Goal: Task Accomplishment & Management: Complete application form

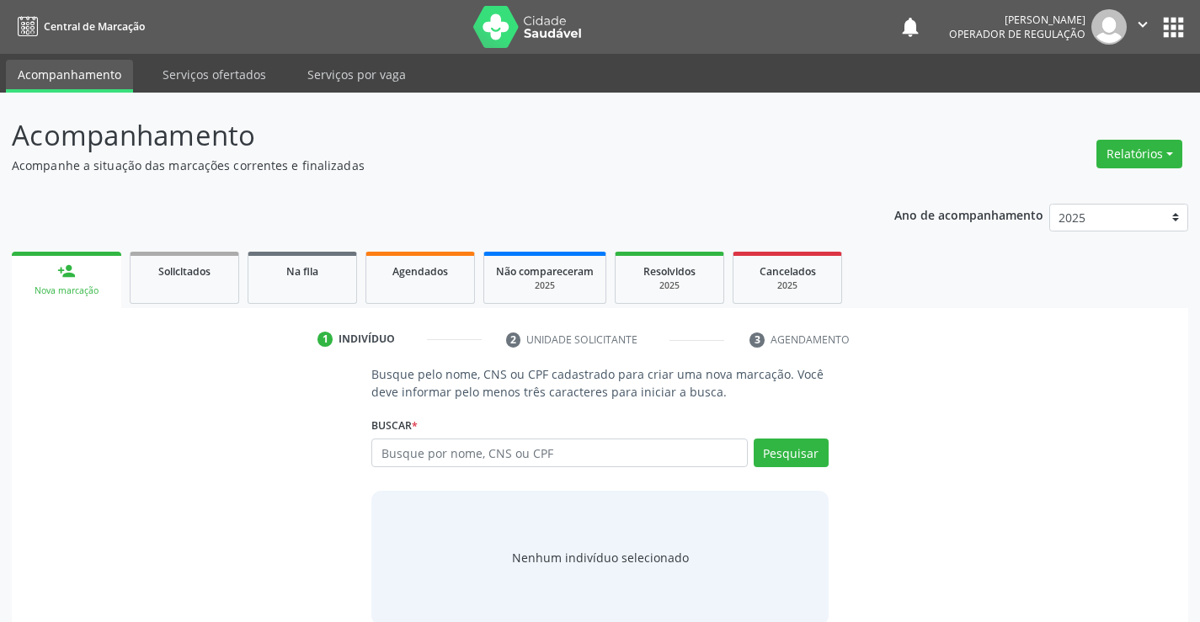
click at [450, 445] on input "text" at bounding box center [558, 453] width 375 height 29
type input "709209284168534"
click at [811, 450] on button "Pesquisar" at bounding box center [791, 453] width 75 height 29
type input "709209284168534"
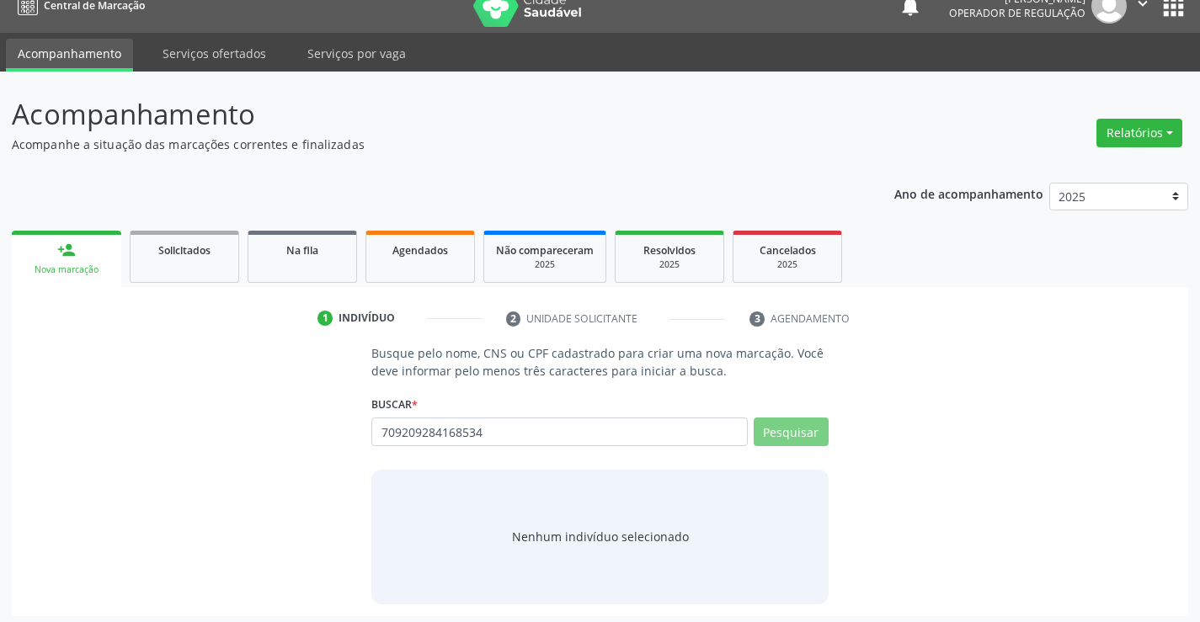
scroll to position [27, 0]
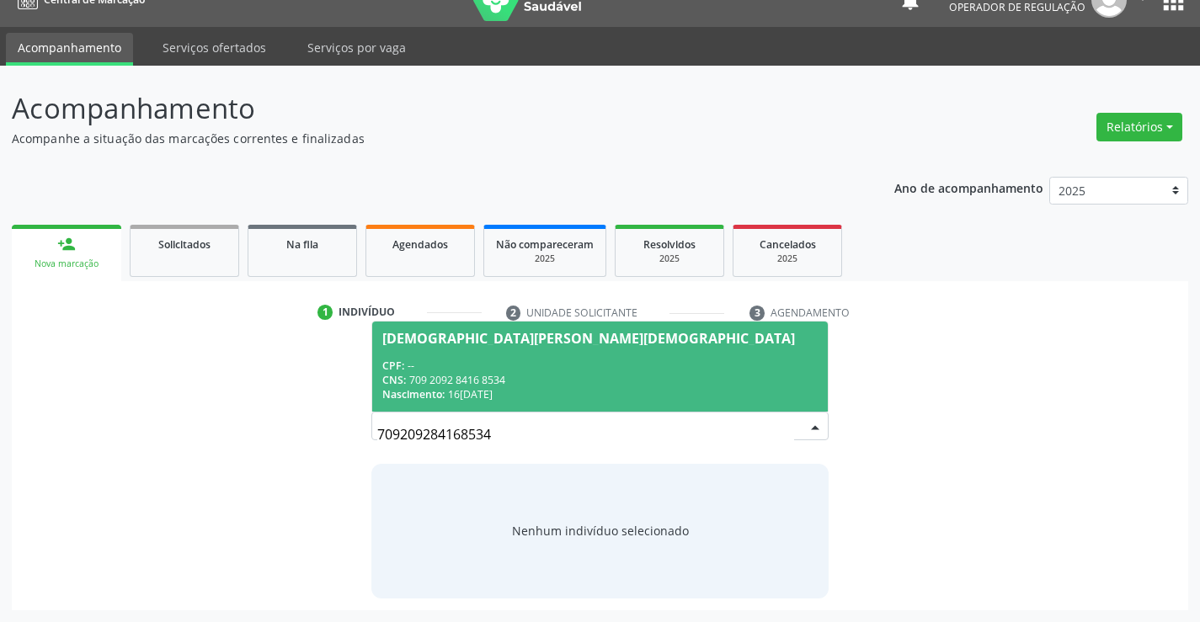
click at [535, 351] on span "Maria Clara Batista Evangelista CPF: -- CNS: 709 2092 8416 8534 Nascimento: 16/…" at bounding box center [599, 367] width 455 height 90
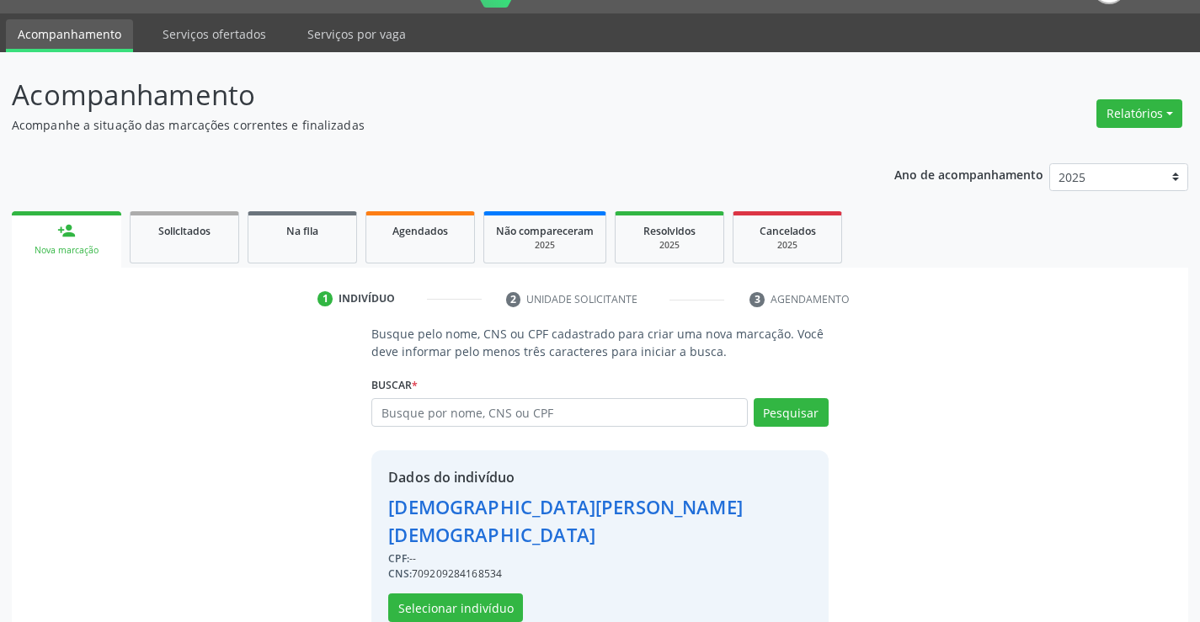
scroll to position [53, 0]
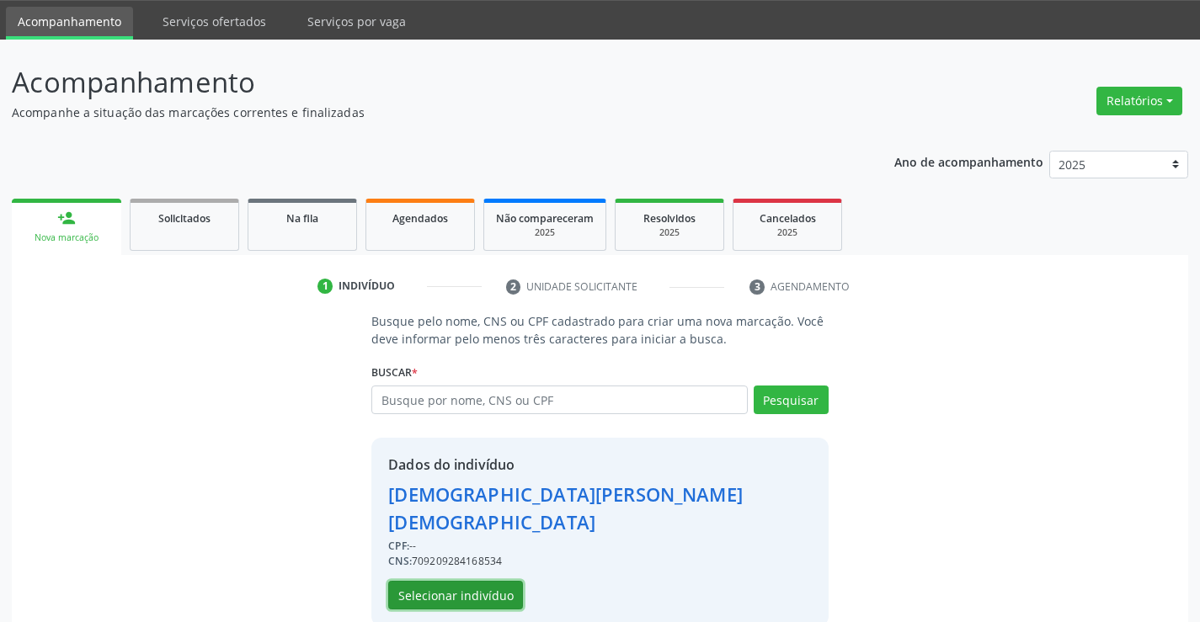
click at [402, 581] on button "Selecionar indivíduo" at bounding box center [455, 595] width 135 height 29
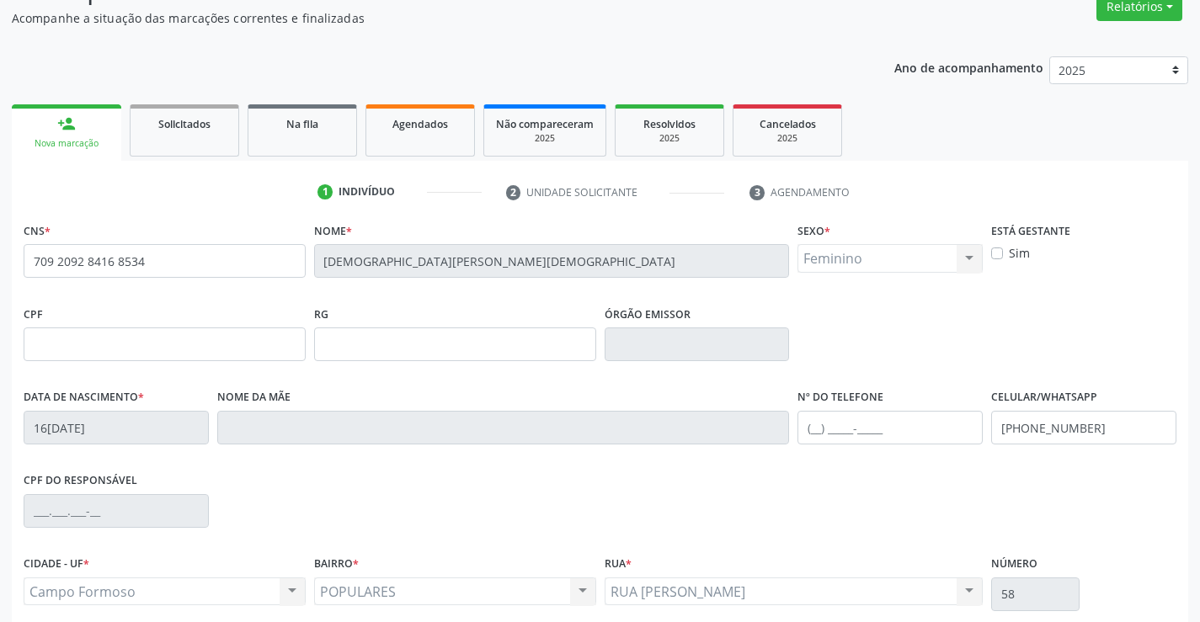
scroll to position [290, 0]
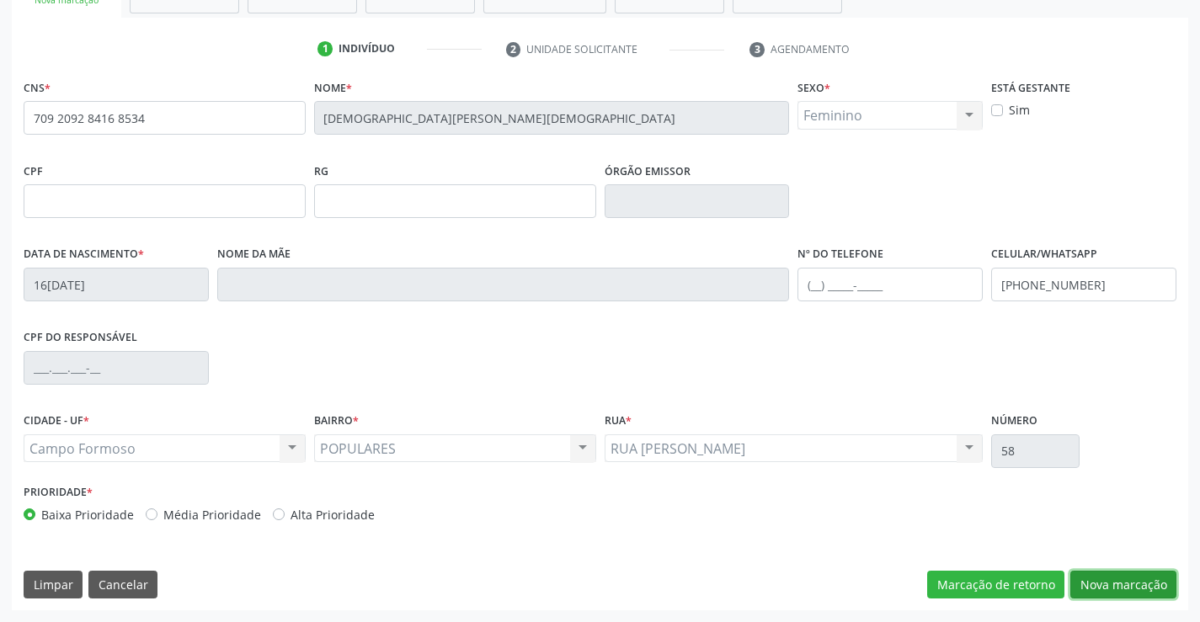
click at [1129, 581] on button "Nova marcação" at bounding box center [1123, 585] width 106 height 29
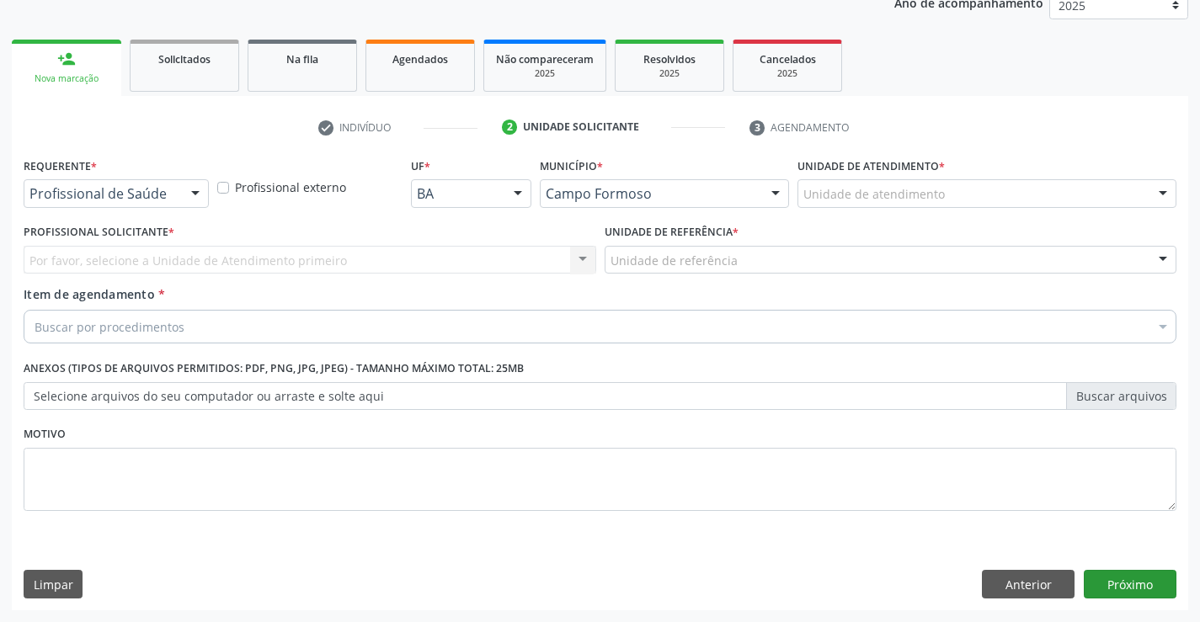
scroll to position [212, 0]
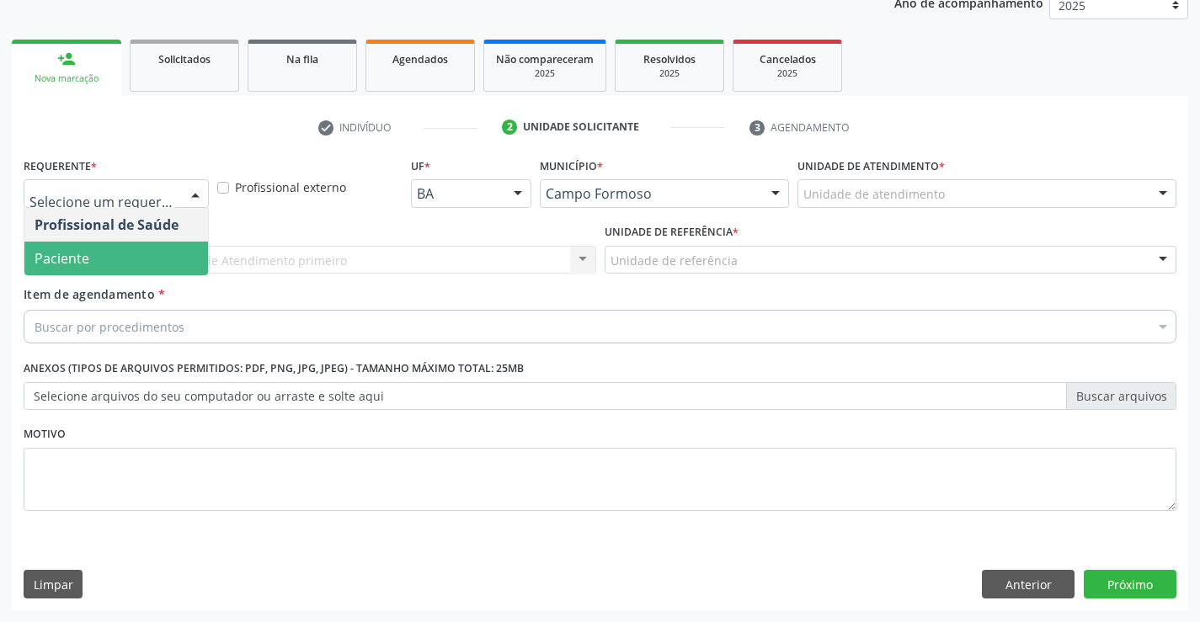
click at [124, 264] on span "Paciente" at bounding box center [116, 259] width 184 height 34
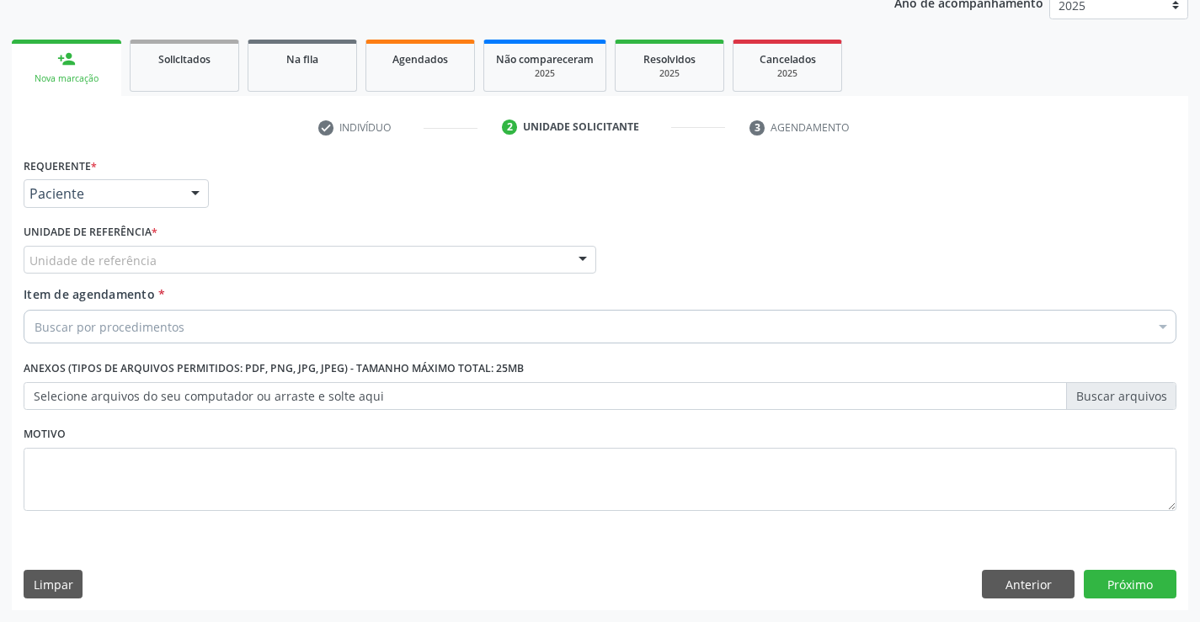
click at [296, 269] on div "Unidade de referência" at bounding box center [310, 260] width 573 height 29
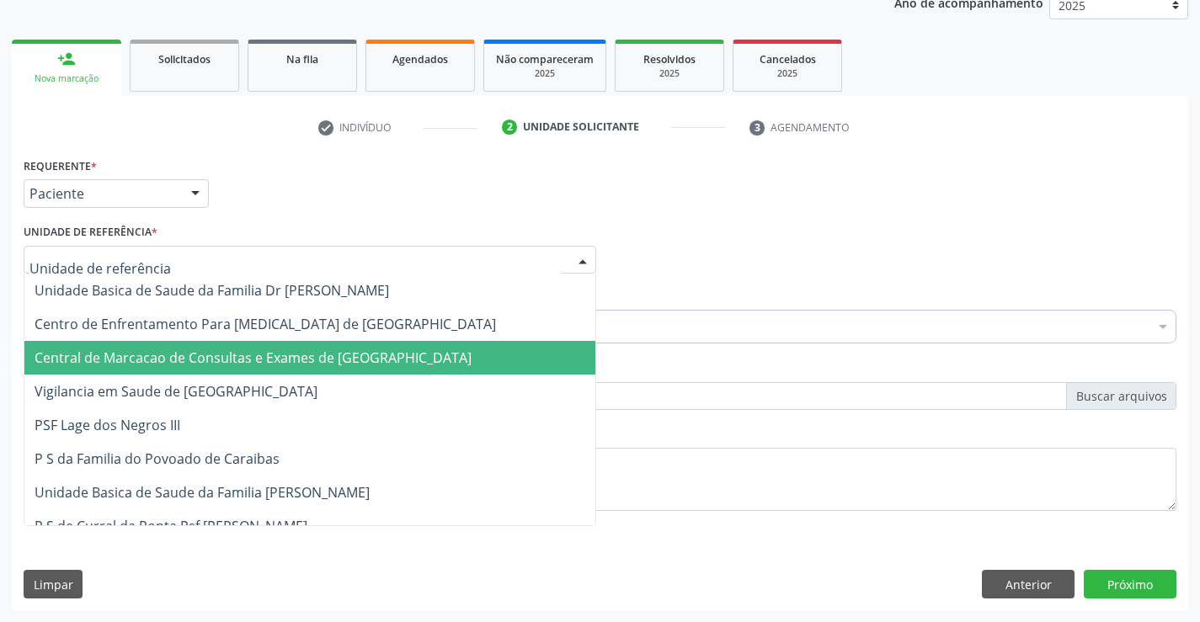
click at [311, 370] on span "Central de Marcacao de Consultas e Exames de [GEOGRAPHIC_DATA]" at bounding box center [309, 358] width 571 height 34
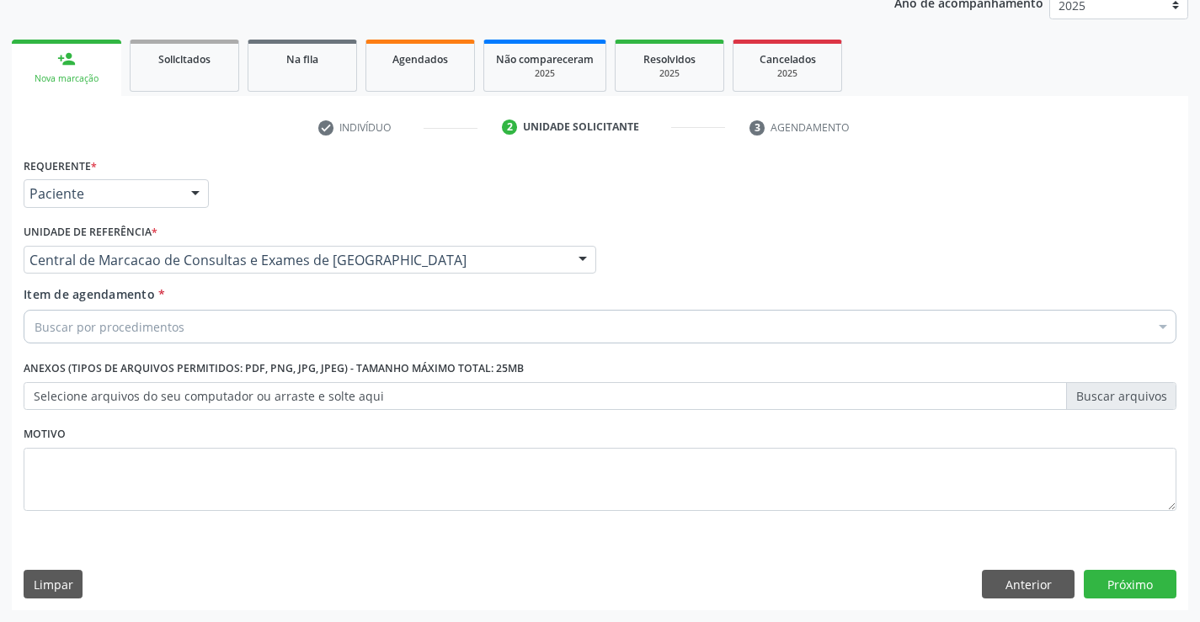
click at [311, 337] on div "Buscar por procedimentos" at bounding box center [600, 327] width 1153 height 34
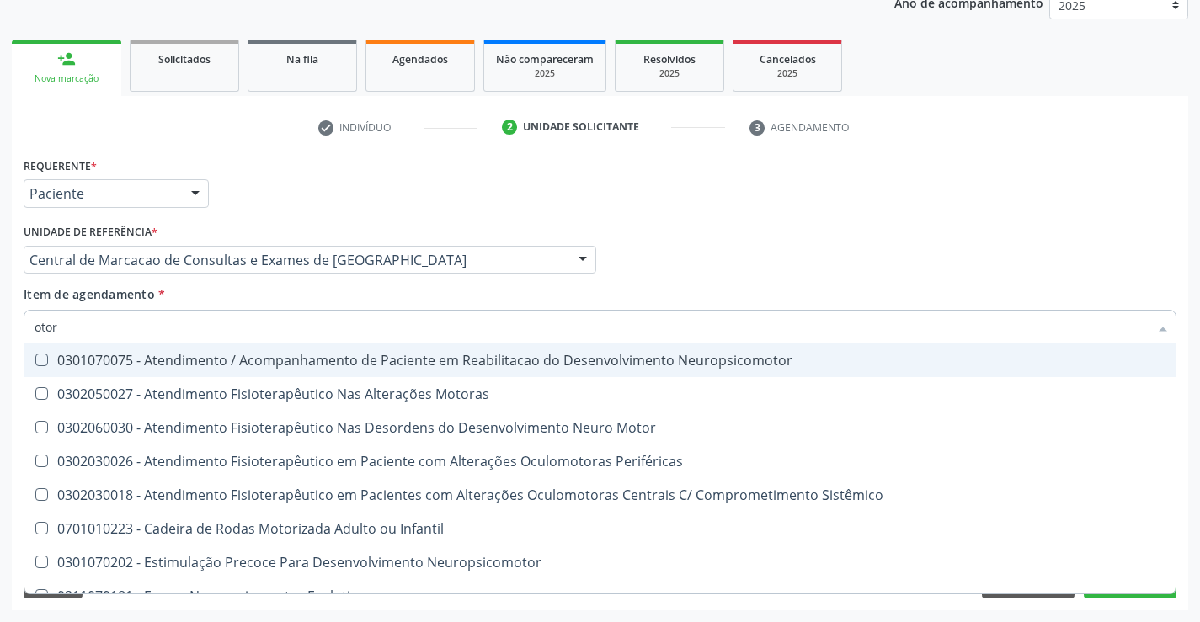
type input "otorr"
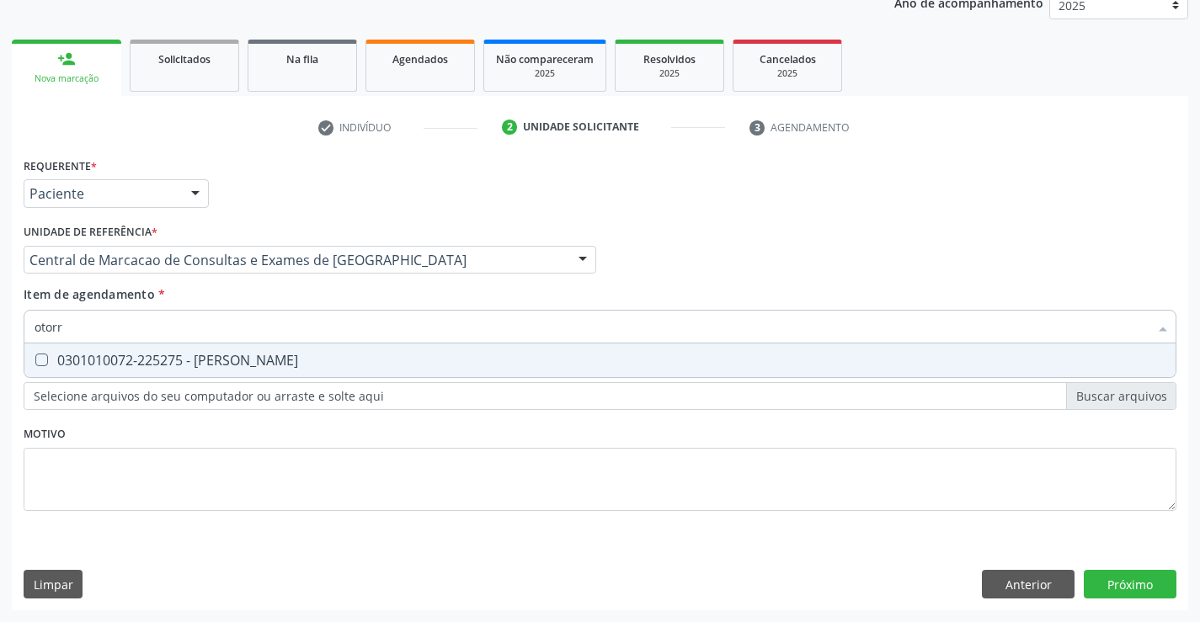
click at [311, 364] on div "0301010072-225275 - Médico Otorrinolaringologista" at bounding box center [600, 360] width 1131 height 13
checkbox Otorrinolaringologista "true"
click at [1129, 587] on div "Requerente * Paciente Profissional de Saúde Paciente Nenhum resultado encontrad…" at bounding box center [600, 381] width 1176 height 457
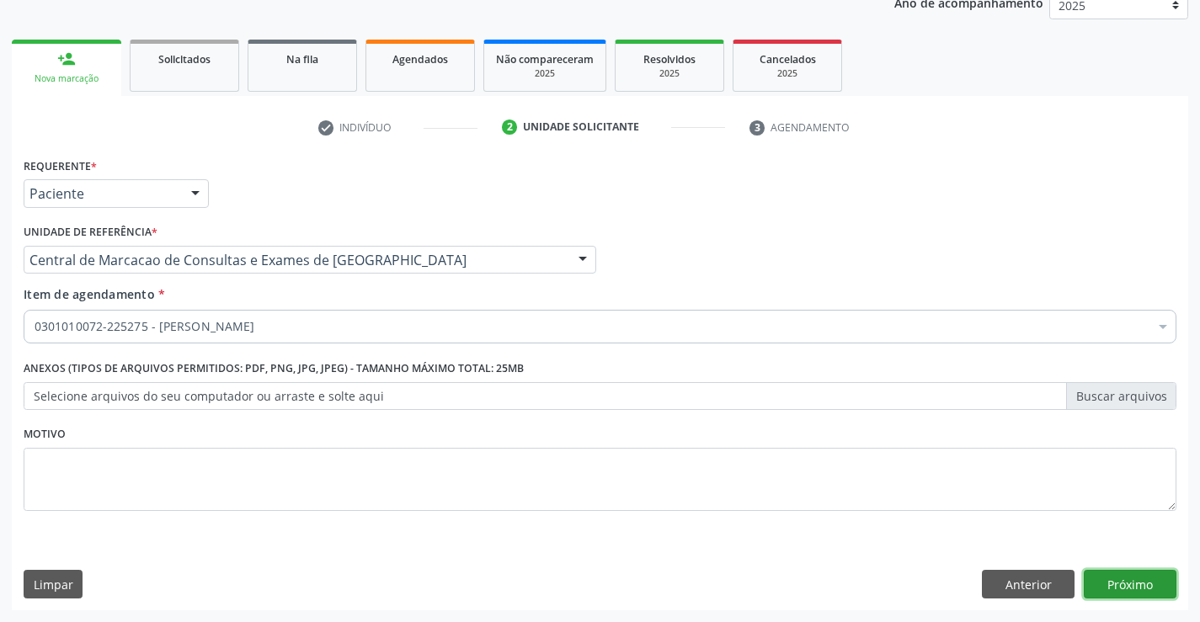
click at [1129, 587] on button "Próximo" at bounding box center [1130, 584] width 93 height 29
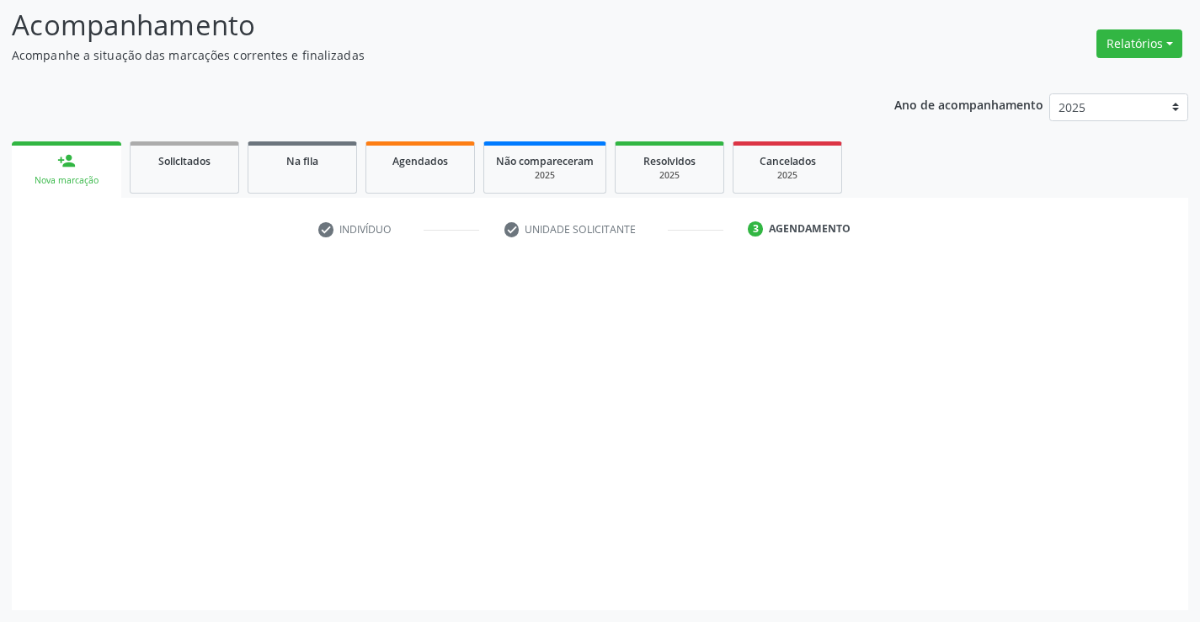
scroll to position [110, 0]
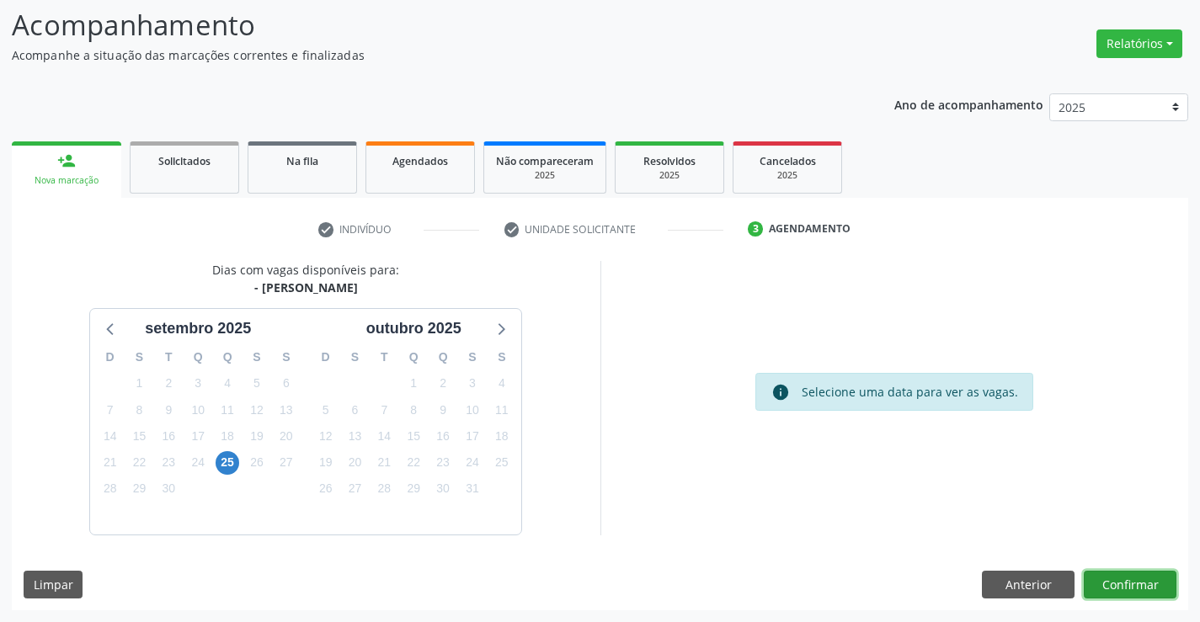
click at [1114, 586] on button "Confirmar" at bounding box center [1130, 585] width 93 height 29
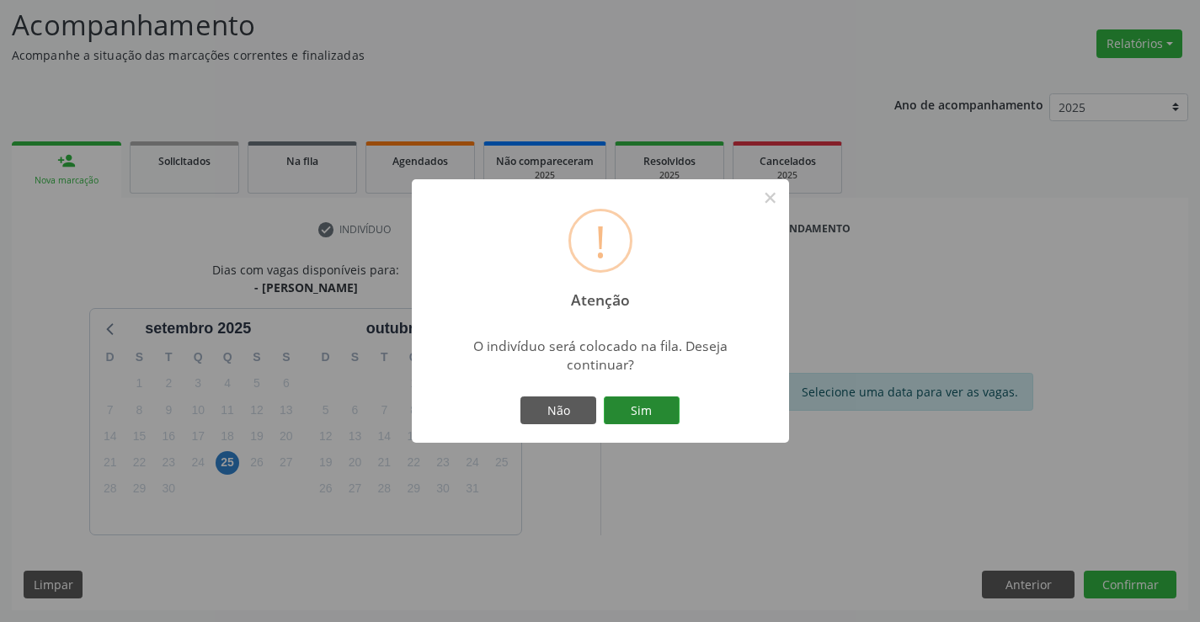
click at [641, 417] on button "Sim" at bounding box center [642, 411] width 76 height 29
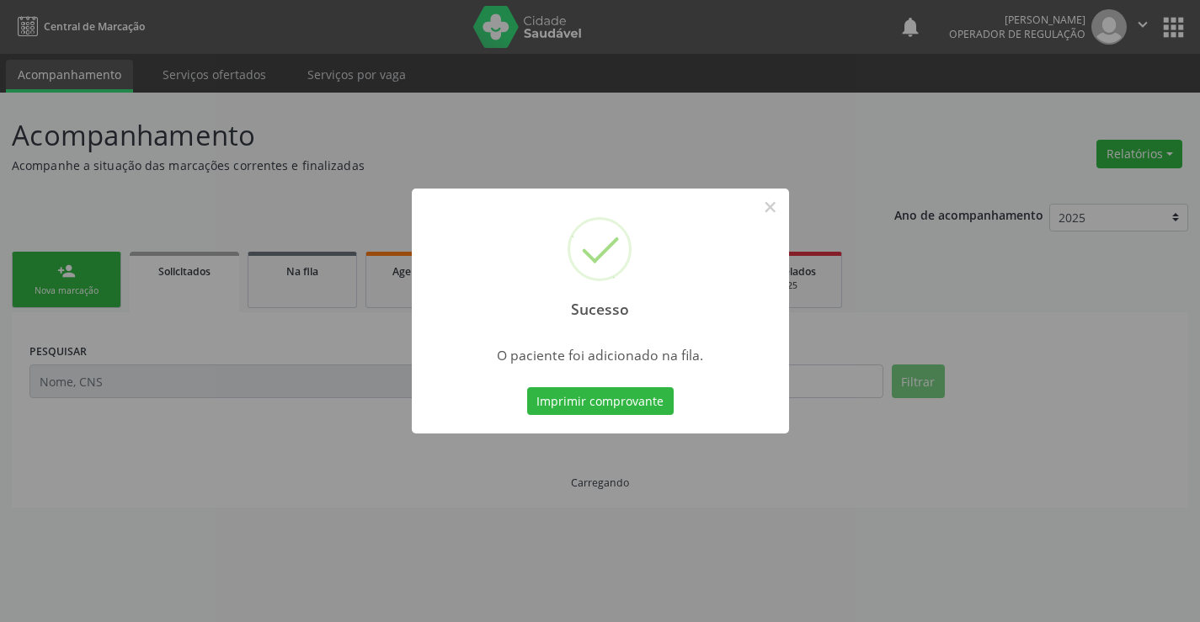
scroll to position [0, 0]
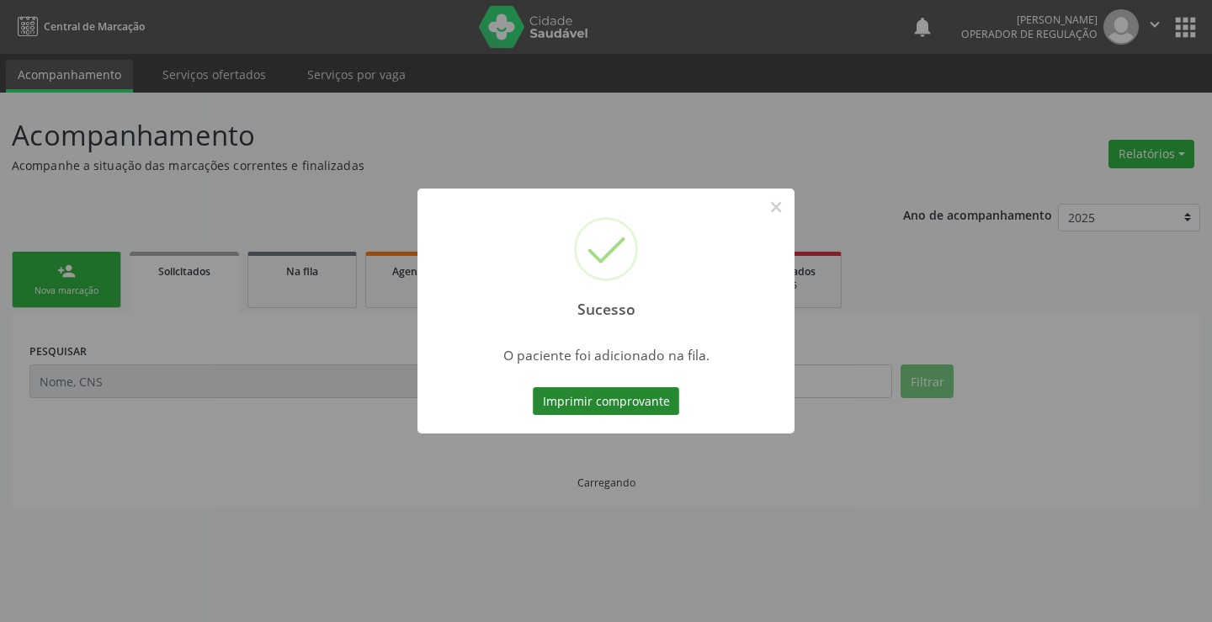
click at [585, 390] on button "Imprimir comprovante" at bounding box center [606, 401] width 146 height 29
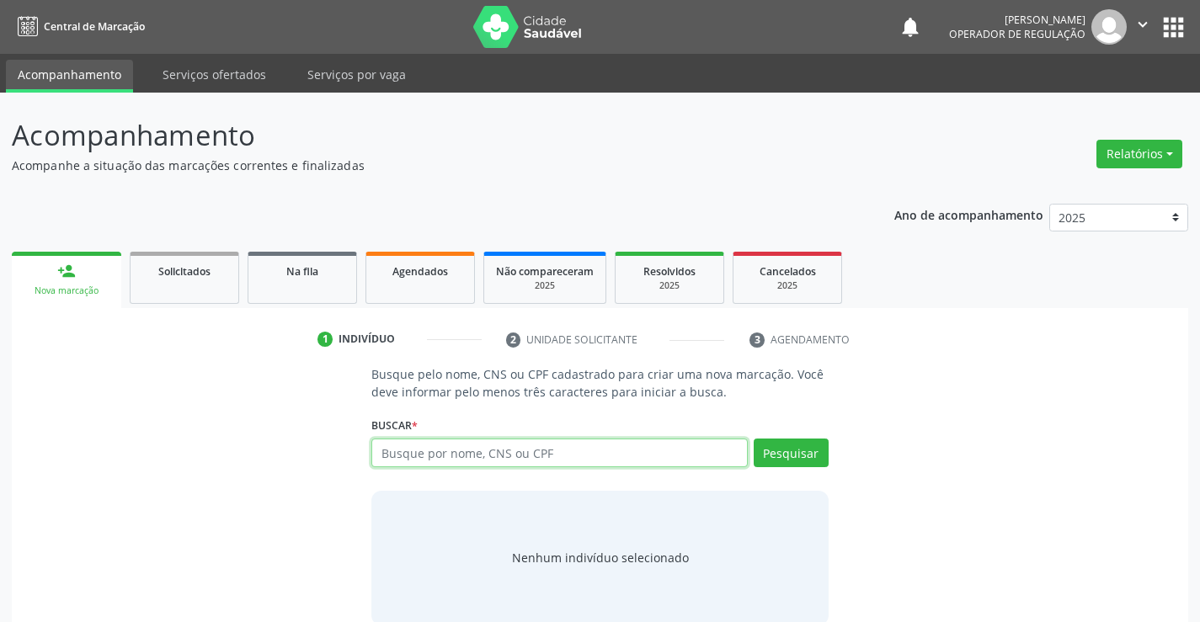
click at [551, 462] on input "text" at bounding box center [558, 453] width 375 height 29
click at [552, 461] on input "text" at bounding box center [558, 453] width 375 height 29
type input "706404125222088"
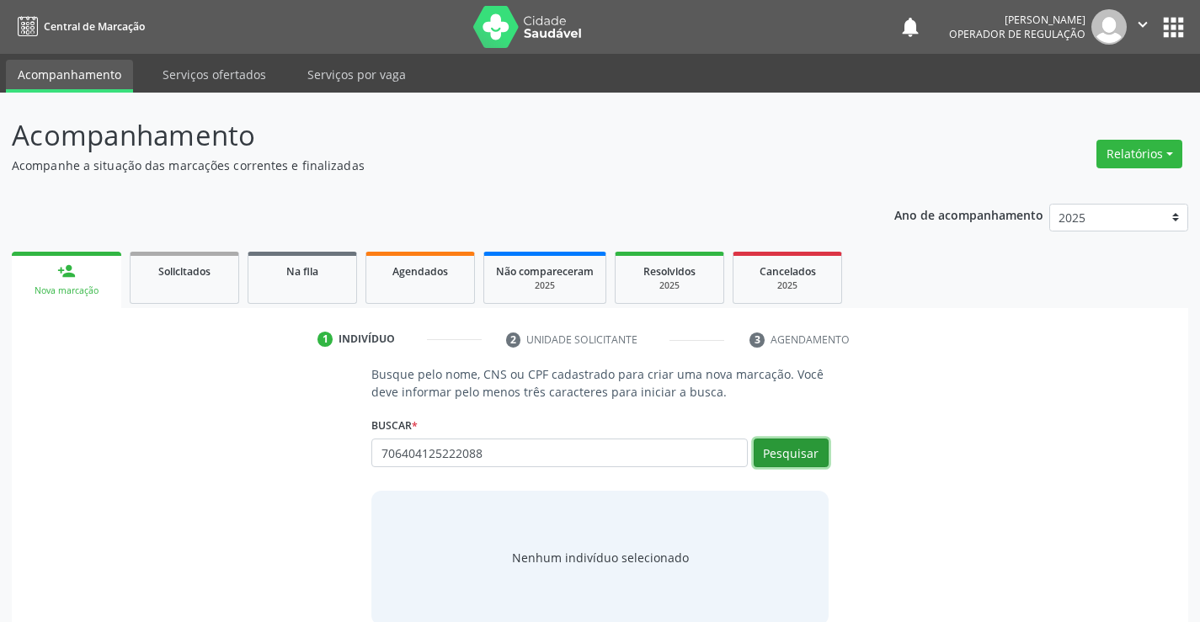
click at [804, 452] on button "Pesquisar" at bounding box center [791, 453] width 75 height 29
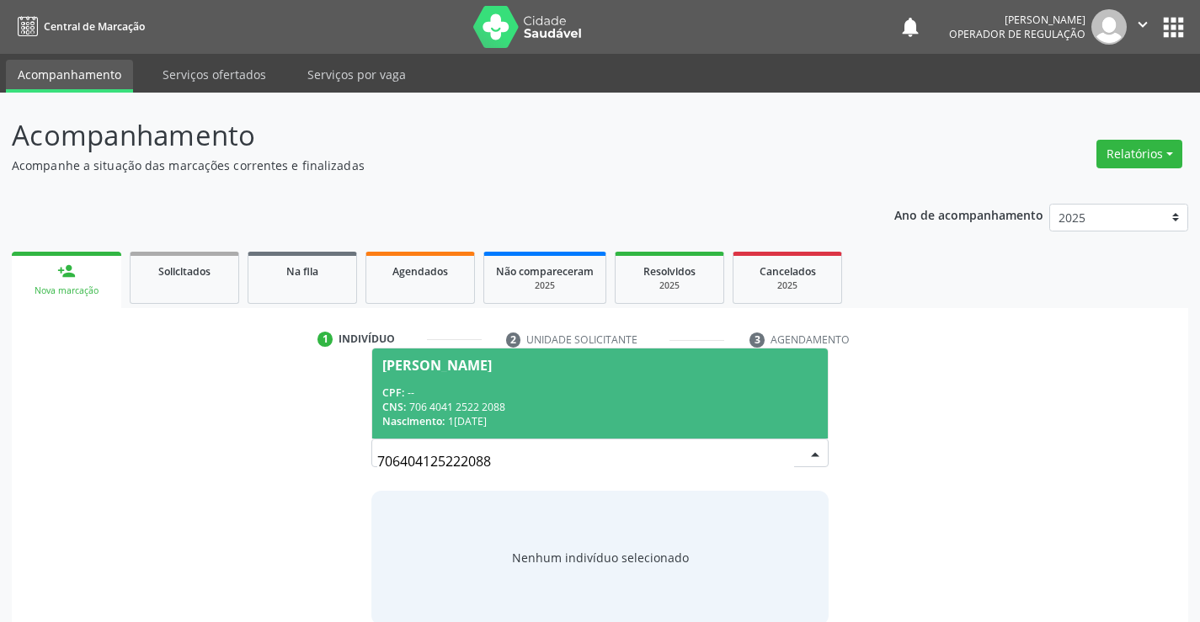
click at [692, 400] on div "CNS: 706 4041 2522 2088" at bounding box center [599, 407] width 434 height 14
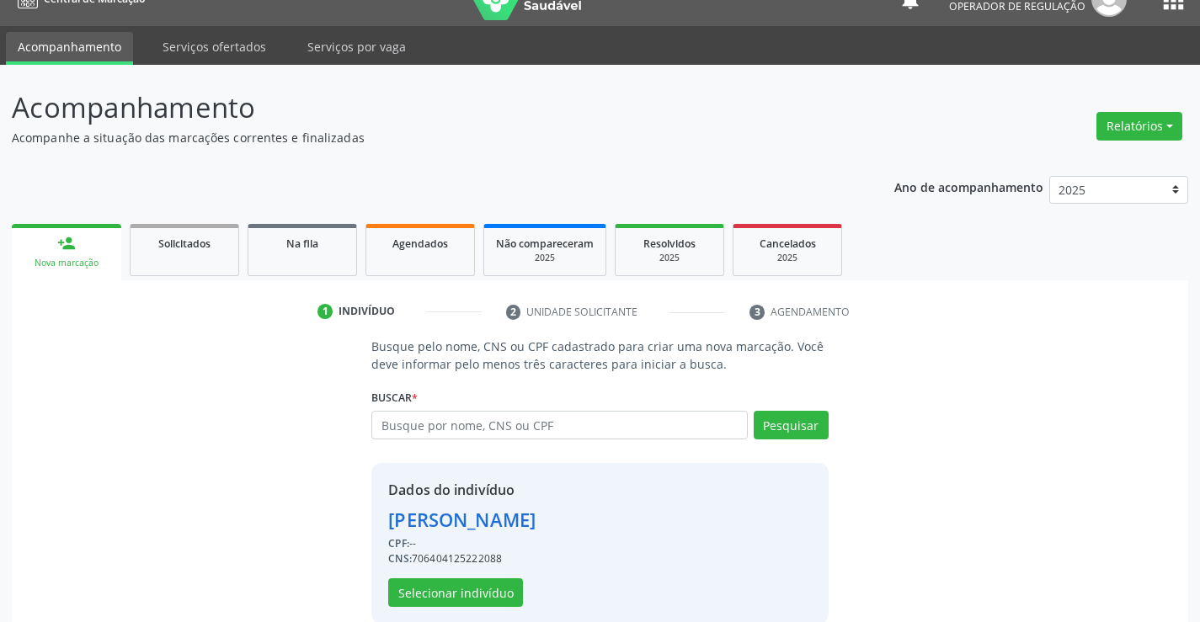
scroll to position [53, 0]
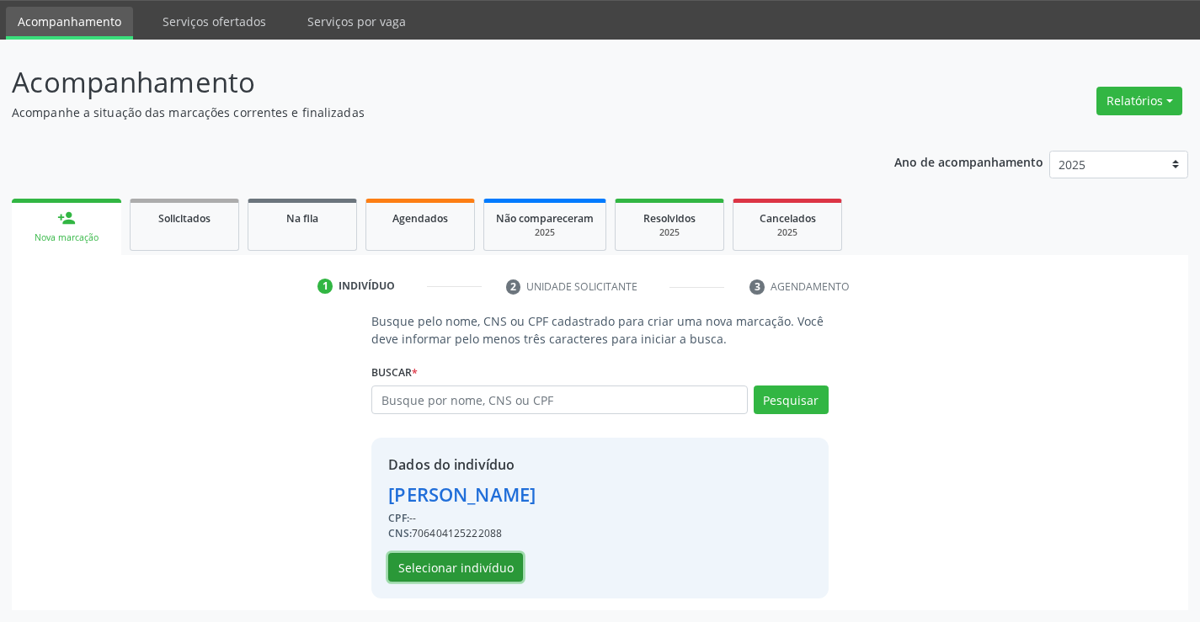
click at [458, 567] on button "Selecionar indivíduo" at bounding box center [455, 567] width 135 height 29
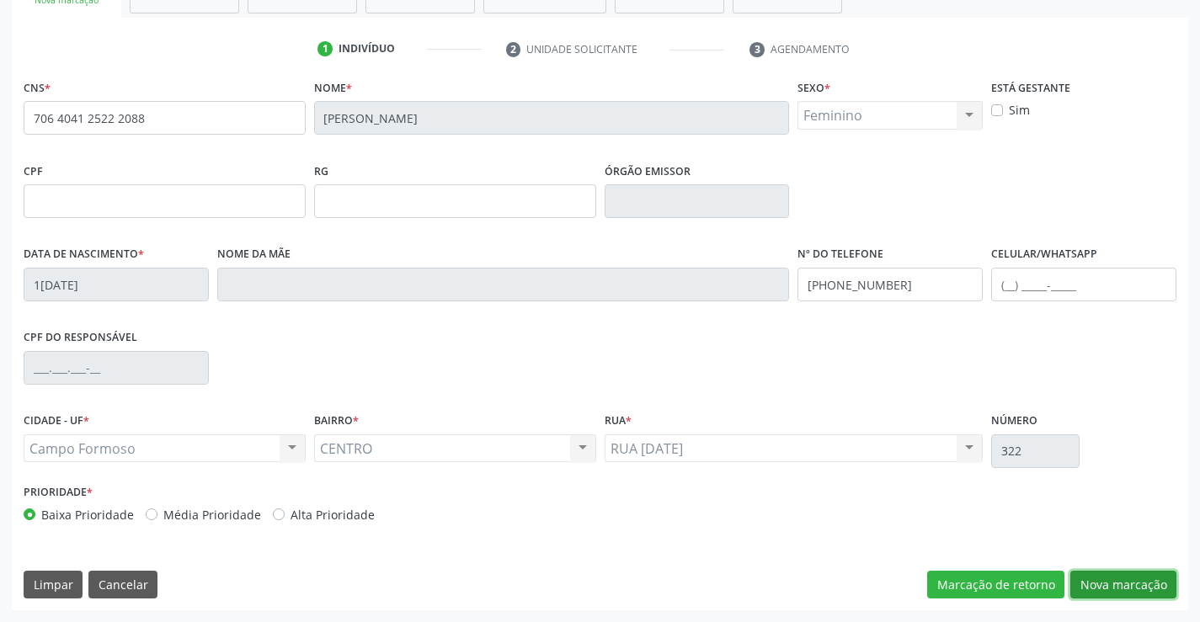
click at [1128, 583] on button "Nova marcação" at bounding box center [1123, 585] width 106 height 29
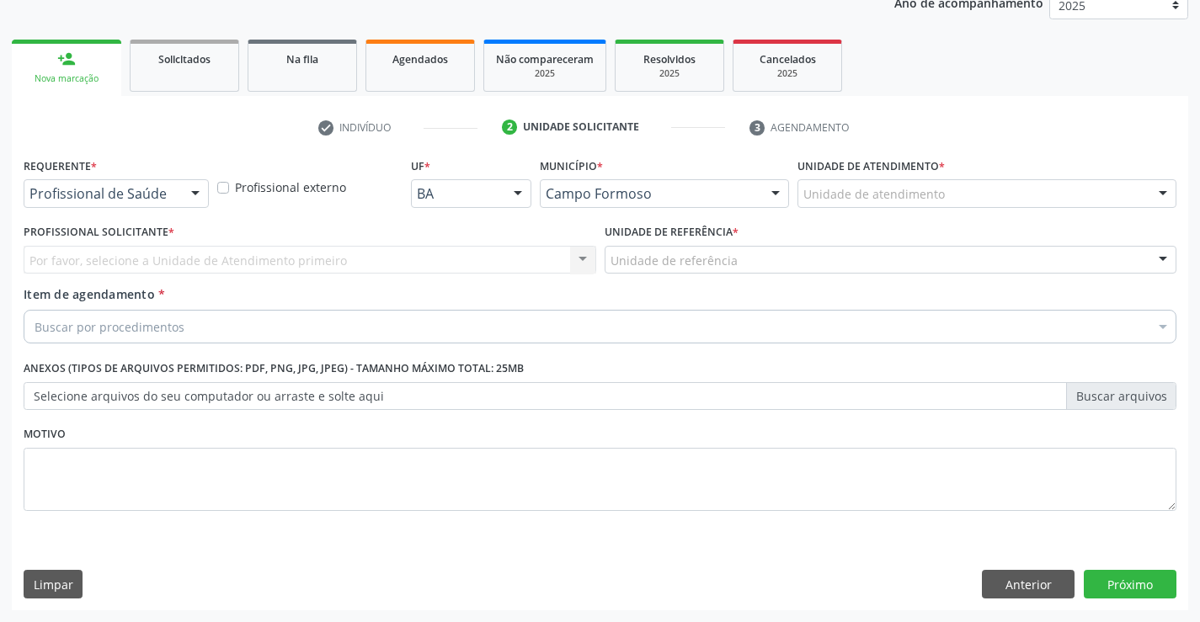
scroll to position [212, 0]
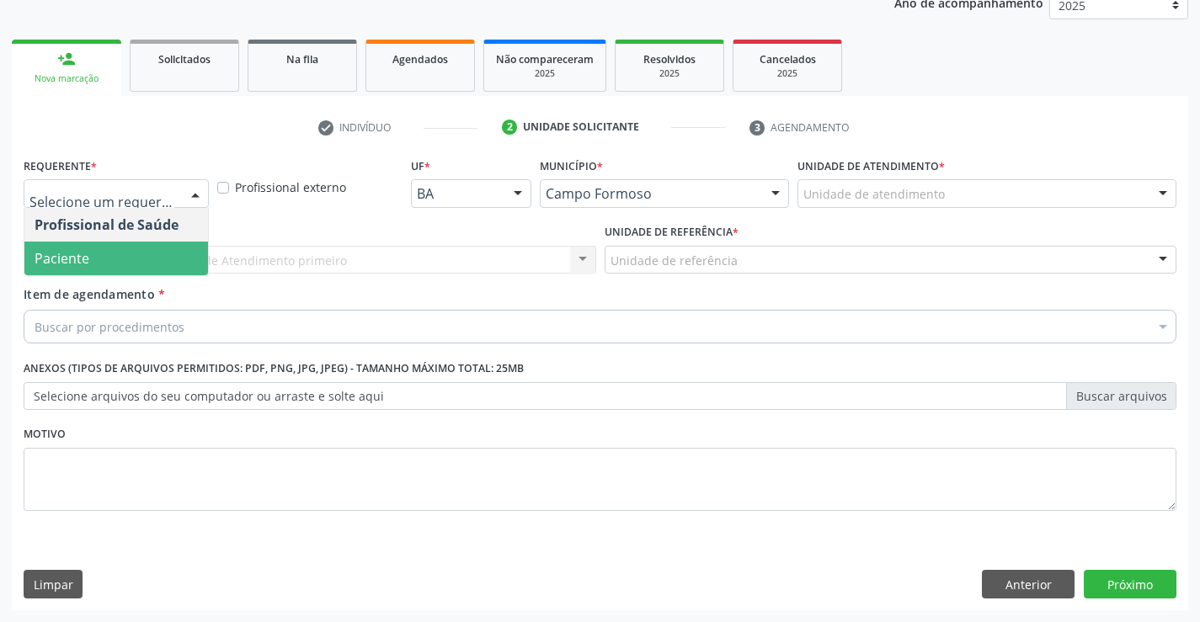
click at [142, 258] on span "Paciente" at bounding box center [116, 259] width 184 height 34
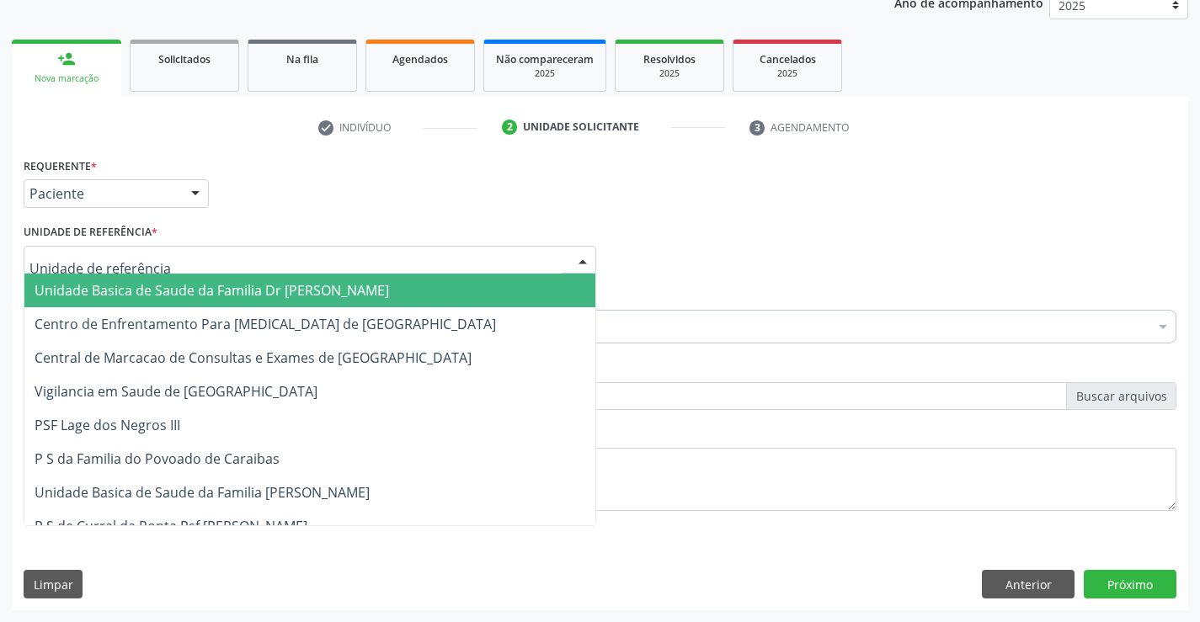
click at [194, 269] on div at bounding box center [310, 260] width 573 height 29
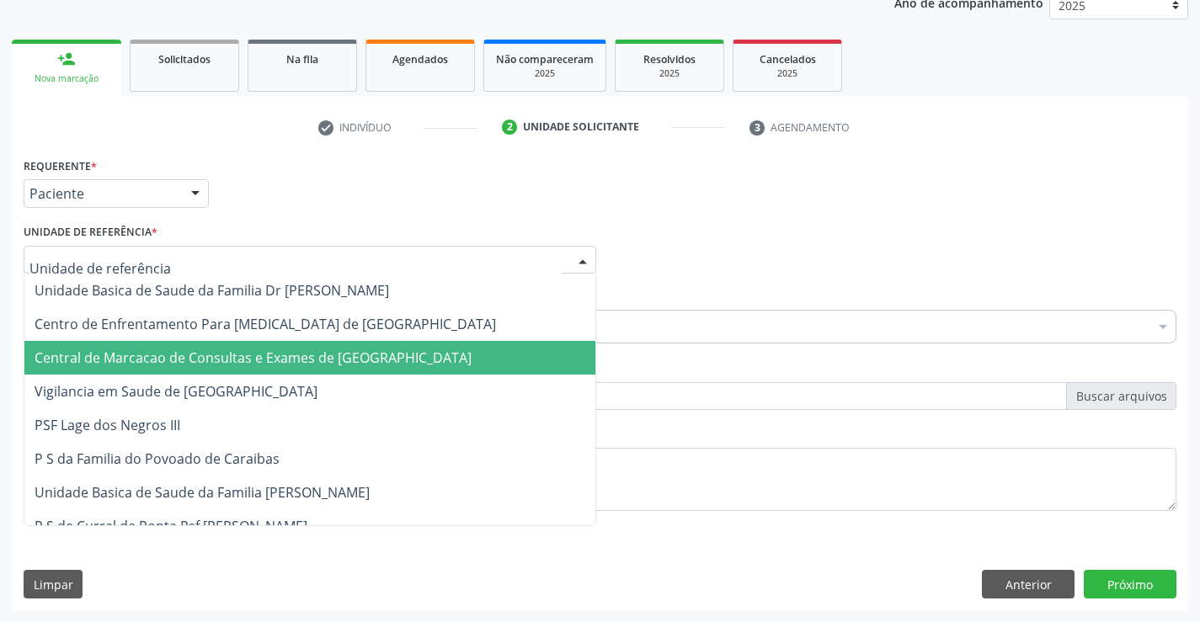
drag, startPoint x: 189, startPoint y: 349, endPoint x: 214, endPoint y: 344, distance: 25.8
click at [188, 349] on span "Central de Marcacao de Consultas e Exames de [GEOGRAPHIC_DATA]" at bounding box center [253, 358] width 437 height 19
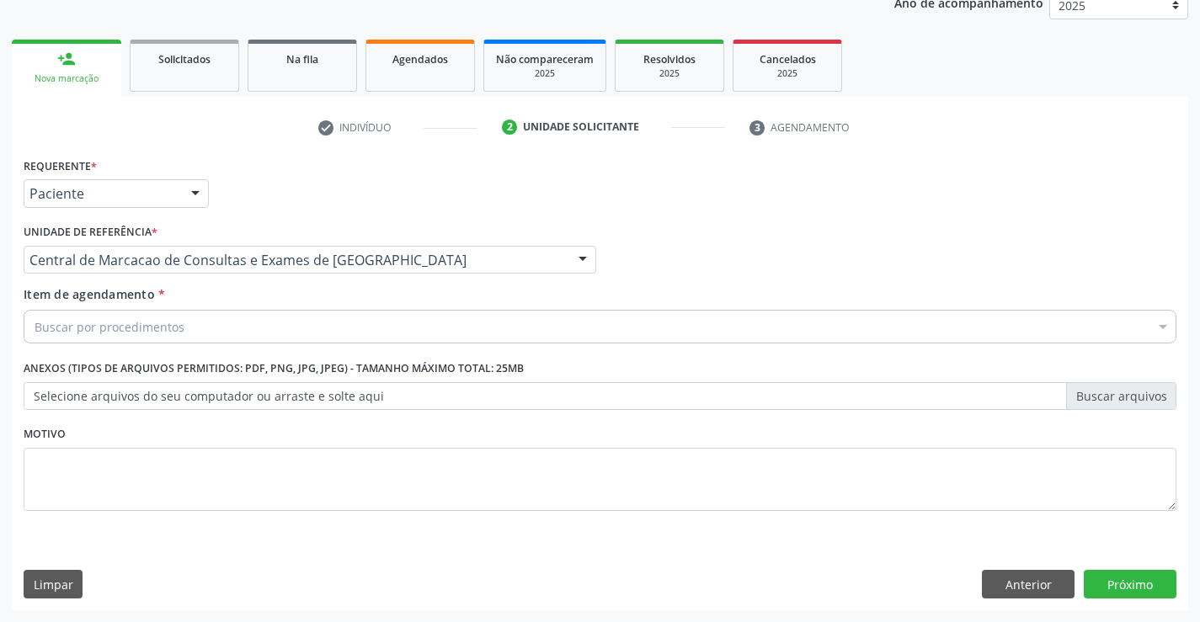
click at [266, 320] on div "Buscar por procedimentos" at bounding box center [600, 327] width 1153 height 34
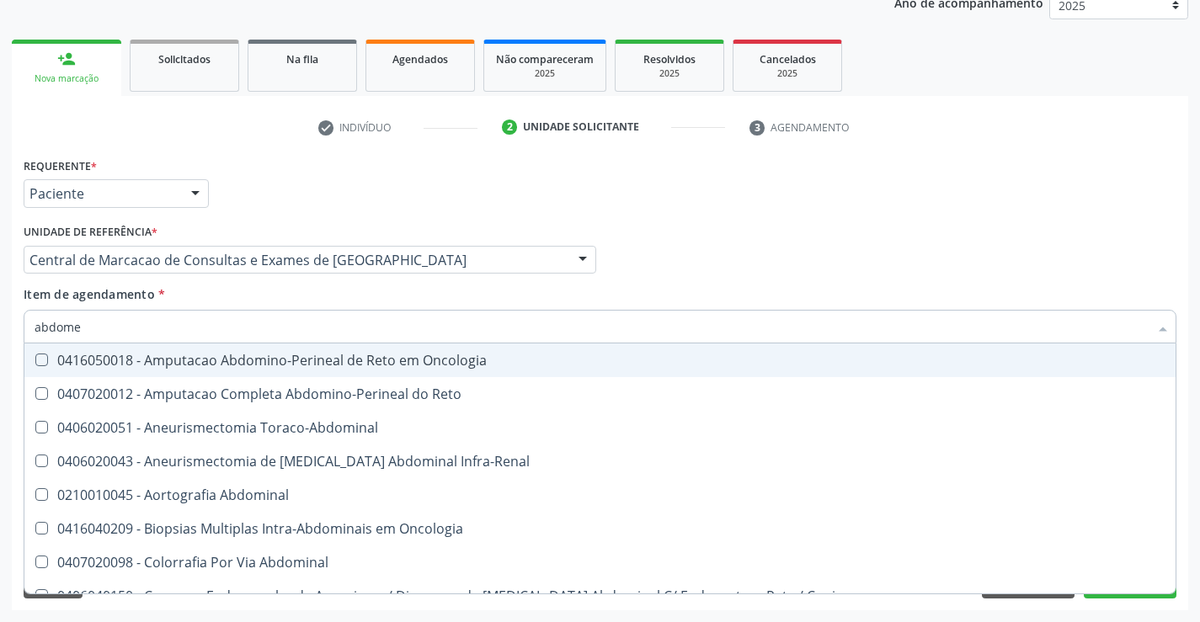
type input "abdomen"
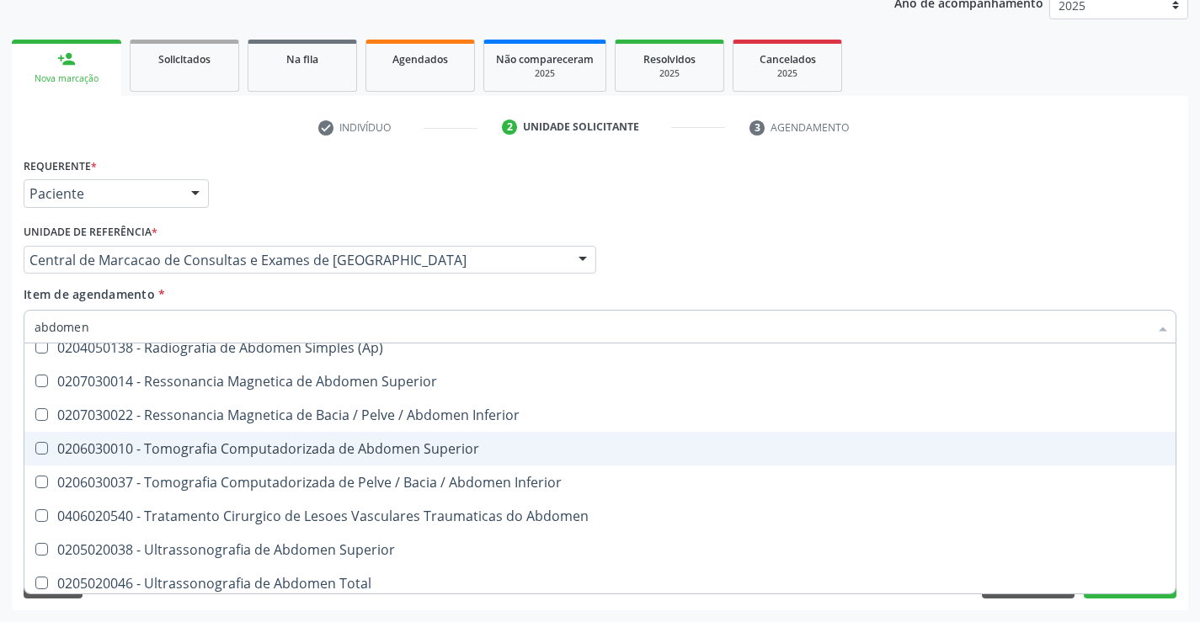
scroll to position [87, 0]
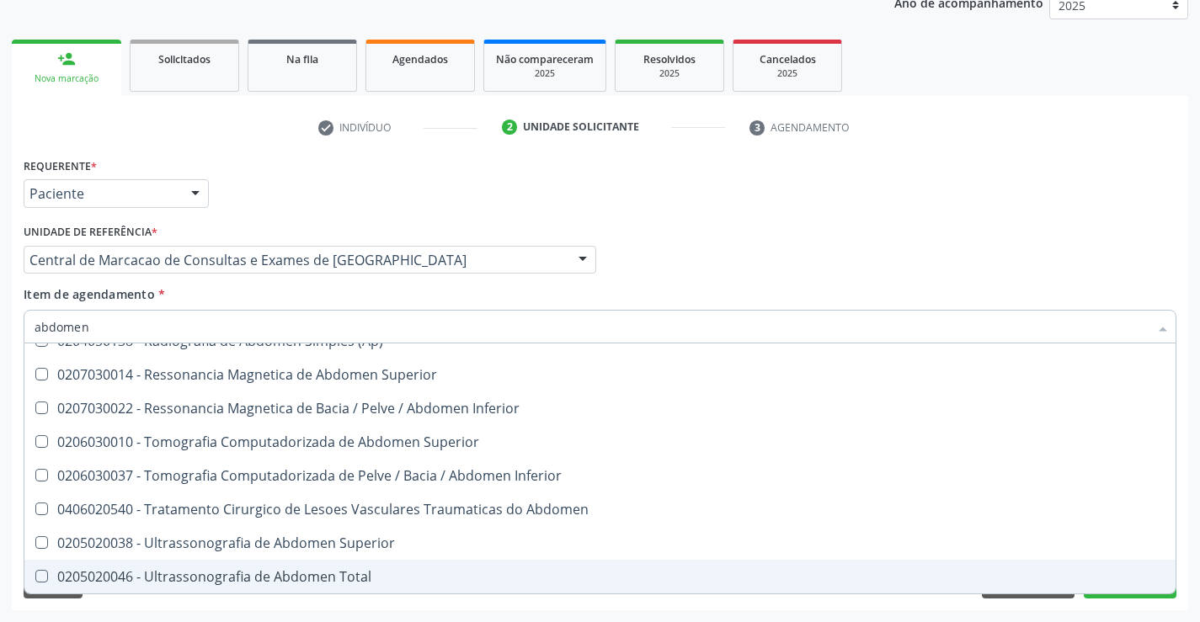
click at [297, 570] on div "0205020046 - Ultrassonografia de Abdomen Total" at bounding box center [600, 576] width 1131 height 13
checkbox Total "true"
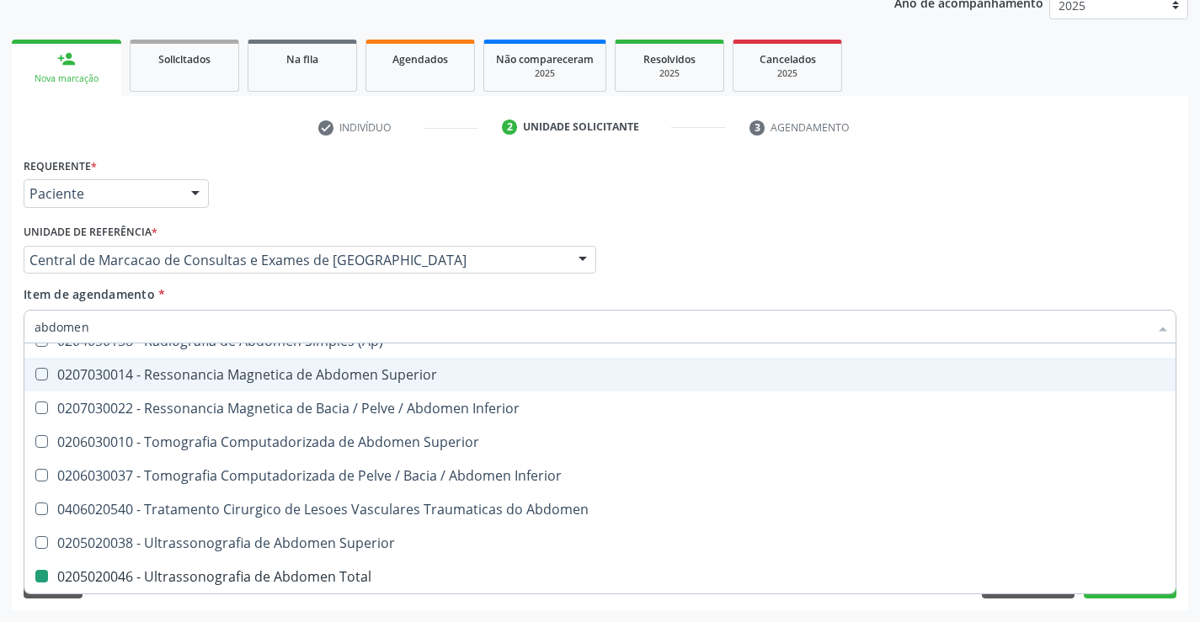
click at [732, 185] on div "Requerente * Paciente Profissional de Saúde Paciente Nenhum resultado encontrad…" at bounding box center [599, 186] width 1161 height 66
checkbox Incidencias\) "true"
checkbox Total "false"
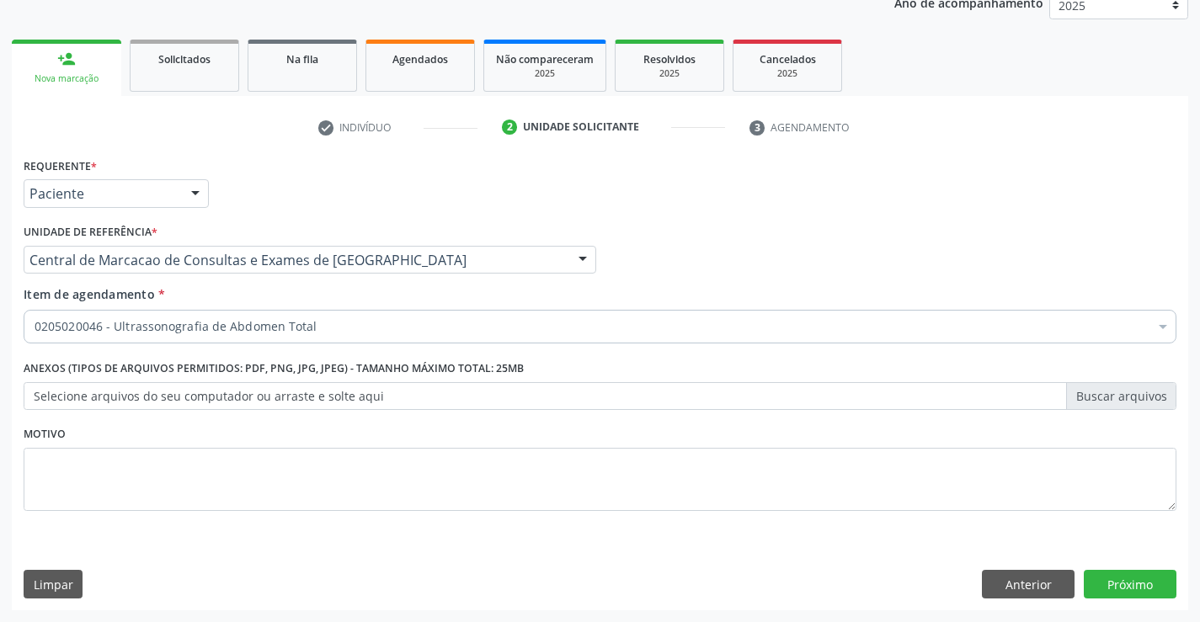
scroll to position [0, 0]
click at [1119, 583] on button "Próximo" at bounding box center [1130, 584] width 93 height 29
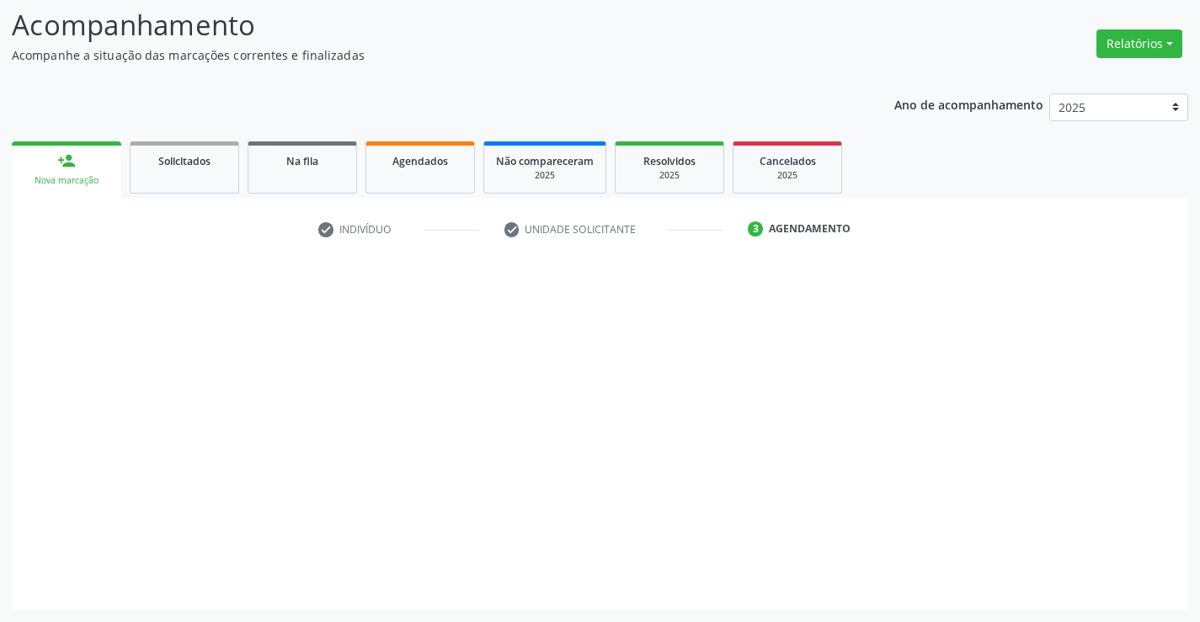
scroll to position [110, 0]
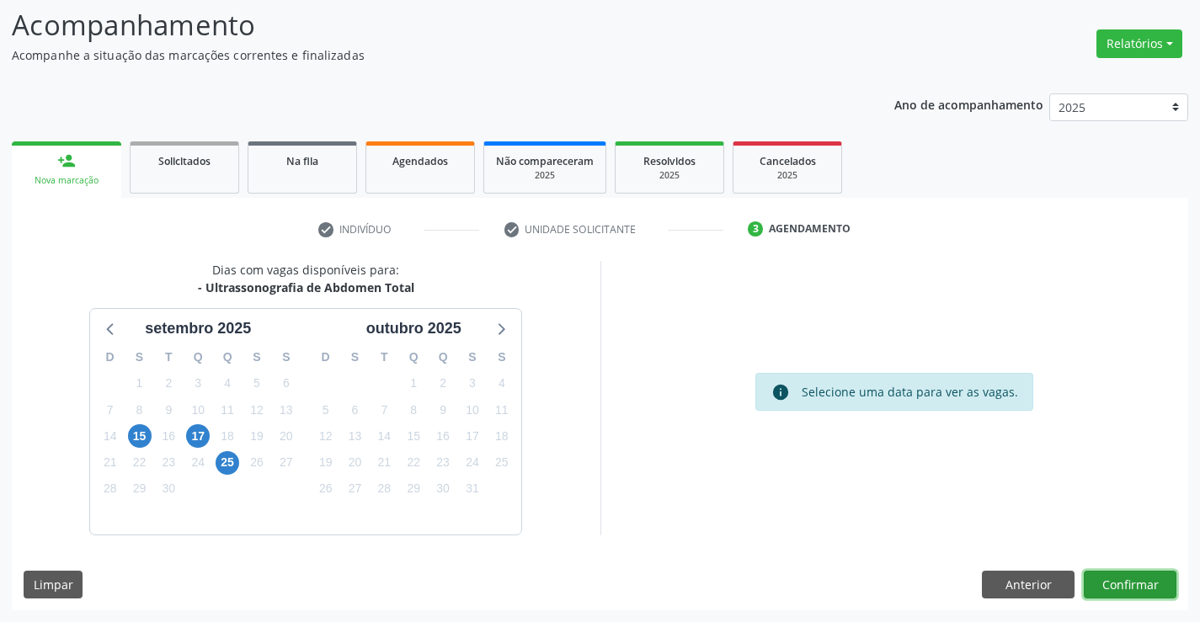
click at [1143, 573] on button "Confirmar" at bounding box center [1130, 585] width 93 height 29
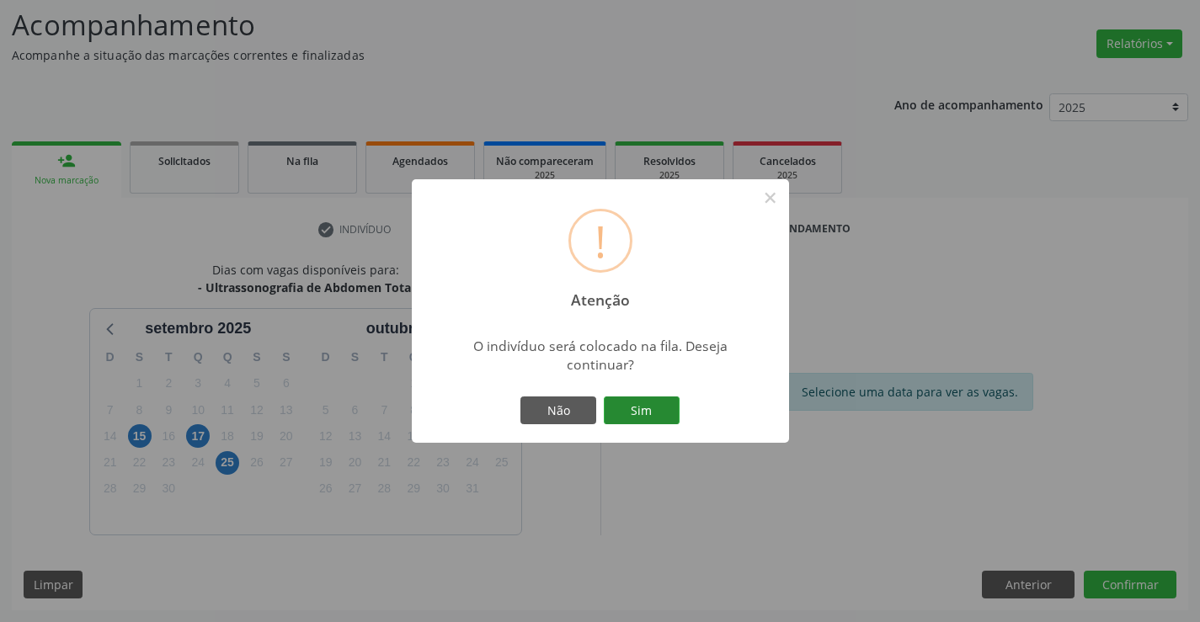
click at [654, 407] on button "Sim" at bounding box center [642, 411] width 76 height 29
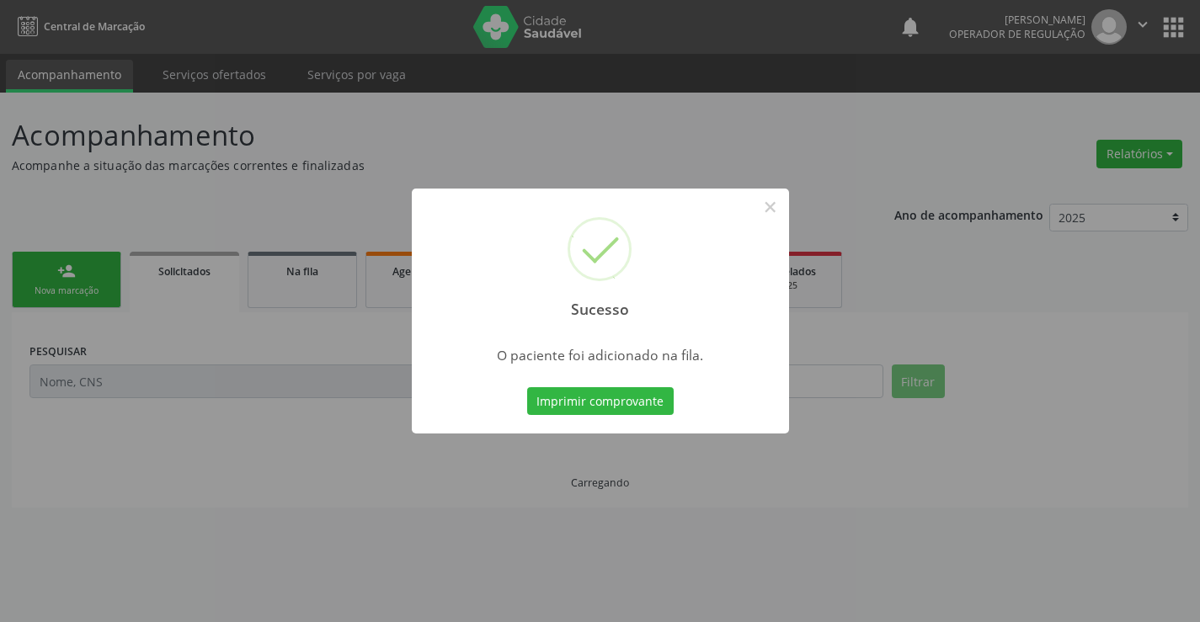
scroll to position [0, 0]
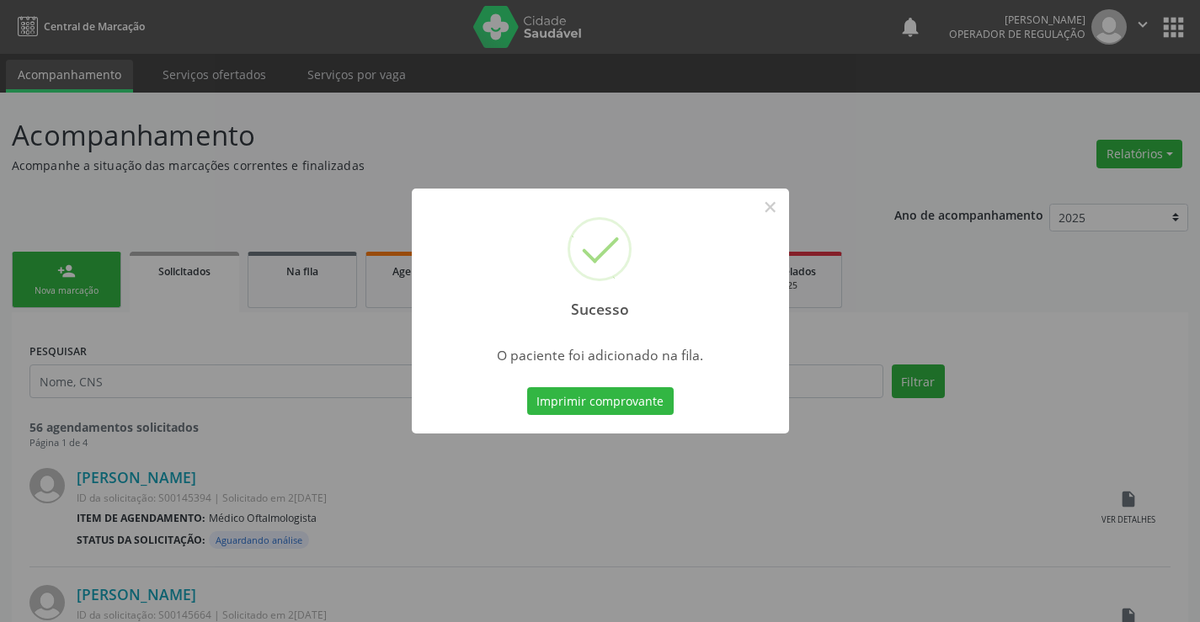
click at [655, 405] on button "Imprimir comprovante" at bounding box center [600, 401] width 146 height 29
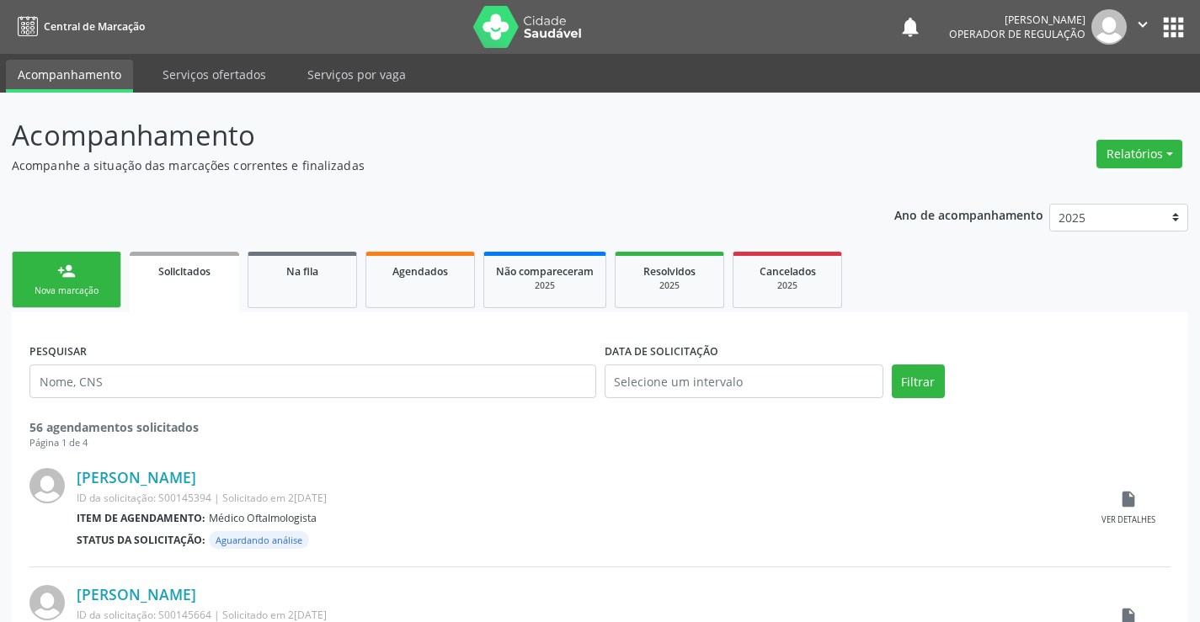
click at [104, 288] on div "Nova marcação" at bounding box center [66, 291] width 84 height 13
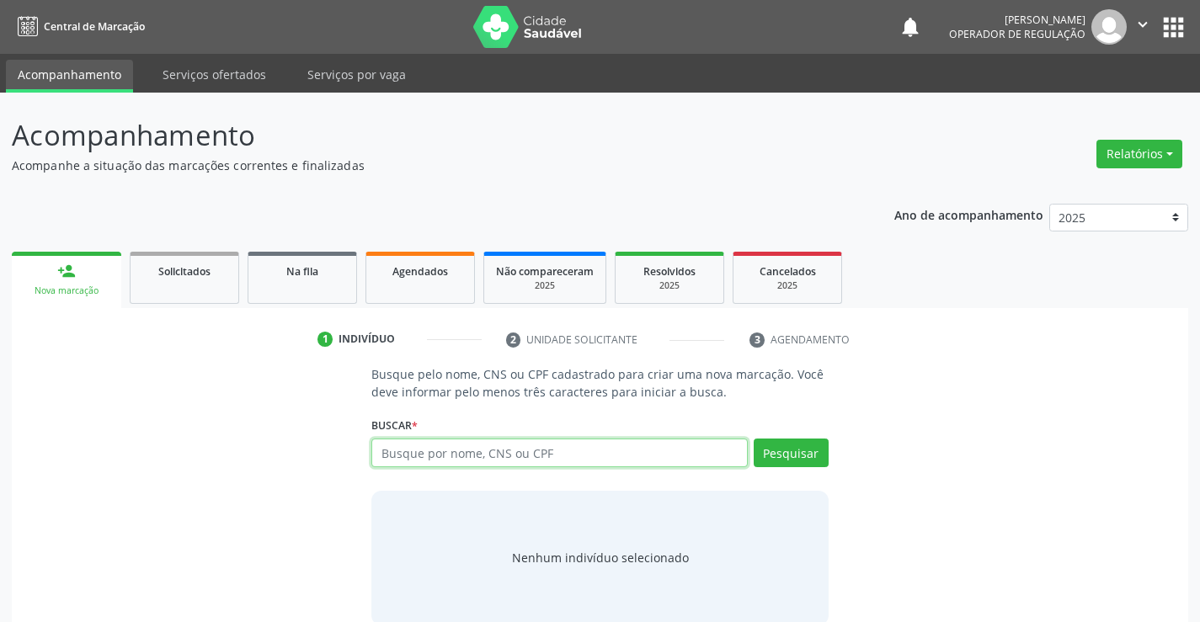
click at [429, 453] on input "text" at bounding box center [558, 453] width 375 height 29
type input "704805511853844"
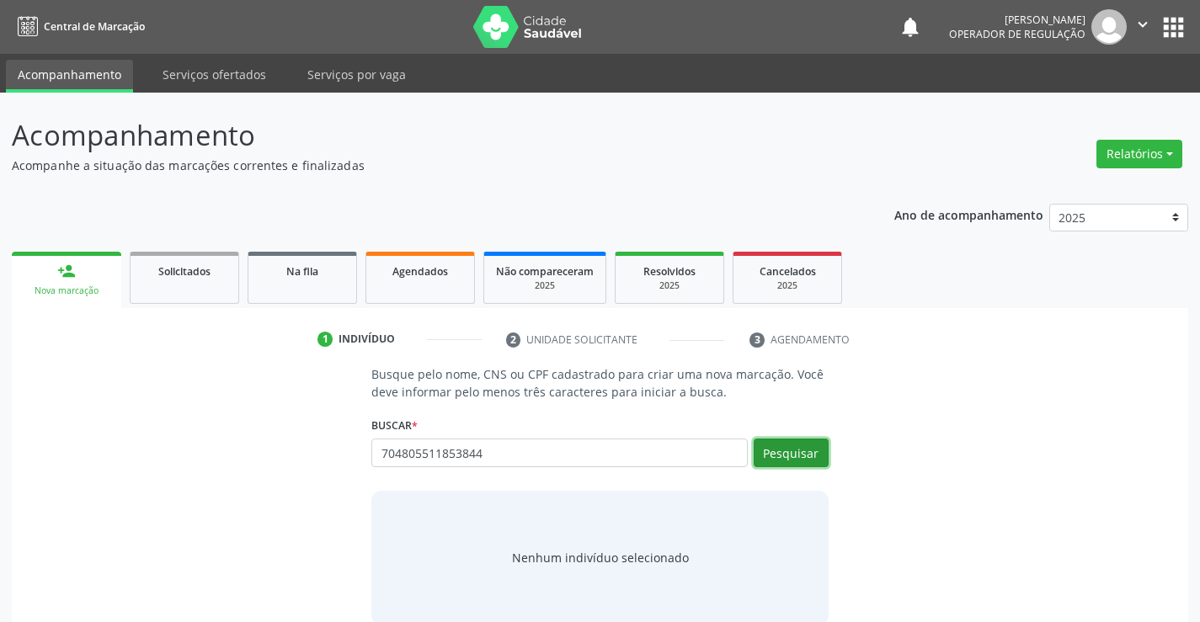
click at [781, 439] on button "Pesquisar" at bounding box center [791, 453] width 75 height 29
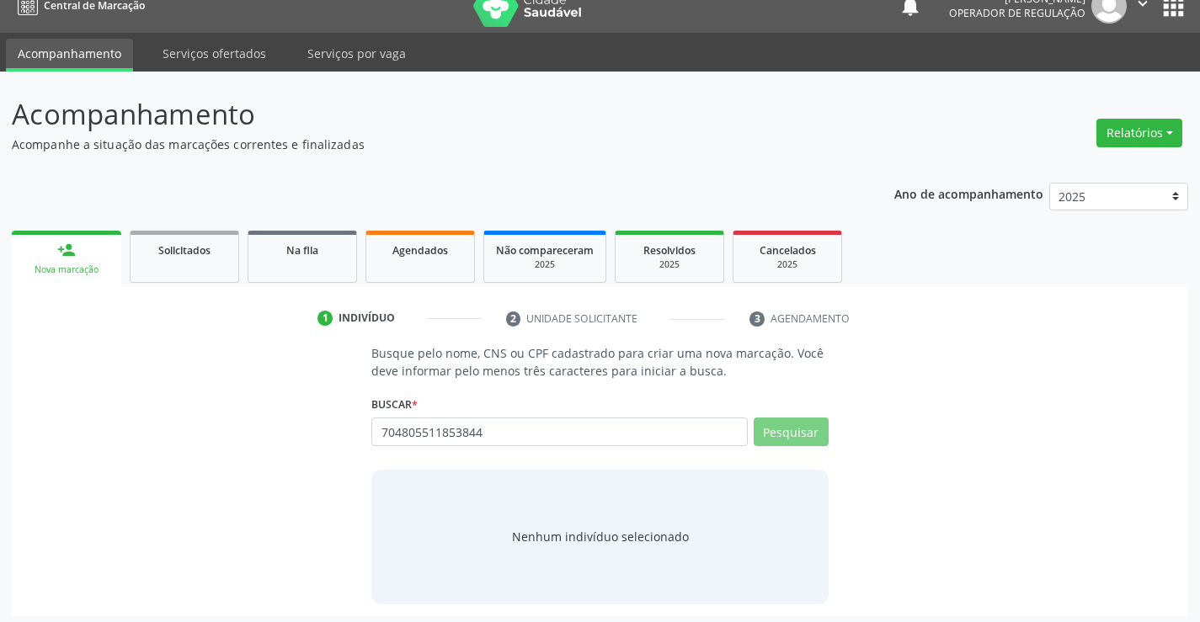
scroll to position [27, 0]
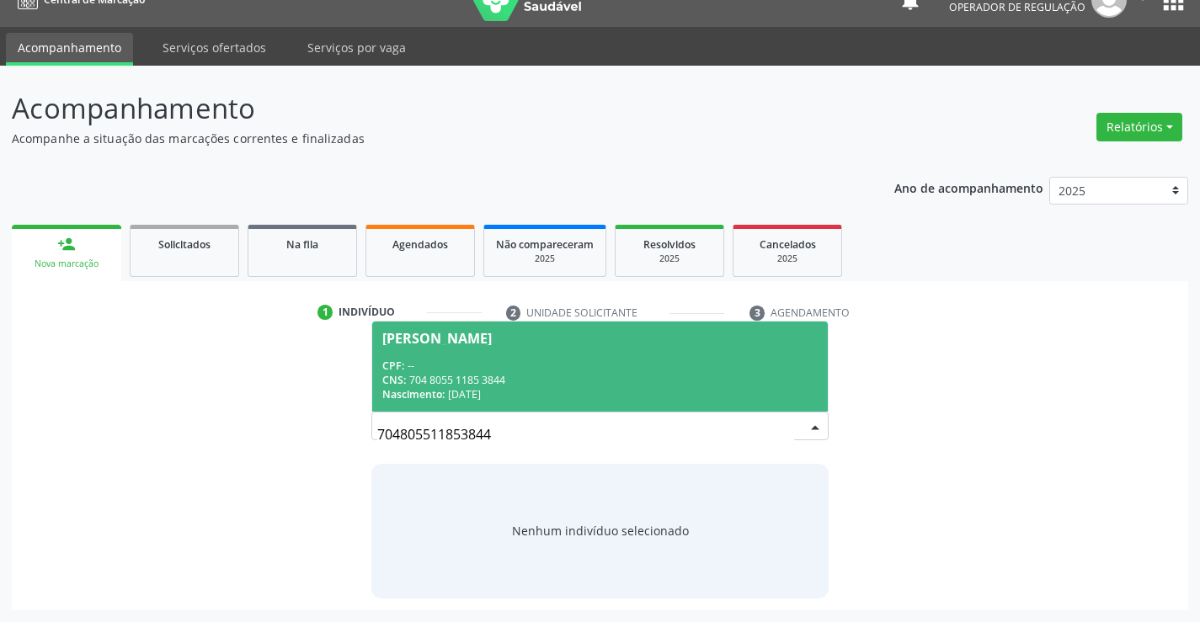
click at [580, 328] on span "[PERSON_NAME] CPF: -- CNS: 704 8055 1185 3844 Nascimento: 12[DATE]" at bounding box center [599, 367] width 455 height 90
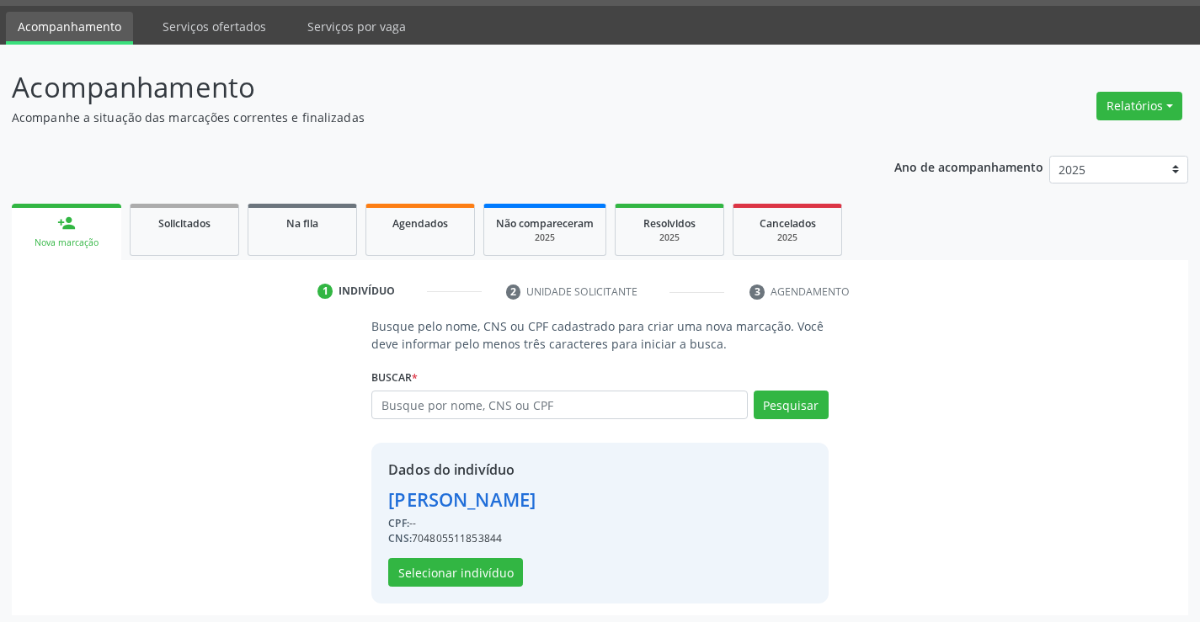
scroll to position [53, 0]
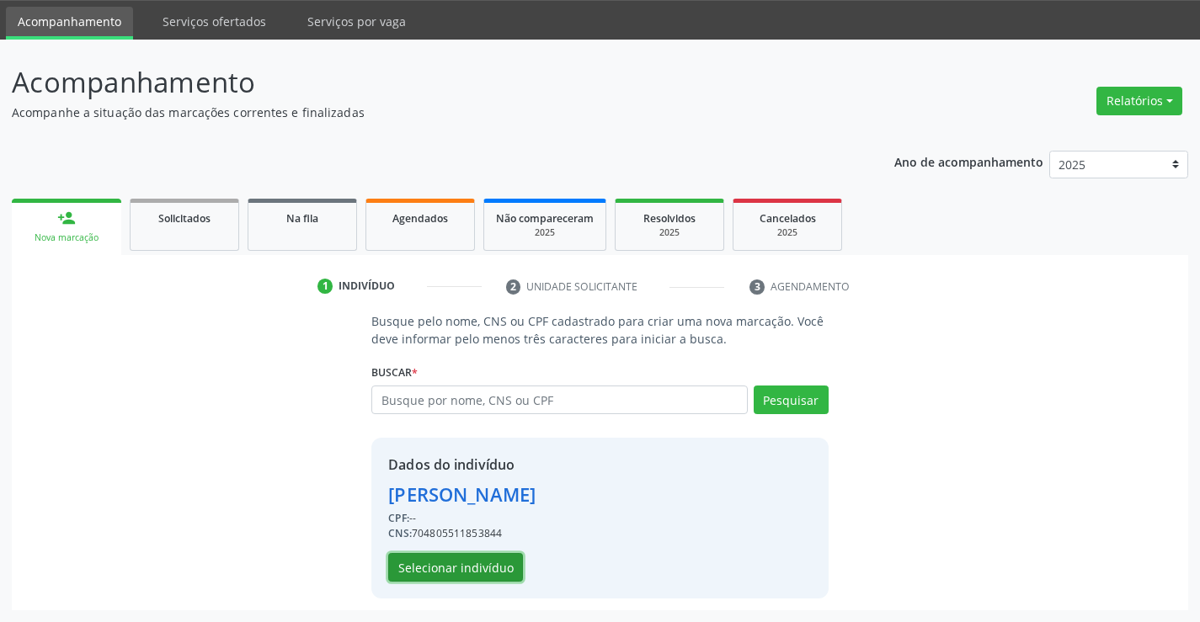
click at [436, 558] on button "Selecionar indivíduo" at bounding box center [455, 567] width 135 height 29
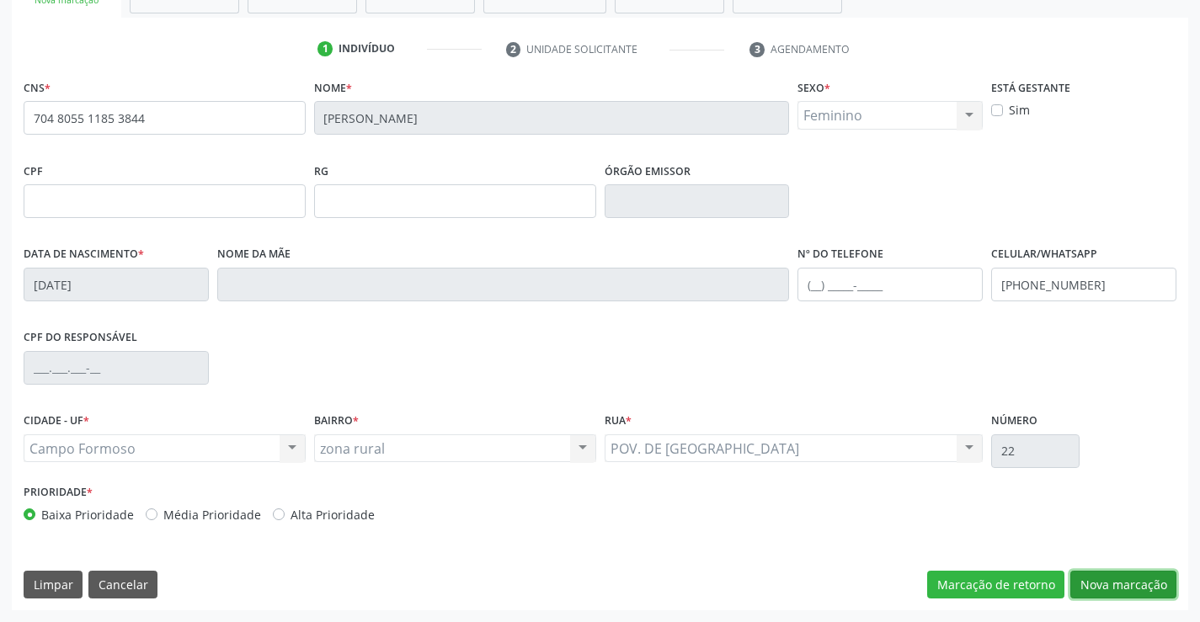
click at [1152, 580] on button "Nova marcação" at bounding box center [1123, 585] width 106 height 29
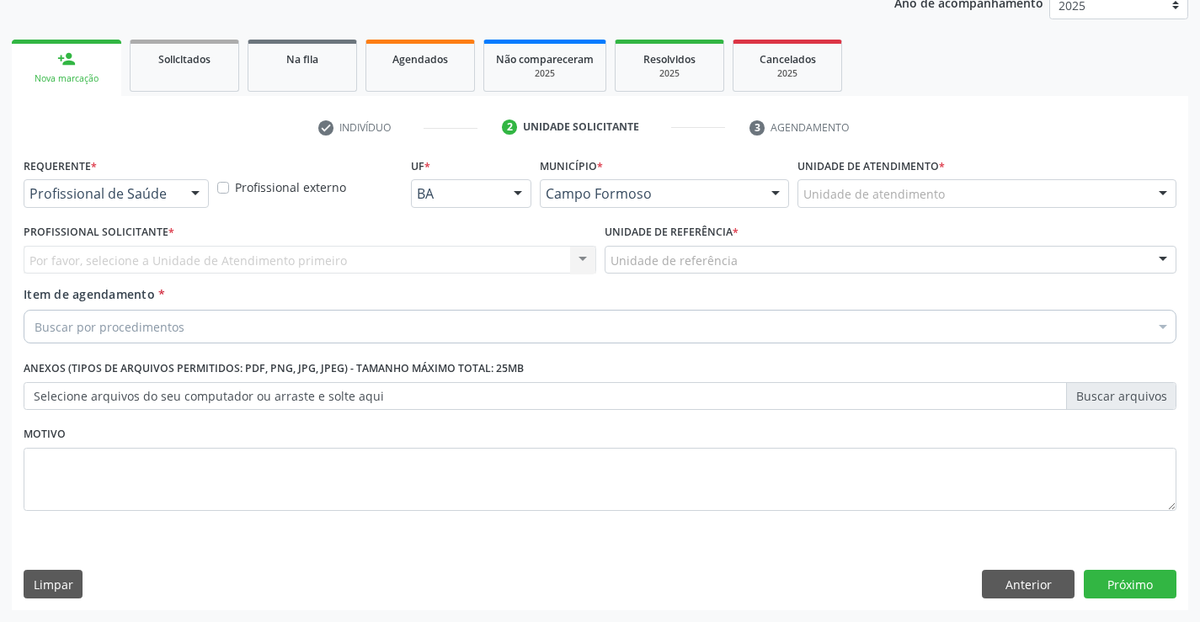
scroll to position [212, 0]
click at [193, 187] on div at bounding box center [195, 194] width 25 height 29
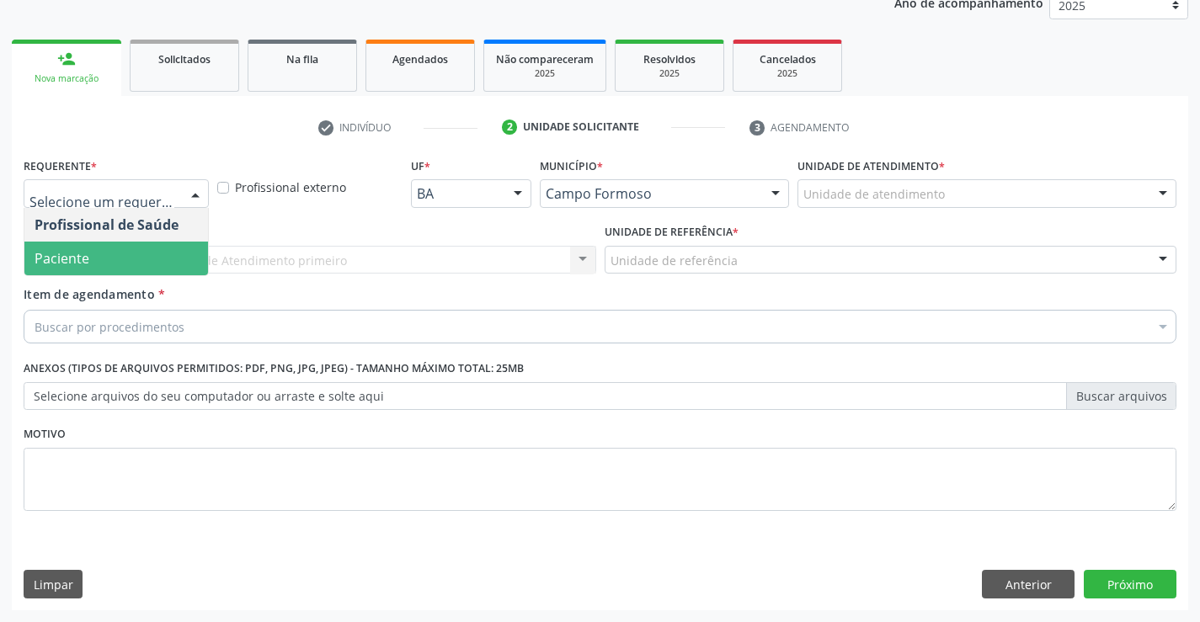
click at [128, 248] on span "Paciente" at bounding box center [116, 259] width 184 height 34
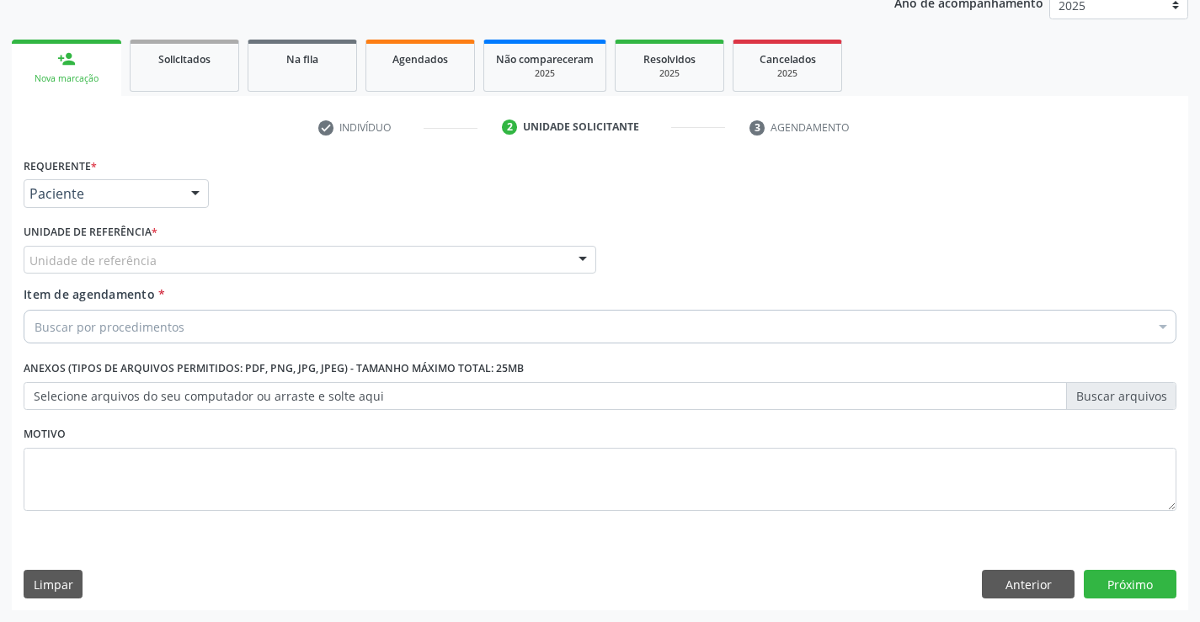
click at [272, 270] on div "Unidade de referência" at bounding box center [310, 260] width 573 height 29
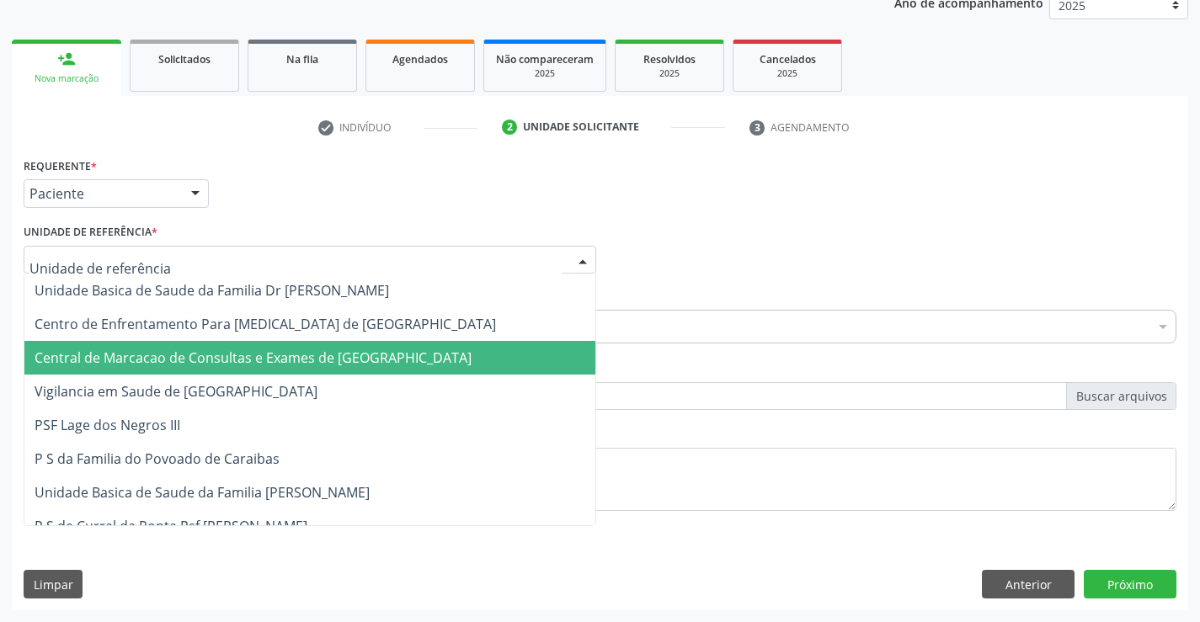
click at [284, 343] on span "Central de Marcacao de Consultas e Exames de [GEOGRAPHIC_DATA]" at bounding box center [309, 358] width 571 height 34
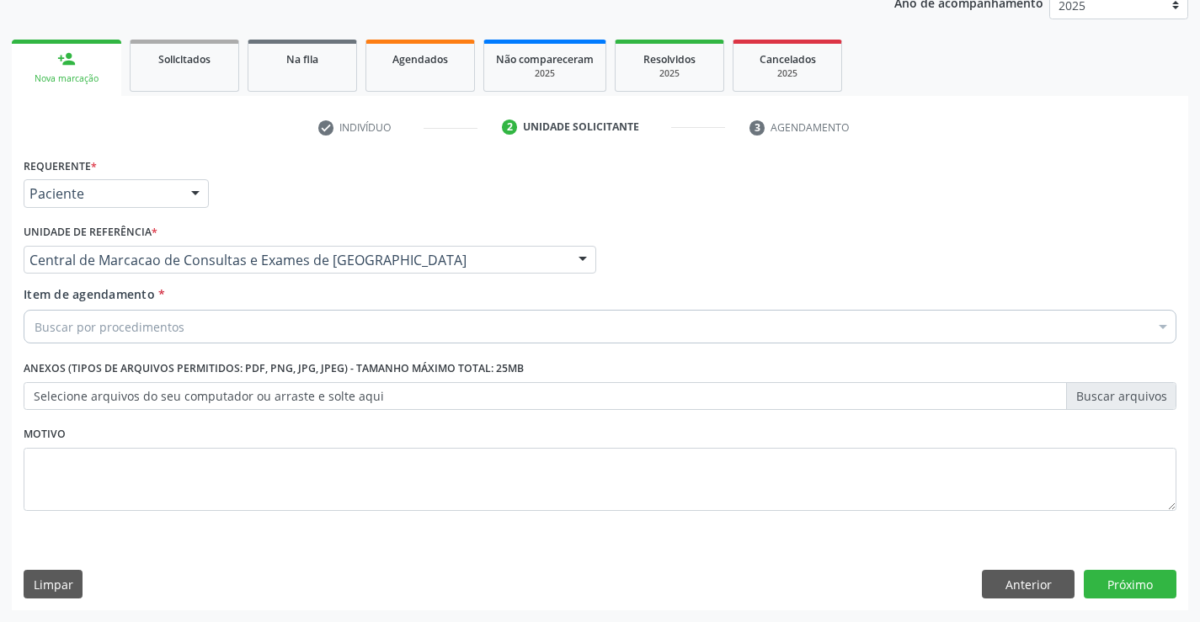
click at [317, 332] on div "Buscar por procedimentos" at bounding box center [600, 327] width 1153 height 34
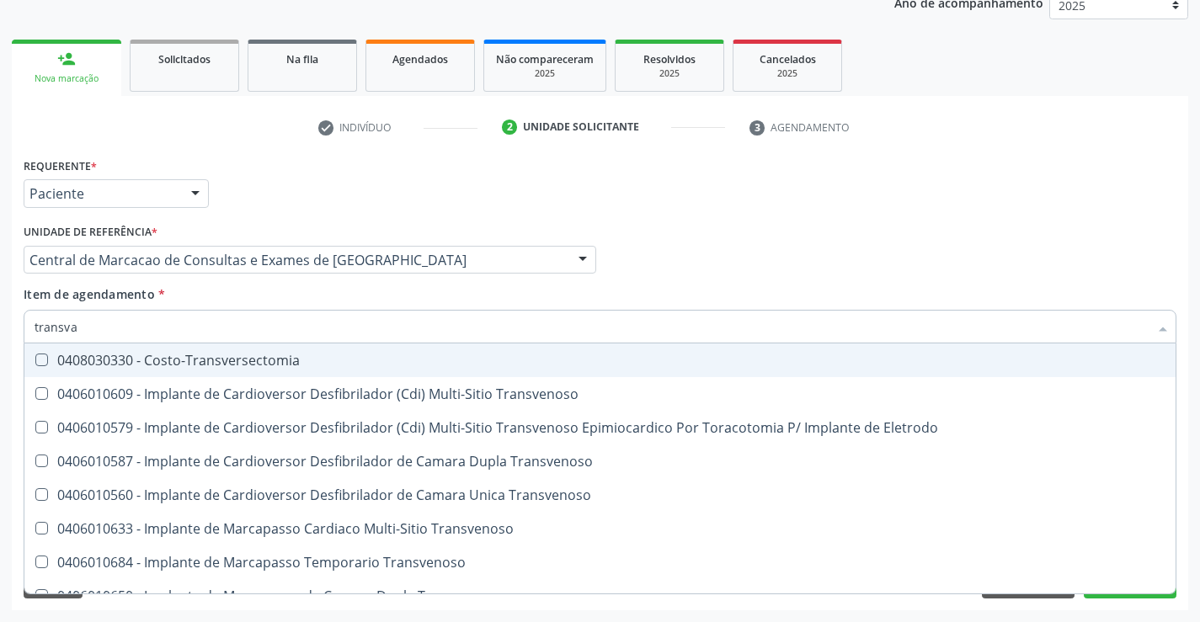
type input "transvag"
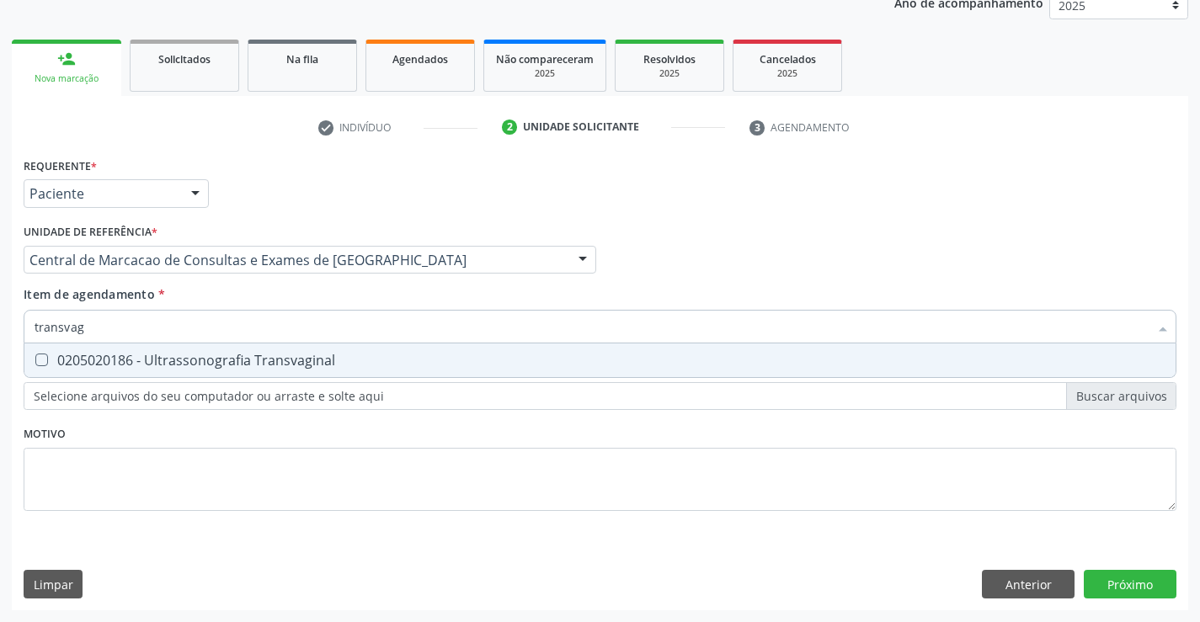
drag, startPoint x: 250, startPoint y: 356, endPoint x: 240, endPoint y: 320, distance: 37.6
click at [248, 349] on span "0205020186 - Ultrassonografia Transvaginal" at bounding box center [599, 361] width 1151 height 34
checkbox Transvaginal "true"
click at [239, 317] on input "transvag" at bounding box center [592, 327] width 1114 height 34
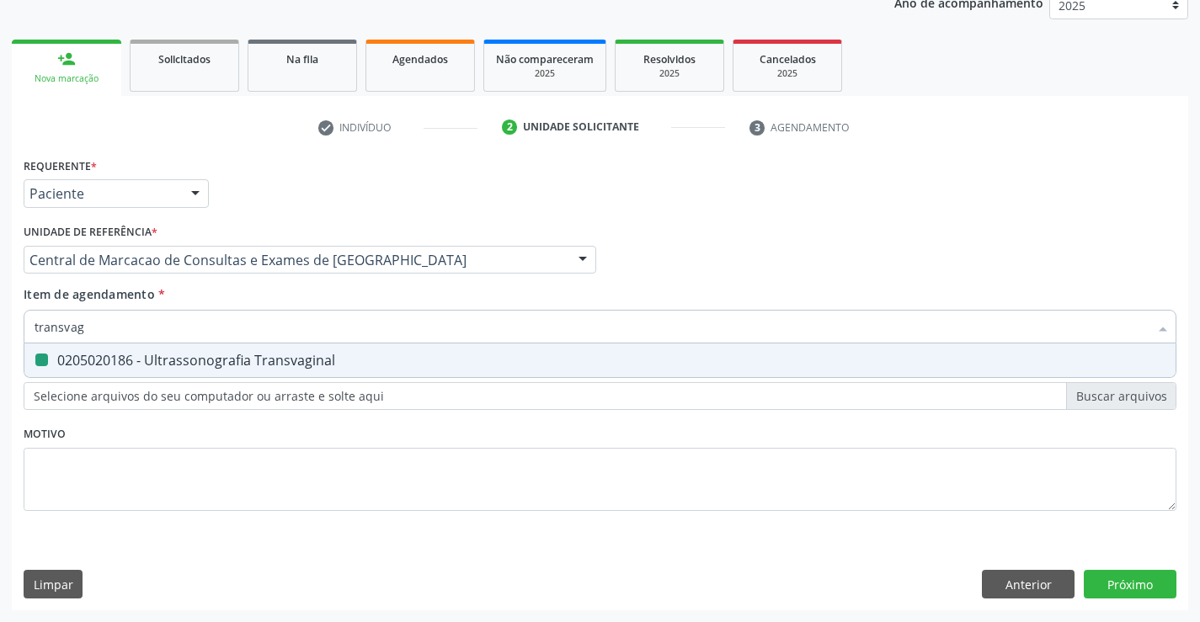
type input "o"
checkbox Transvaginal "false"
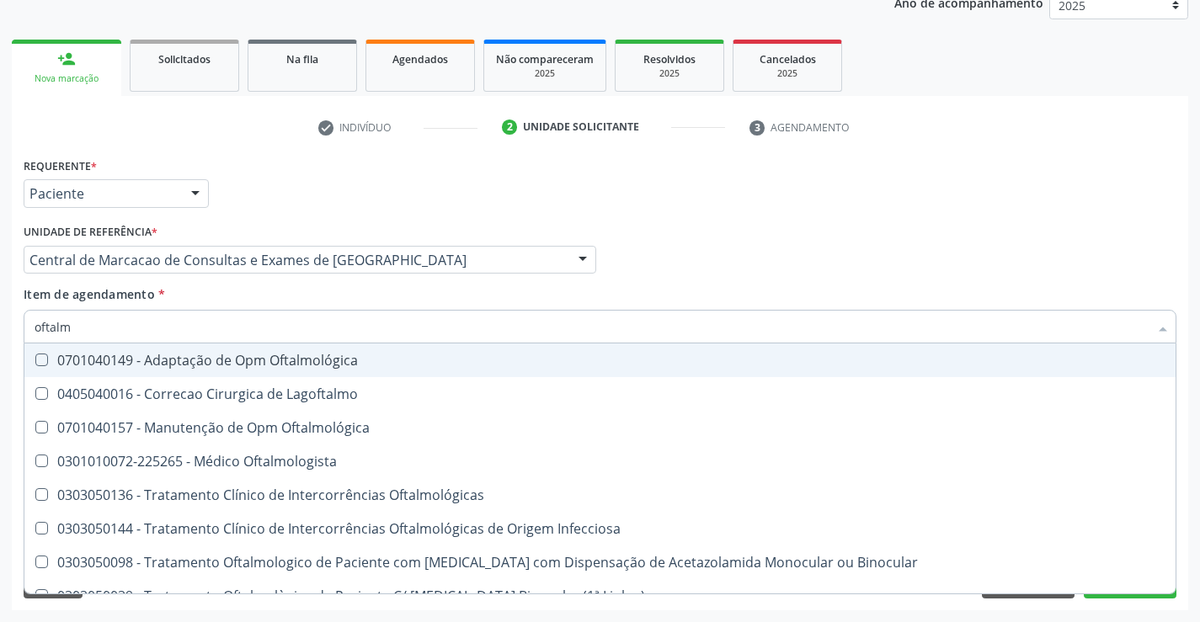
type input "oftalmo"
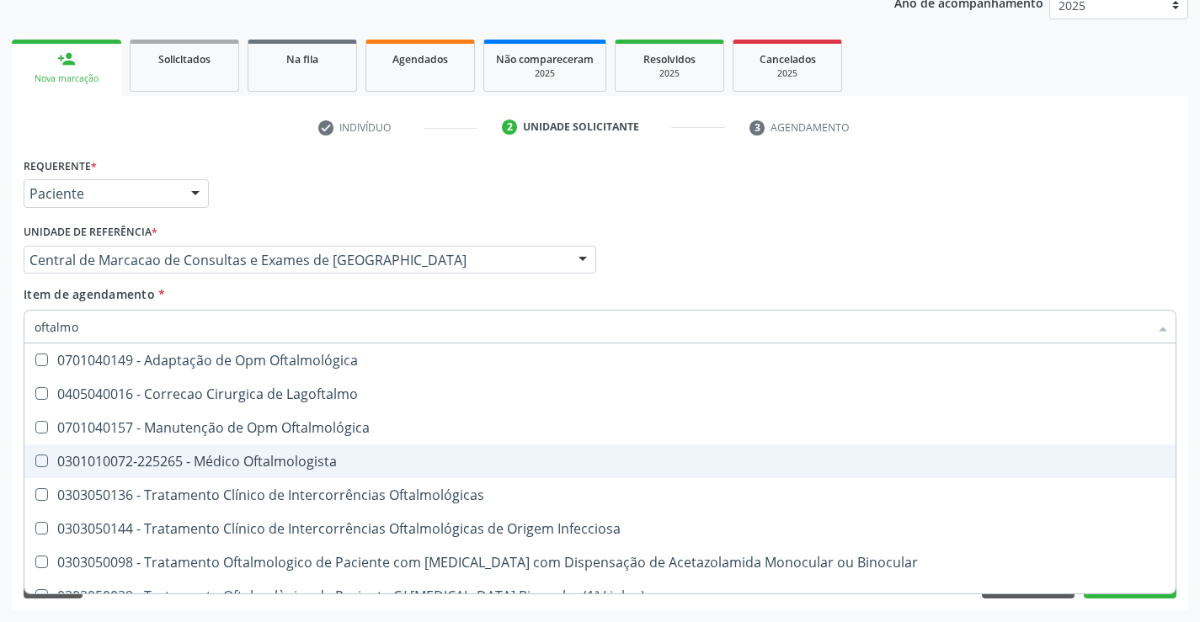
drag, startPoint x: 191, startPoint y: 450, endPoint x: 184, endPoint y: 395, distance: 56.1
click at [191, 450] on span "0301010072-225265 - Médico Oftalmologista" at bounding box center [599, 462] width 1151 height 34
checkbox Oftalmologista "true"
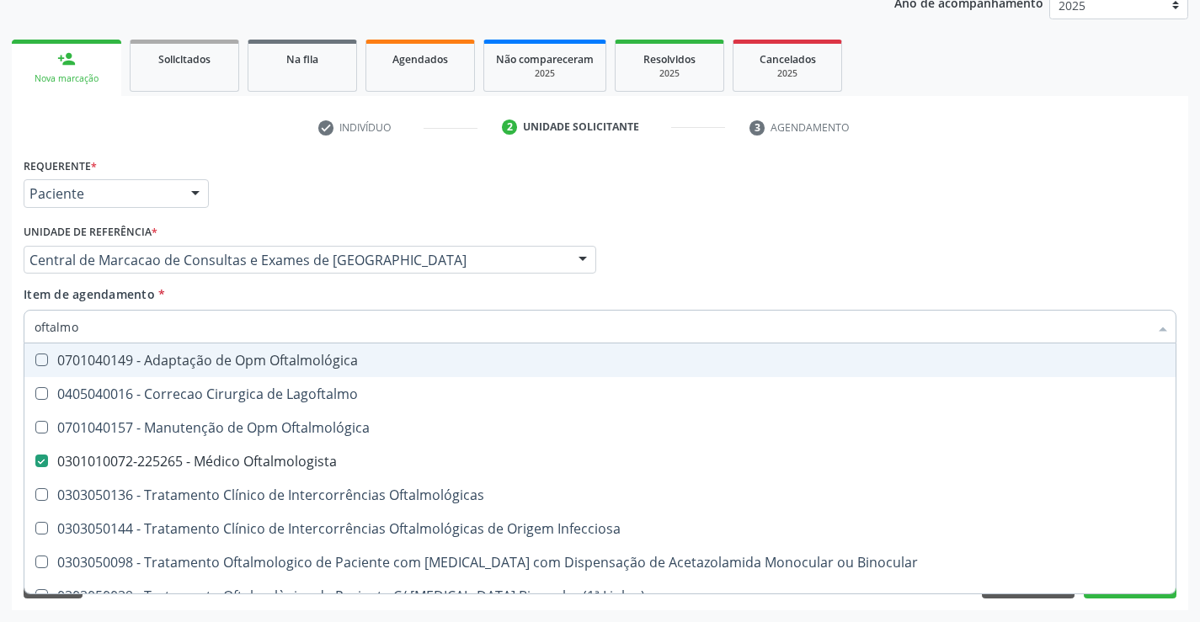
click at [168, 329] on input "oftalmo" at bounding box center [592, 327] width 1114 height 34
type input "c"
checkbox Oftalmologista "false"
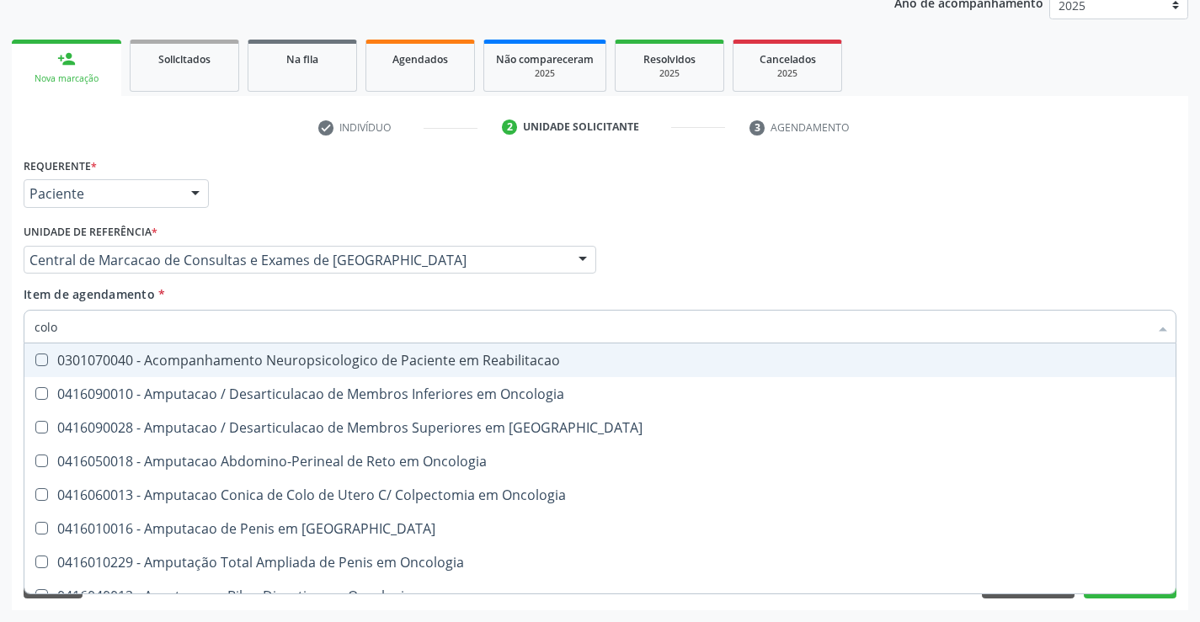
type input "colon"
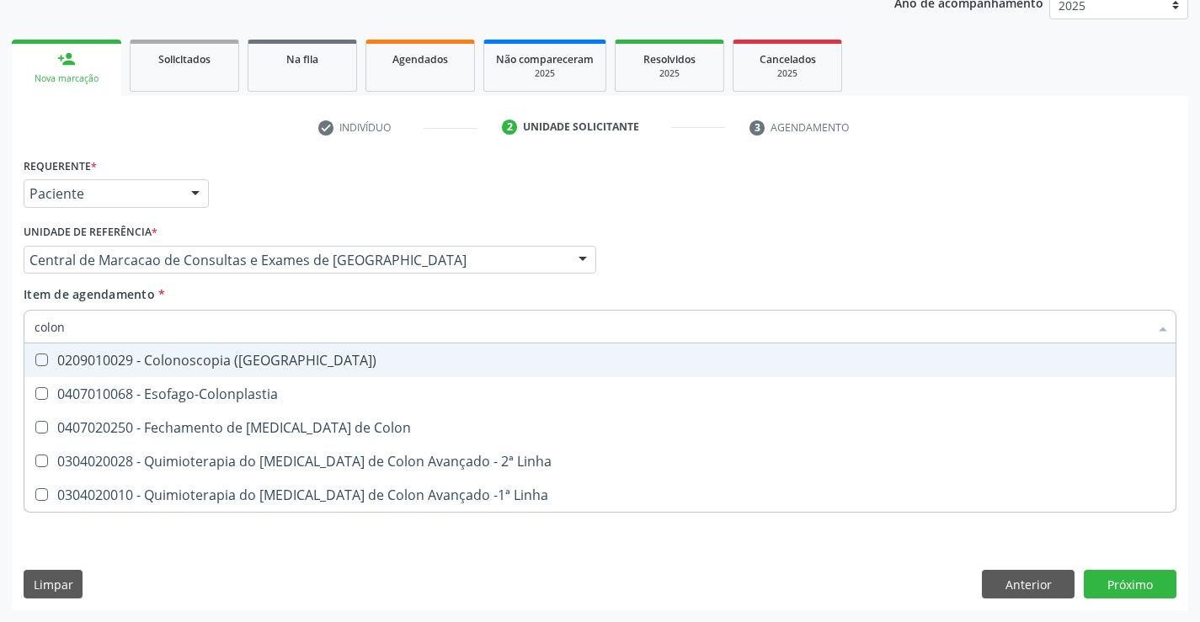
click at [176, 363] on div "0209010029 - Colonoscopia ([GEOGRAPHIC_DATA])" at bounding box center [600, 360] width 1131 height 13
checkbox \(Coloscopia\) "true"
click at [678, 300] on div "Item de agendamento * colon Desfazer seleção 0209010029 - Colonoscopia ([GEOGRA…" at bounding box center [600, 311] width 1153 height 53
checkbox Esofago-Colonplastia "true"
checkbox Colon "true"
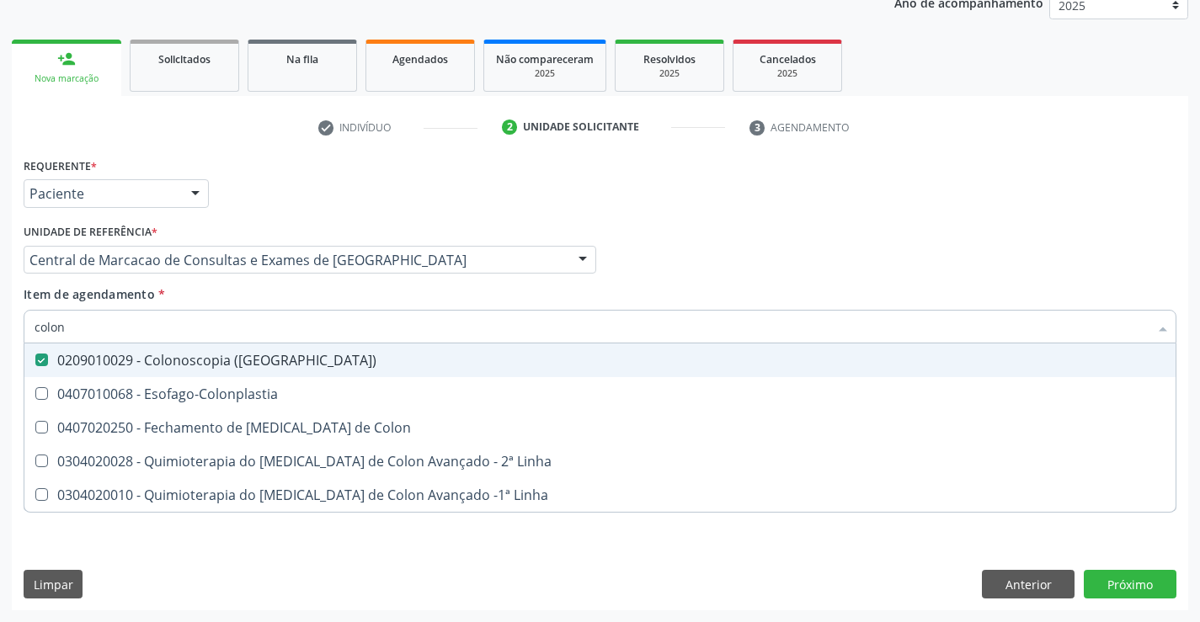
checkbox Linha "true"
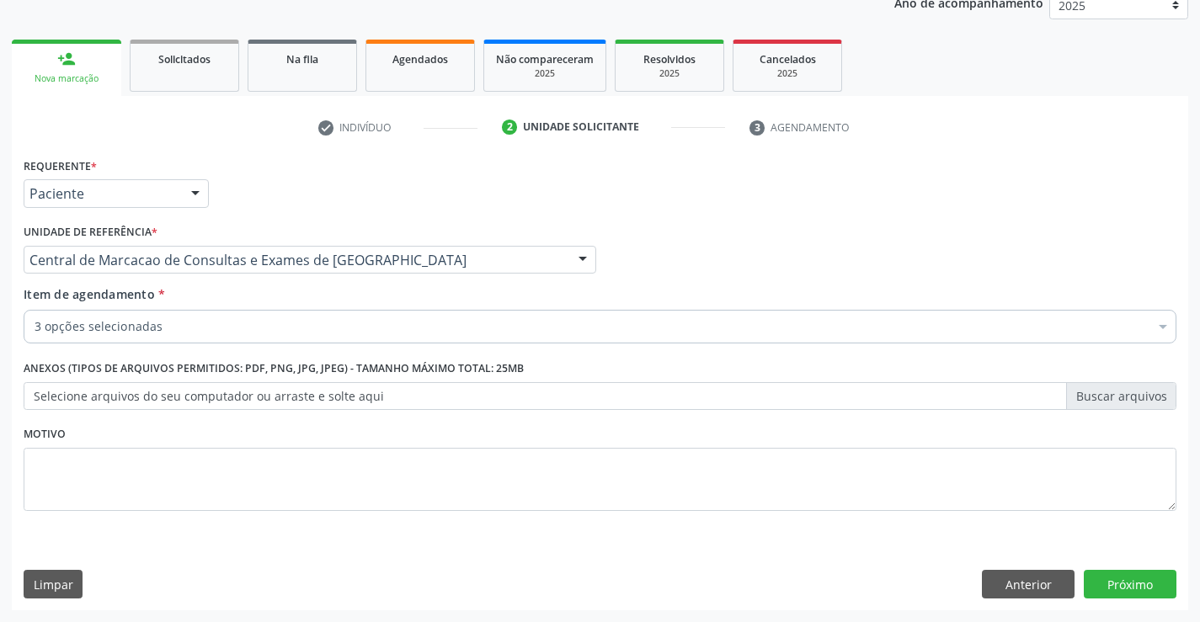
drag, startPoint x: 794, startPoint y: 238, endPoint x: 1126, endPoint y: 487, distance: 414.9
click at [795, 238] on div "Profissional Solicitante Por favor, selecione a Unidade de Atendimento primeiro…" at bounding box center [599, 253] width 1161 height 66
click at [1129, 582] on button "Próximo" at bounding box center [1130, 584] width 93 height 29
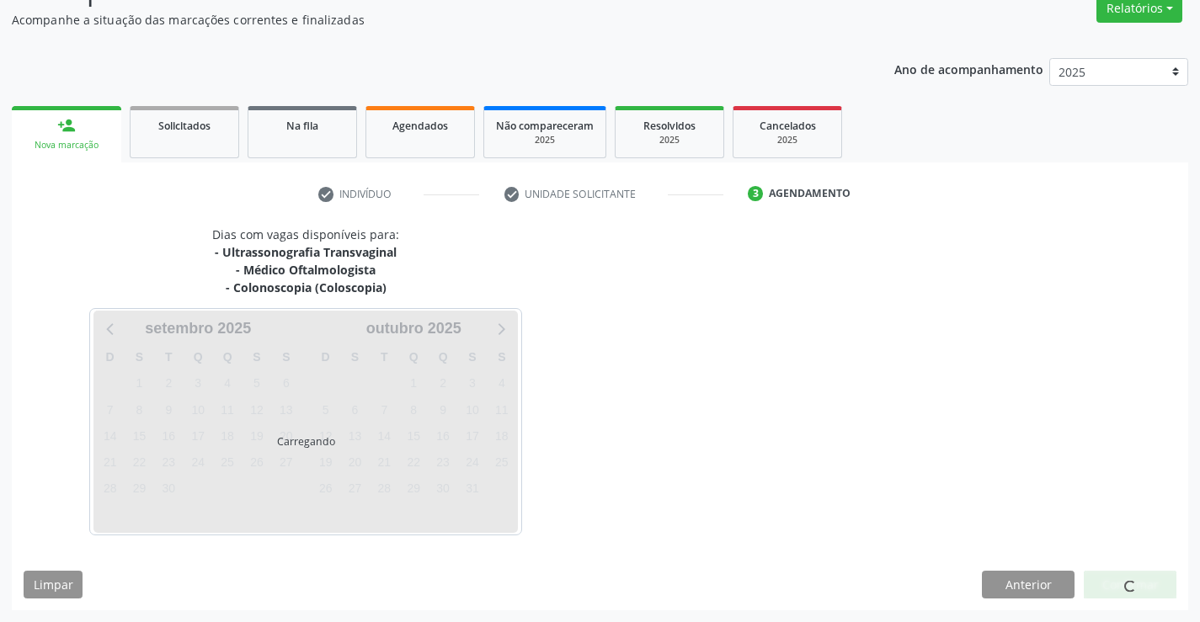
click at [1129, 582] on span at bounding box center [1130, 587] width 12 height 12
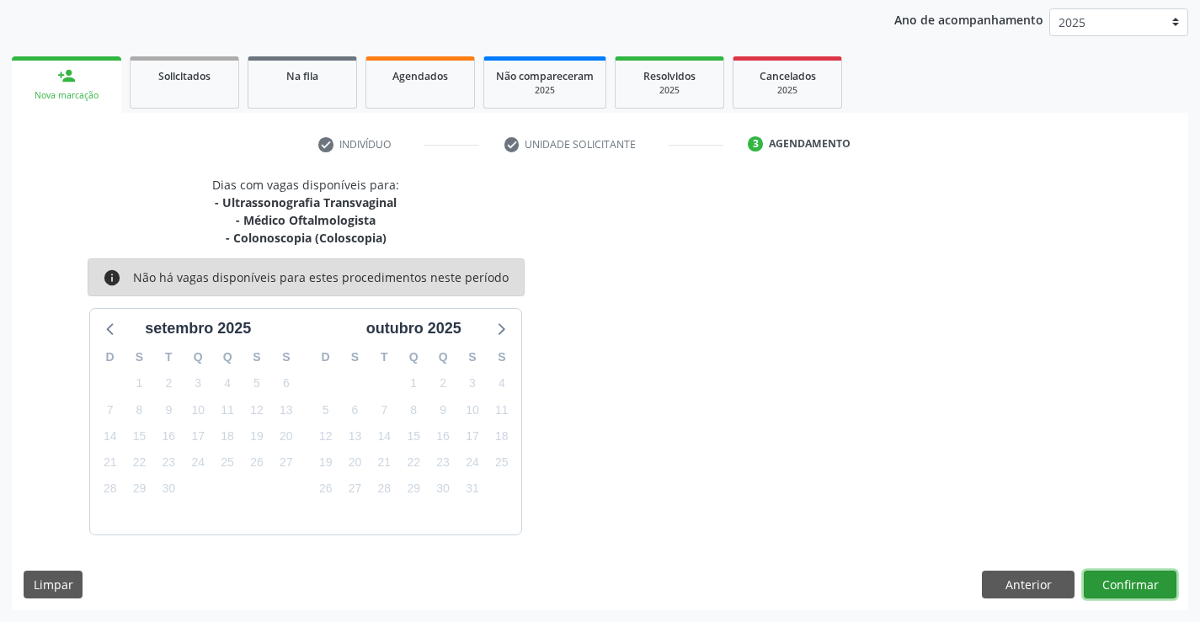
click at [1124, 584] on button "Confirmar" at bounding box center [1130, 585] width 93 height 29
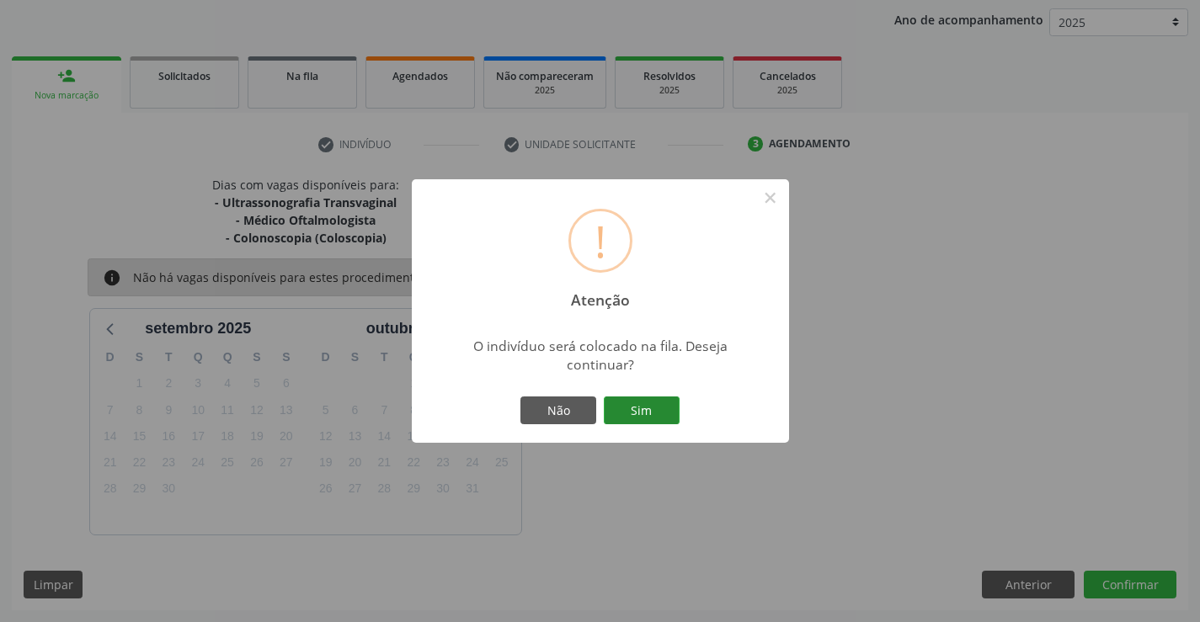
click at [652, 407] on button "Sim" at bounding box center [642, 411] width 76 height 29
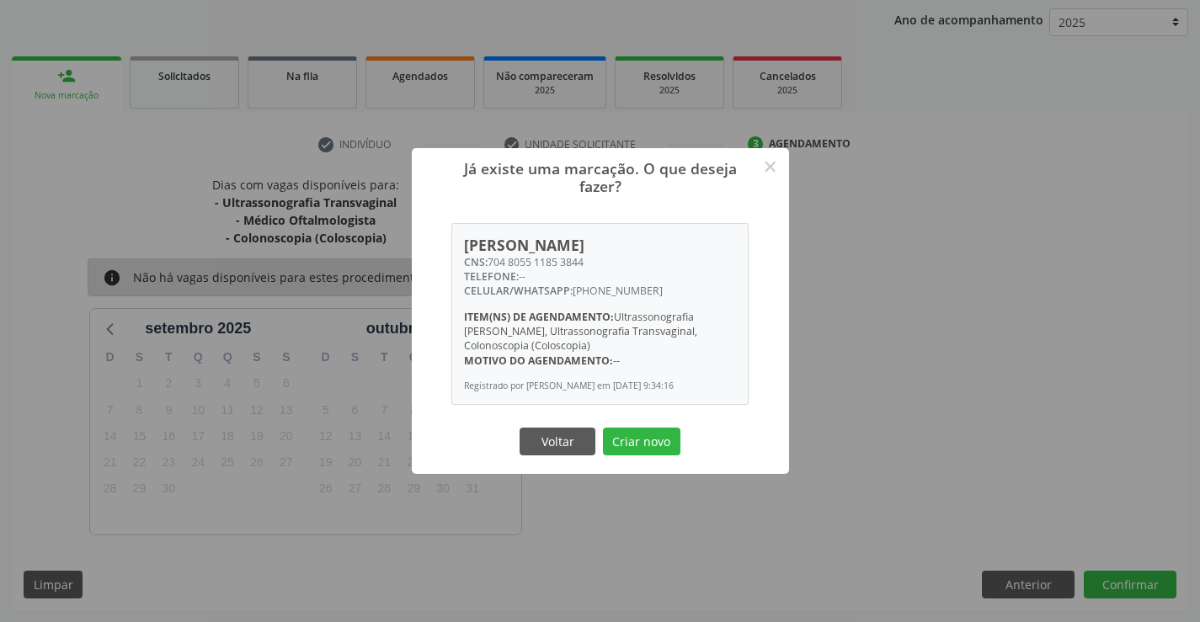
click at [603, 428] on button "Criar novo" at bounding box center [641, 442] width 77 height 29
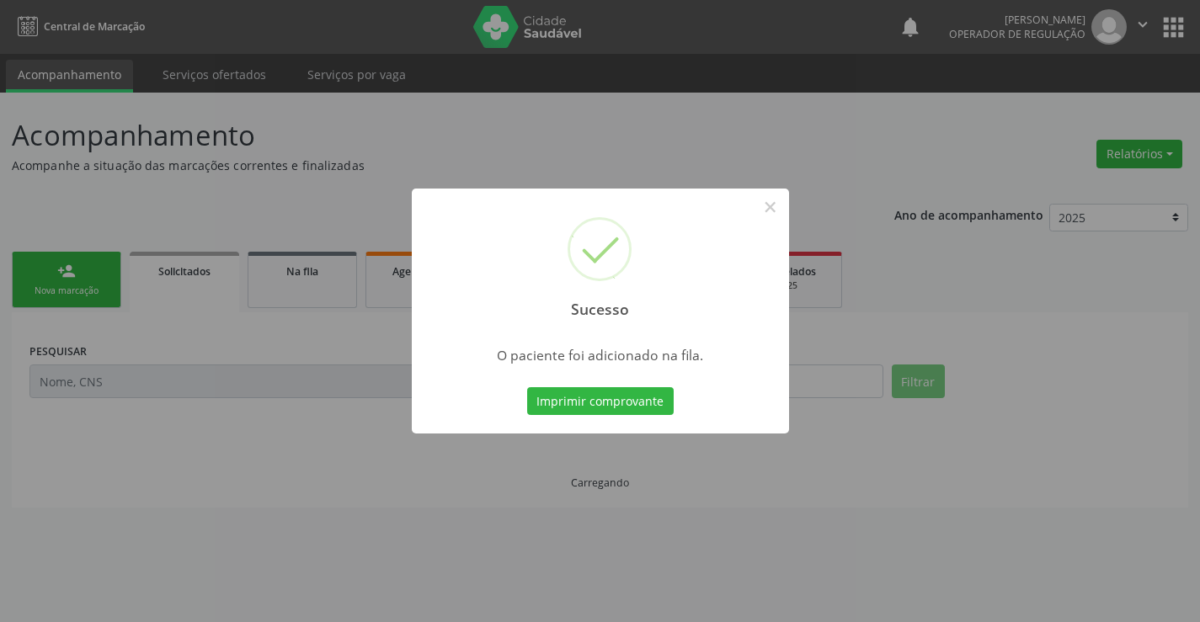
scroll to position [0, 0]
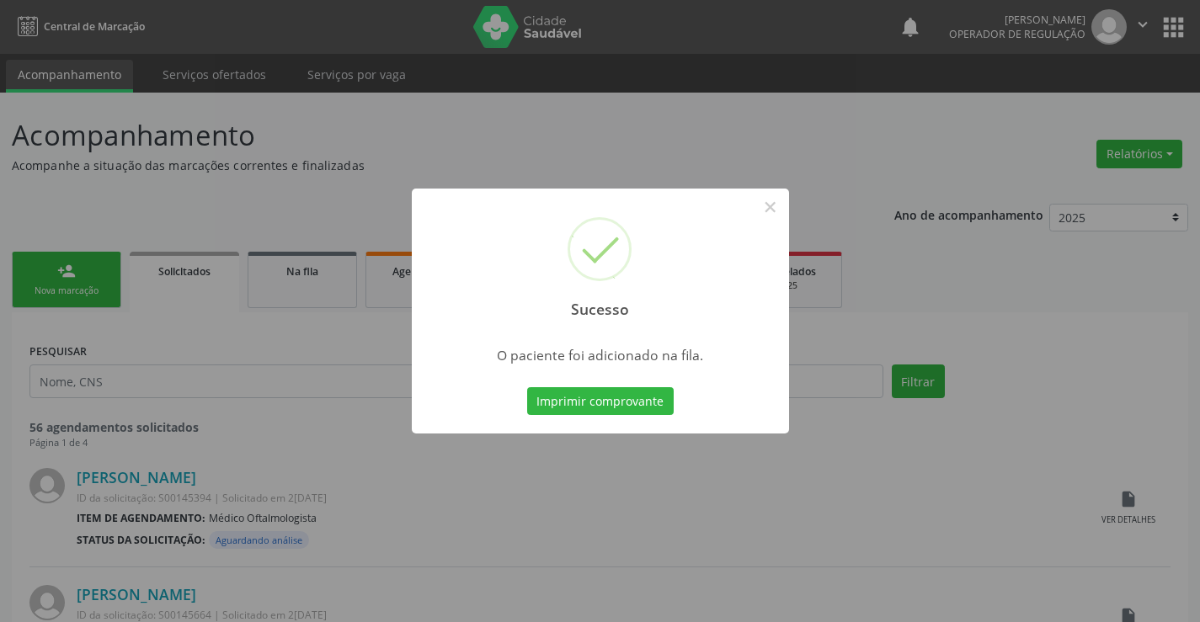
click at [527, 387] on button "Imprimir comprovante" at bounding box center [600, 401] width 146 height 29
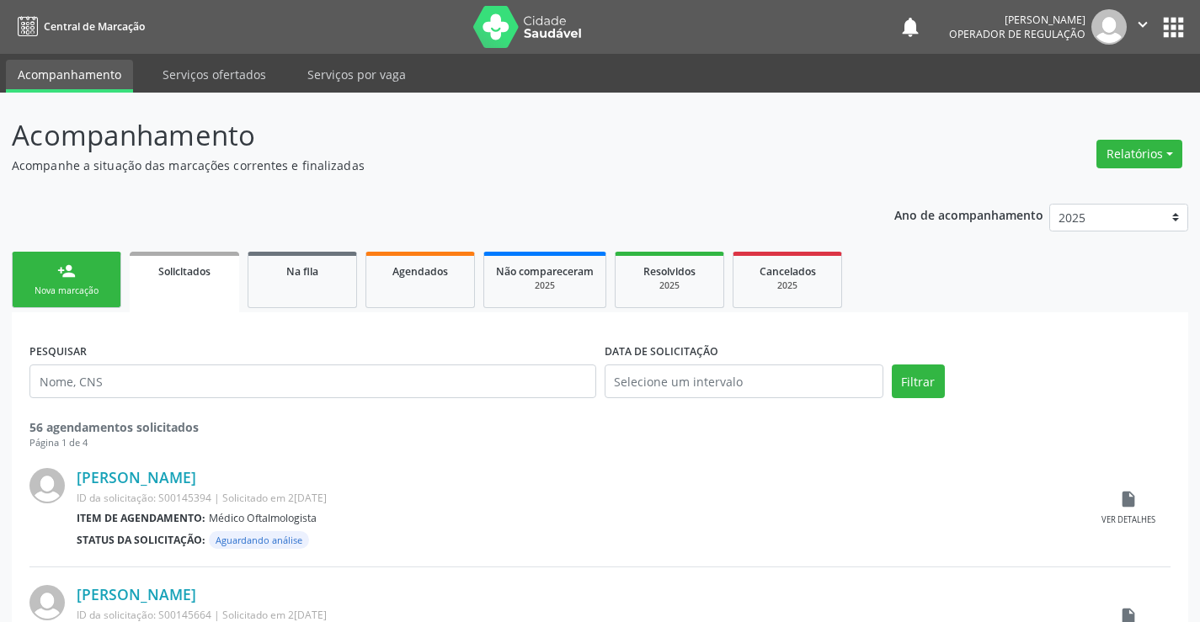
click at [40, 280] on link "person_add Nova marcação" at bounding box center [66, 280] width 109 height 56
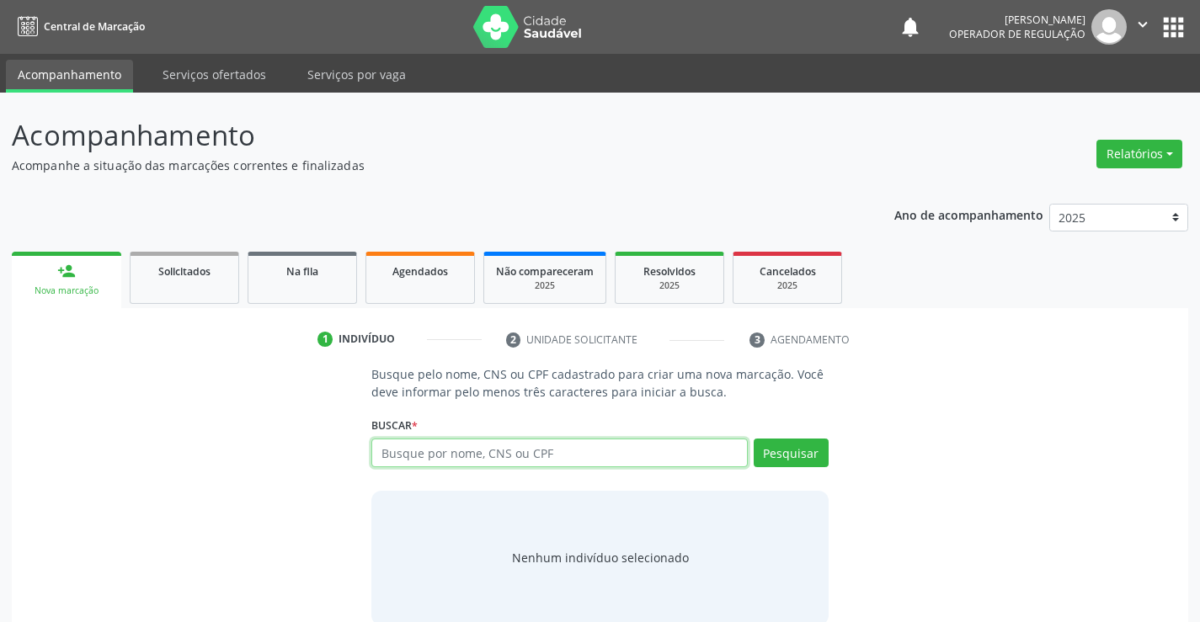
click at [589, 455] on input "text" at bounding box center [558, 453] width 375 height 29
type input "702605293833346"
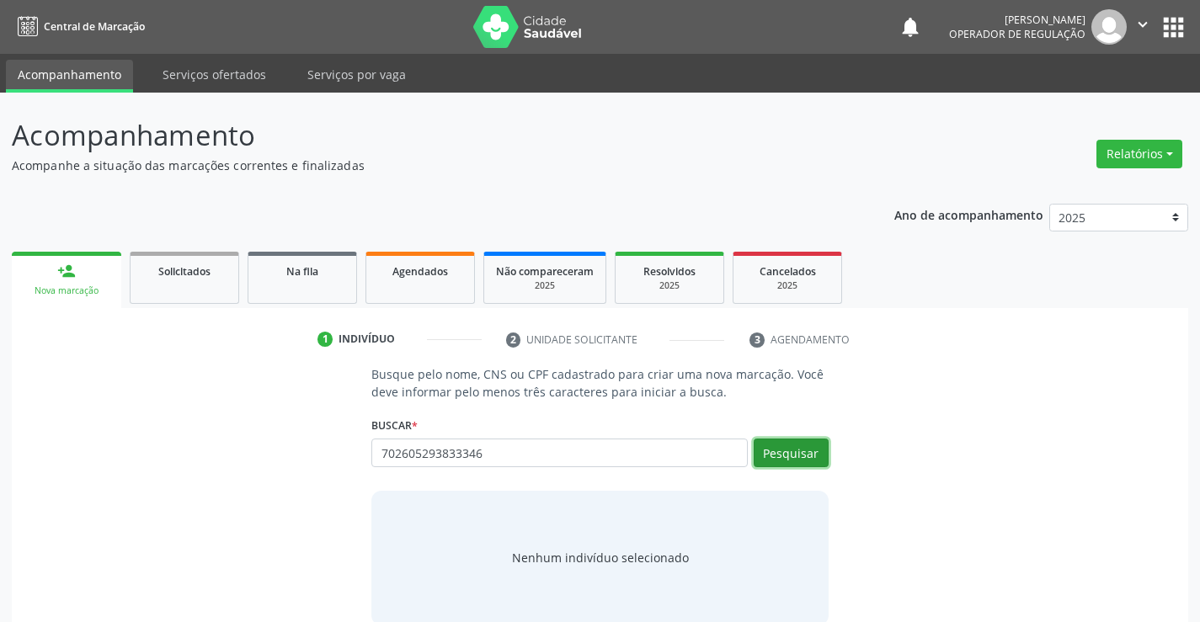
click at [802, 461] on button "Pesquisar" at bounding box center [791, 453] width 75 height 29
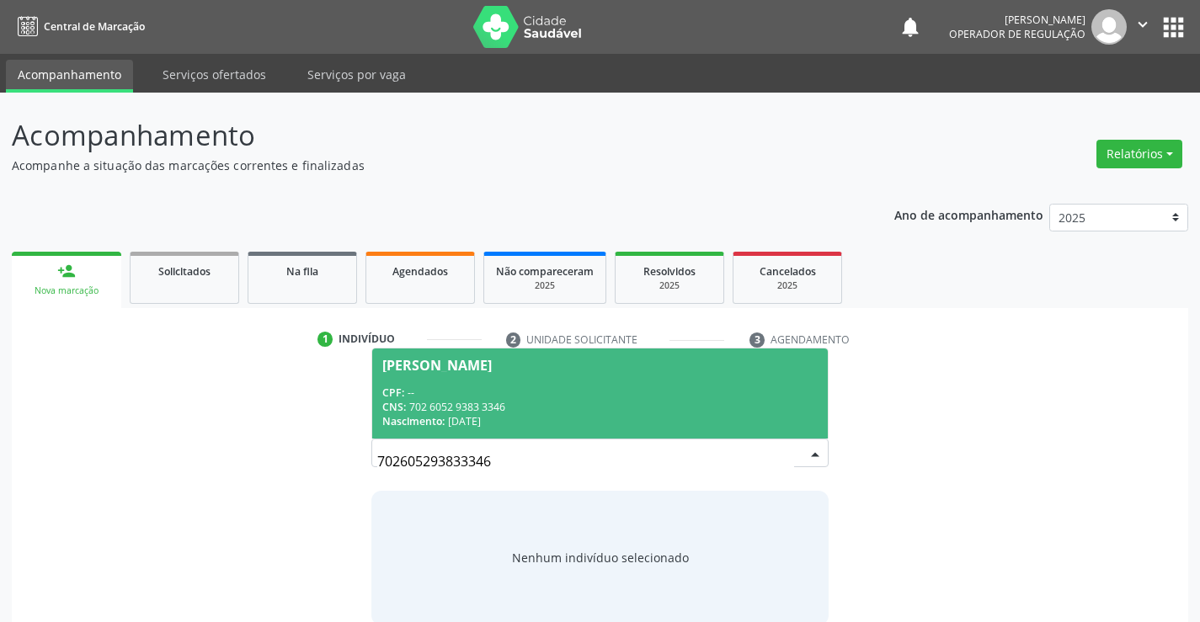
click at [561, 429] on div "Nascimento: 1[DATE]" at bounding box center [599, 421] width 434 height 14
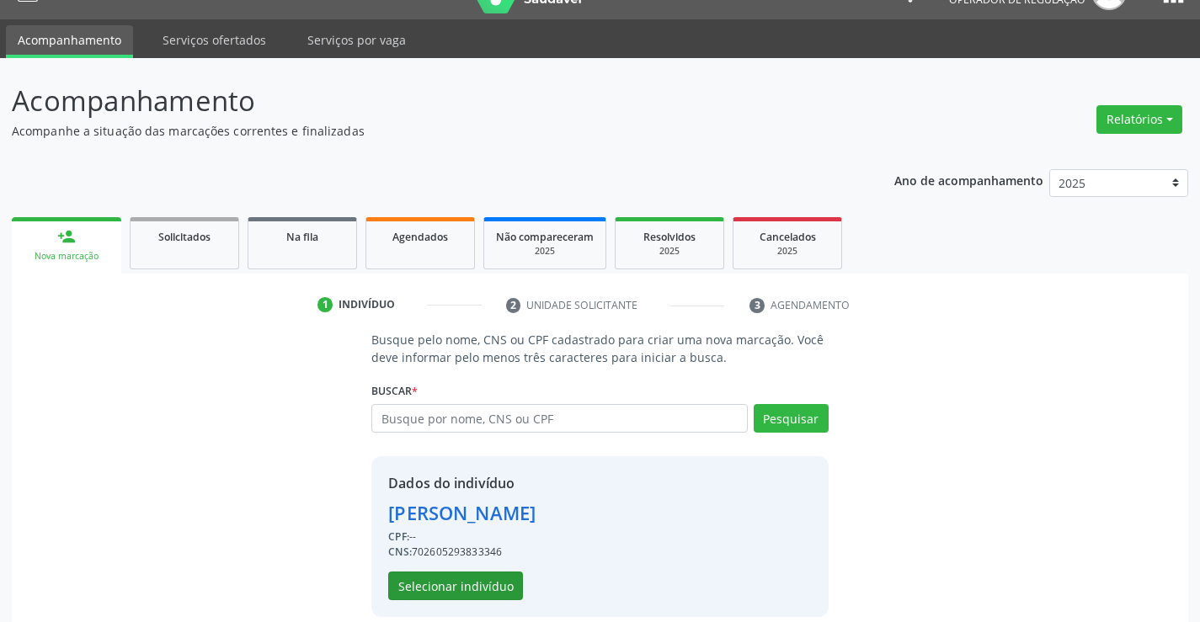
scroll to position [53, 0]
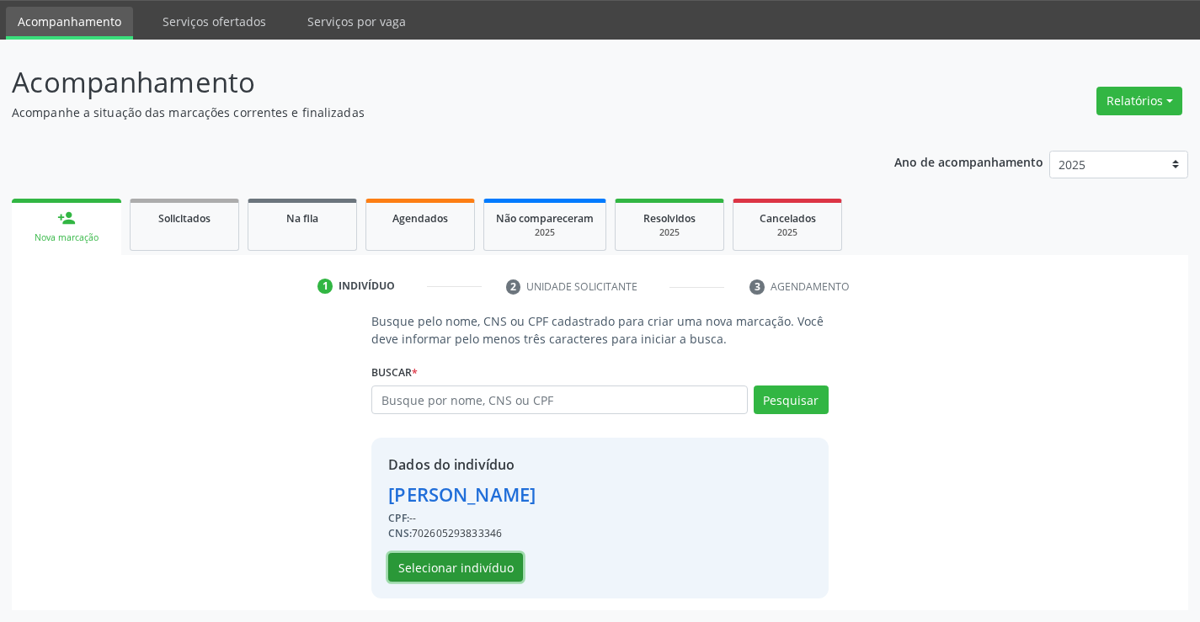
click at [468, 565] on button "Selecionar indivíduo" at bounding box center [455, 567] width 135 height 29
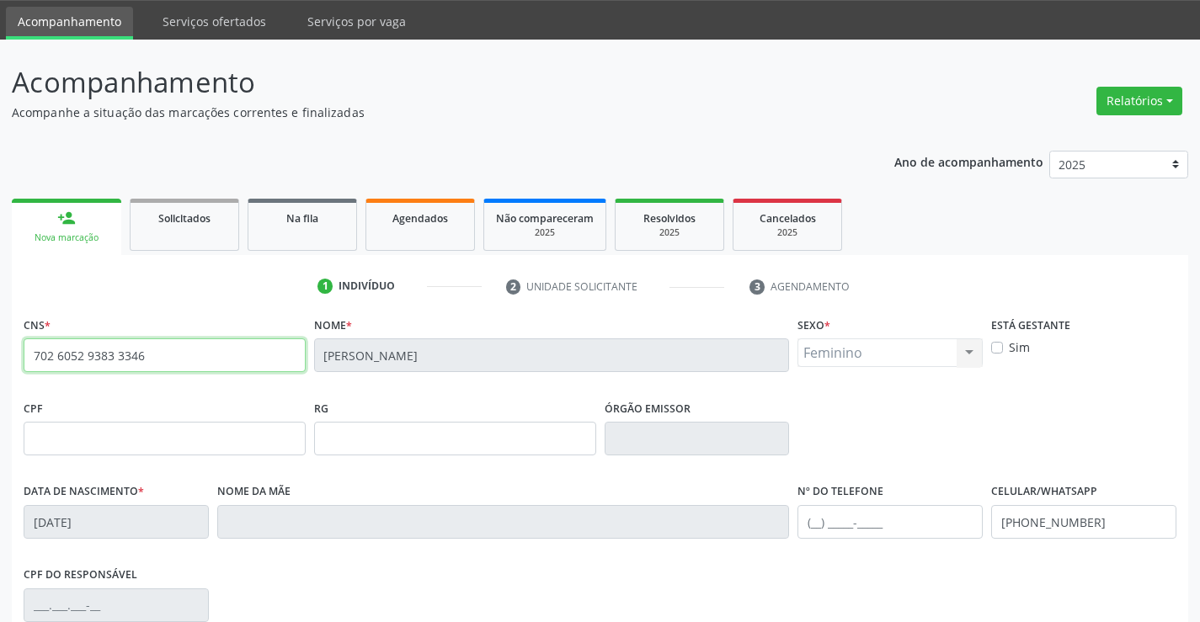
click at [159, 364] on input "702 6052 9383 3346" at bounding box center [165, 355] width 282 height 34
click at [331, 214] on div "Na fila" at bounding box center [302, 218] width 84 height 18
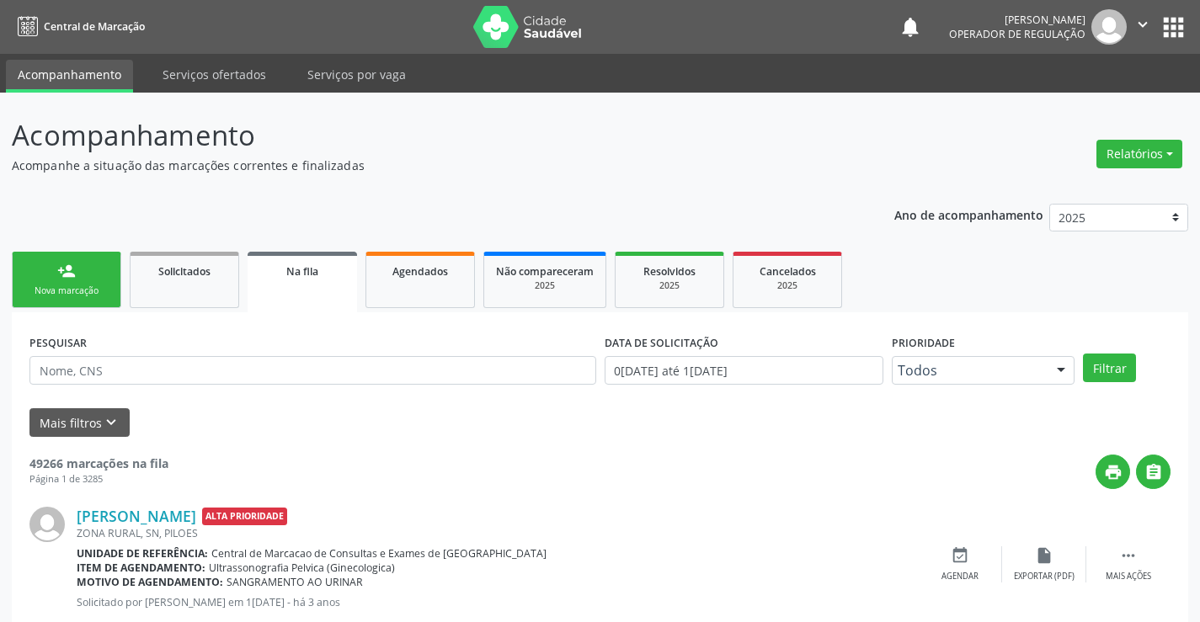
click at [82, 290] on div "Nova marcação" at bounding box center [66, 291] width 84 height 13
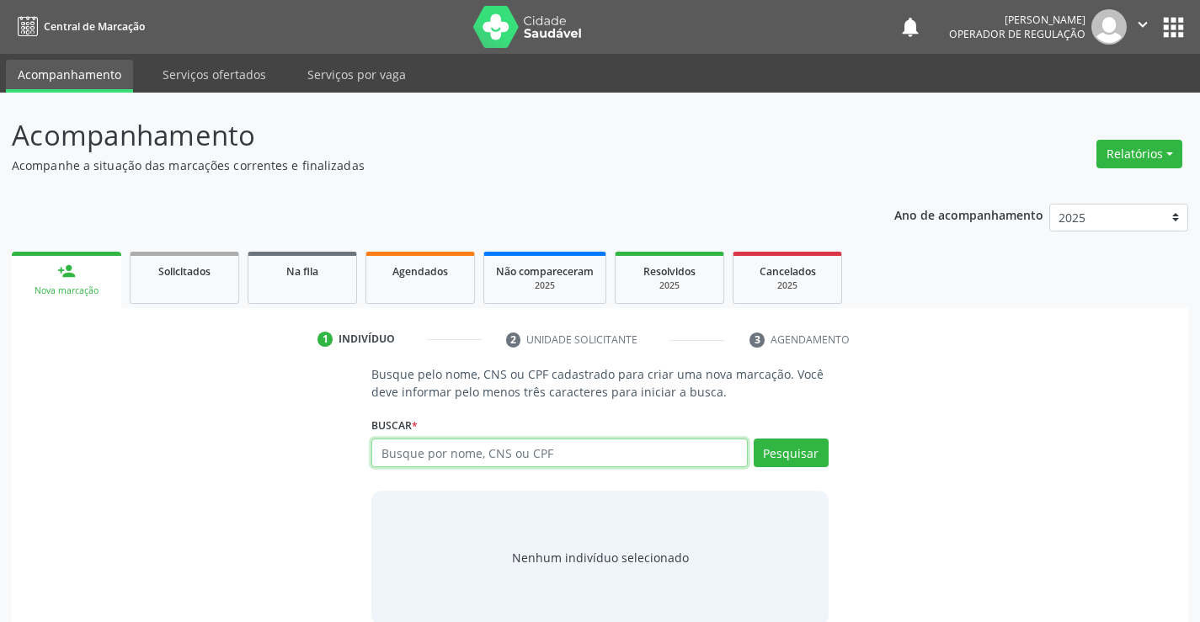
click at [637, 463] on input "text" at bounding box center [558, 453] width 375 height 29
type input "706206068420665"
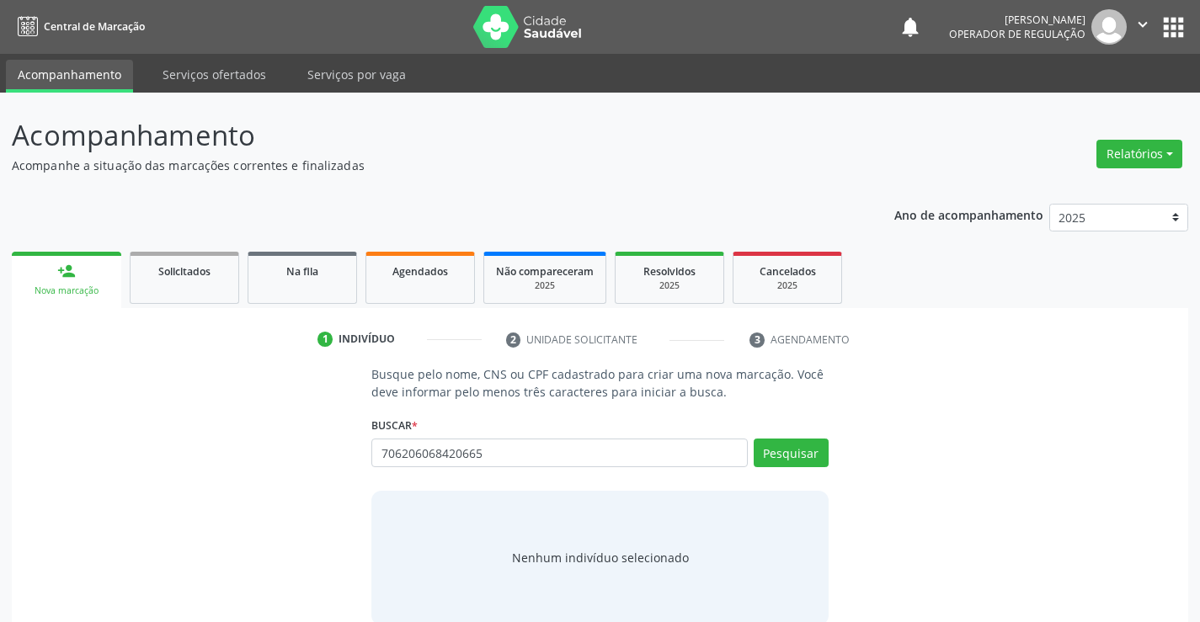
click at [788, 438] on div "Buscar * Busque por nome, CNS ou CPF Nenhum resultado encontrado para: " " Não …" at bounding box center [599, 446] width 456 height 66
click at [787, 447] on button "Pesquisar" at bounding box center [791, 453] width 75 height 29
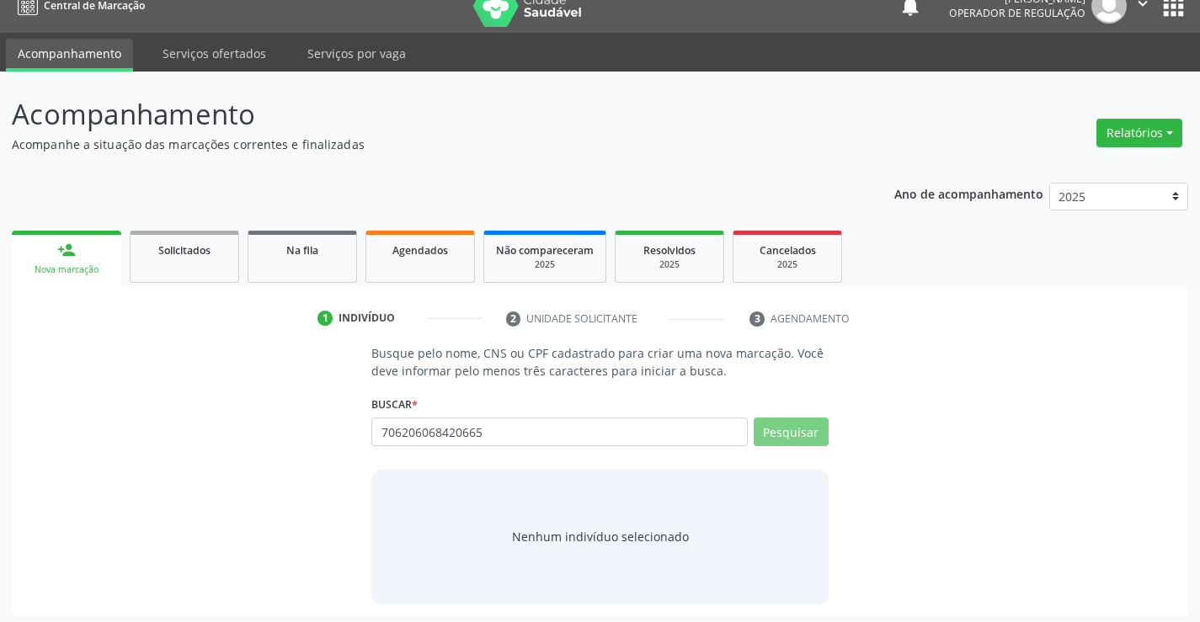
scroll to position [27, 0]
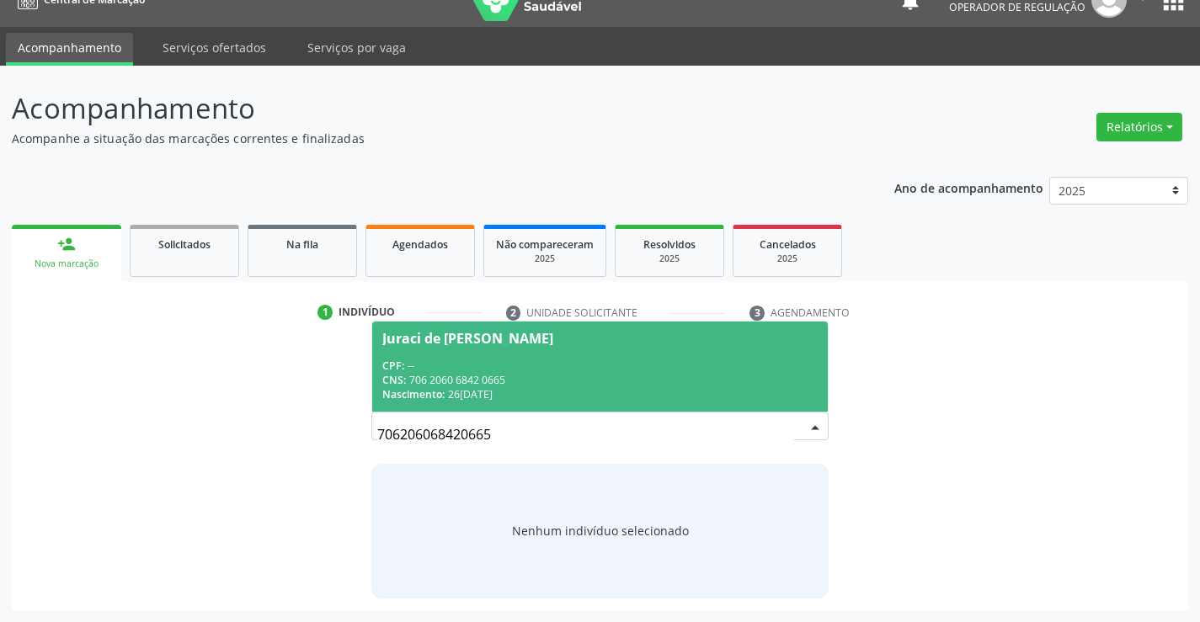
click at [493, 336] on div "Juraci de [PERSON_NAME]" at bounding box center [467, 338] width 171 height 13
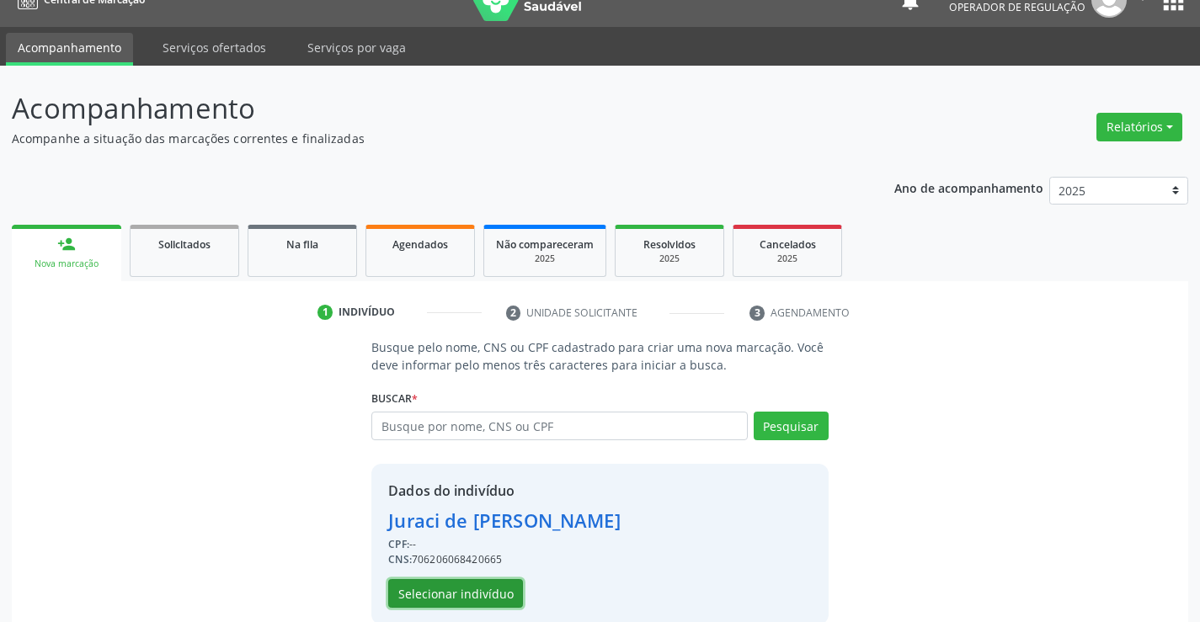
click at [475, 594] on button "Selecionar indivíduo" at bounding box center [455, 593] width 135 height 29
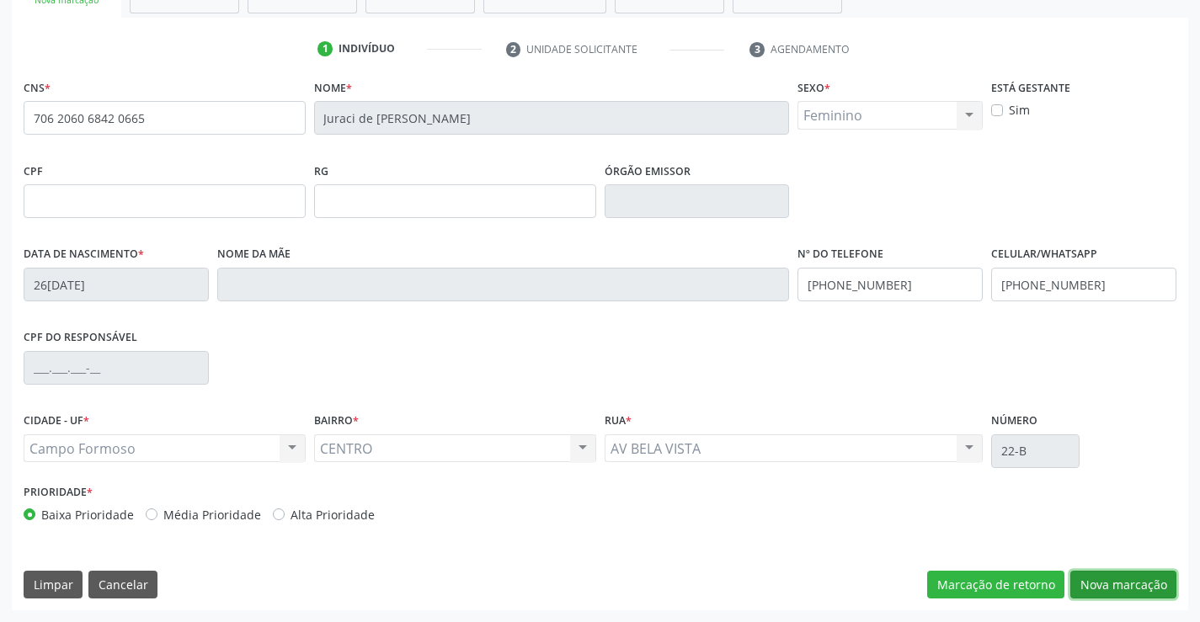
click at [1116, 588] on button "Nova marcação" at bounding box center [1123, 585] width 106 height 29
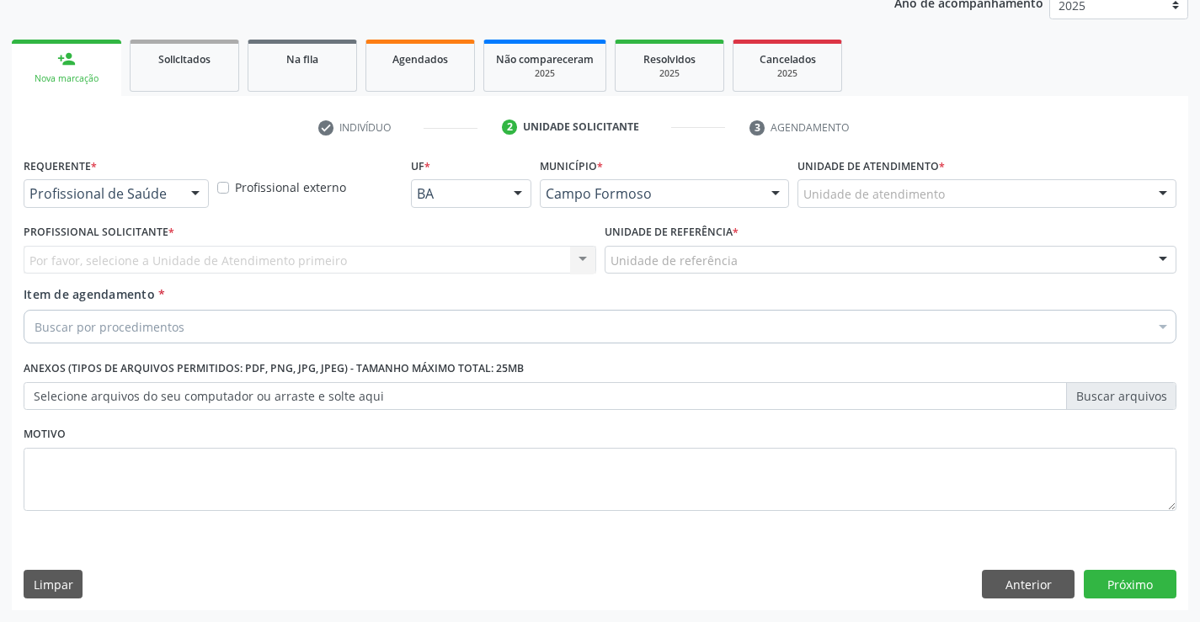
scroll to position [212, 0]
drag, startPoint x: 182, startPoint y: 195, endPoint x: 153, endPoint y: 255, distance: 66.3
click at [183, 195] on div at bounding box center [195, 194] width 25 height 29
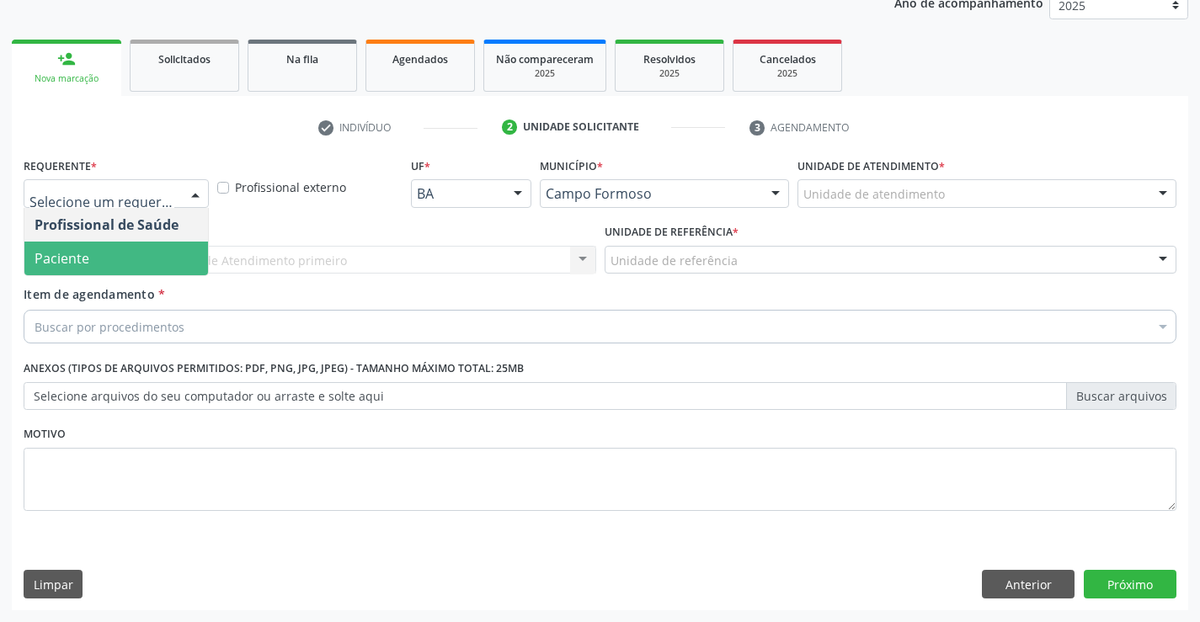
click at [130, 271] on span "Paciente" at bounding box center [116, 259] width 184 height 34
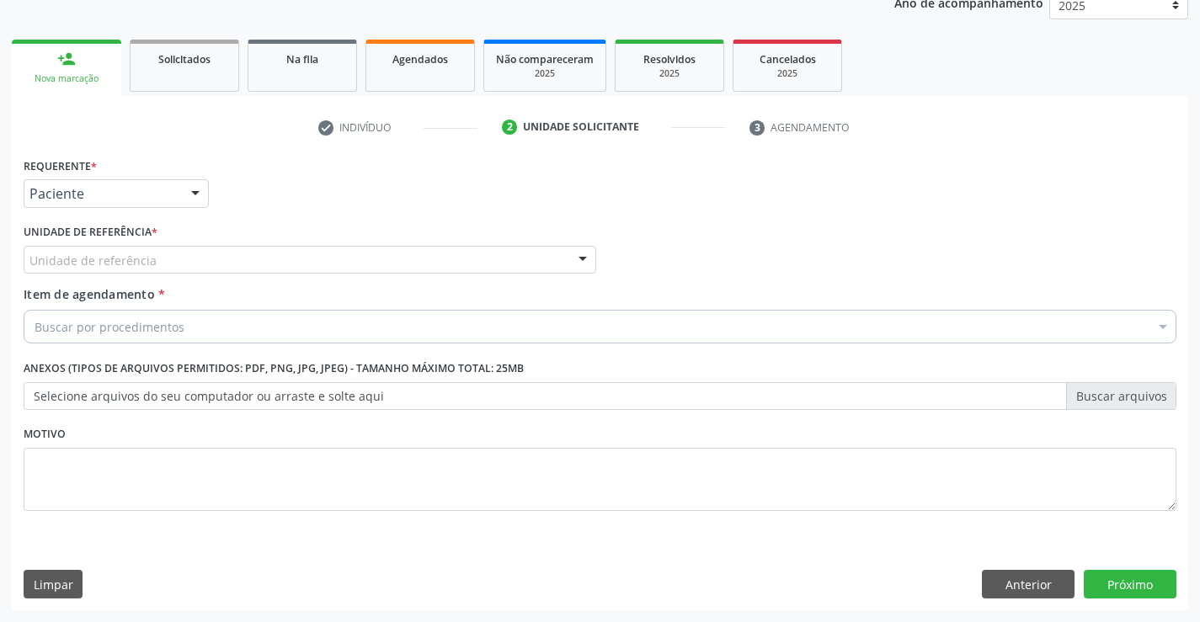
click at [241, 258] on div "Unidade de referência" at bounding box center [310, 260] width 573 height 29
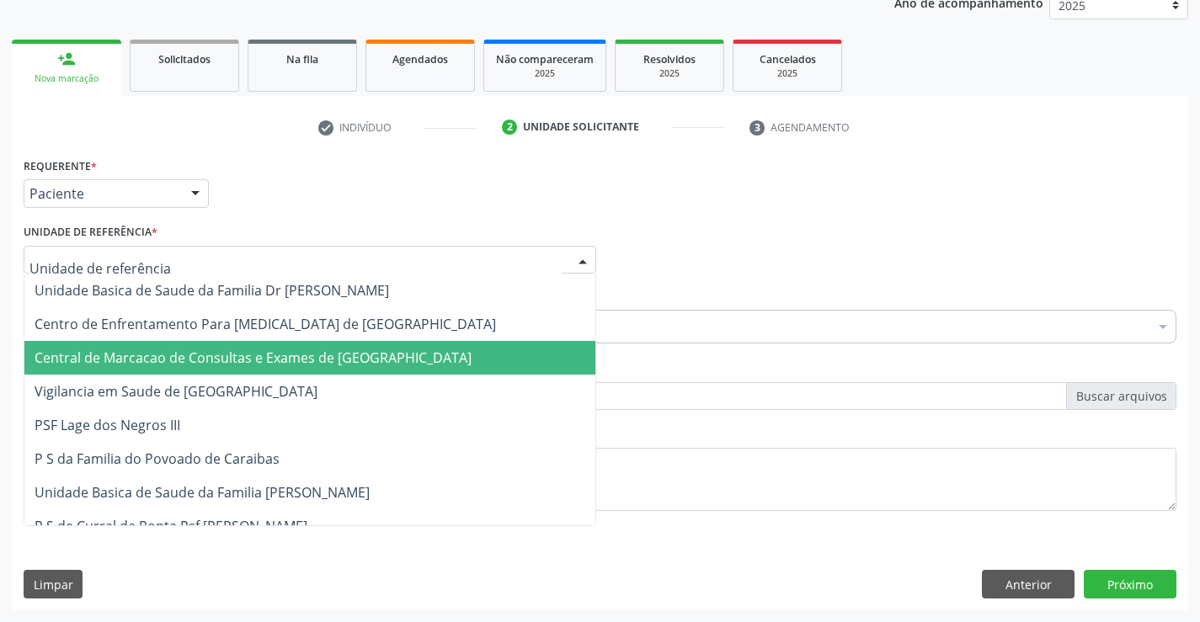
click at [273, 357] on span "Central de Marcacao de Consultas e Exames de [GEOGRAPHIC_DATA]" at bounding box center [253, 358] width 437 height 19
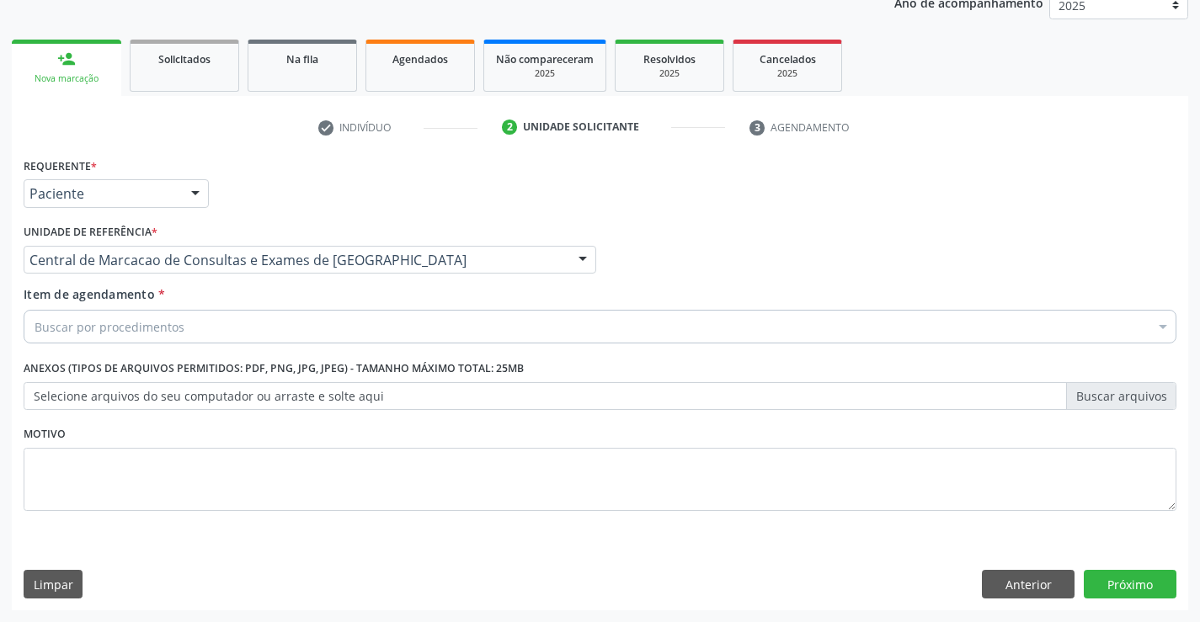
click at [320, 330] on div "Buscar por procedimentos" at bounding box center [600, 327] width 1153 height 34
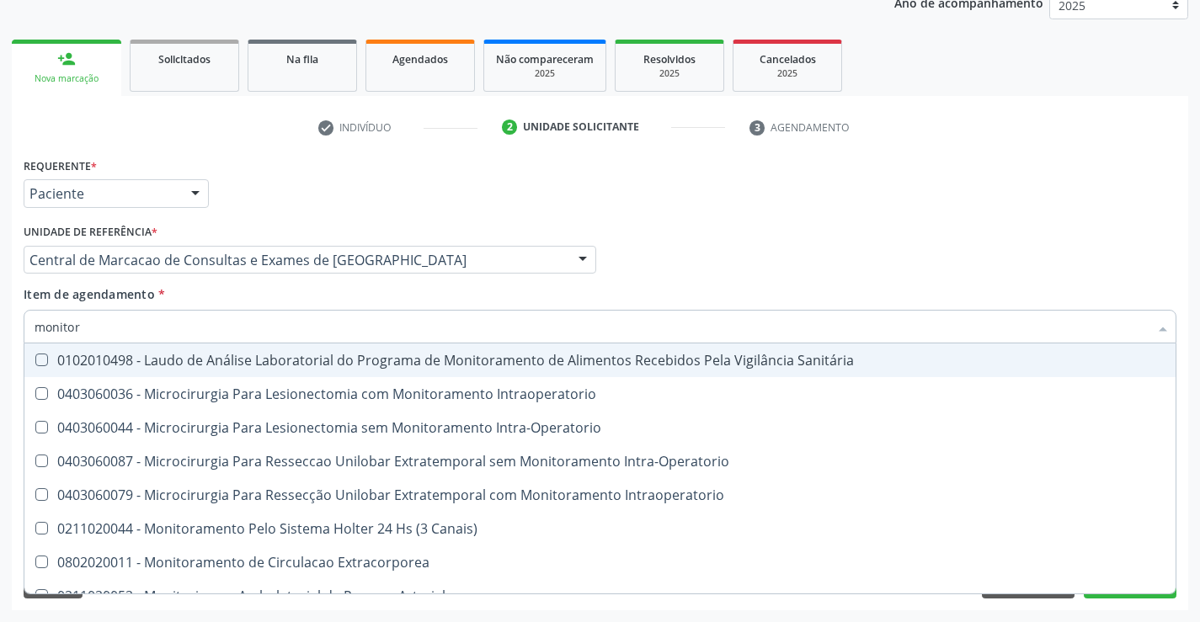
type input "monitori"
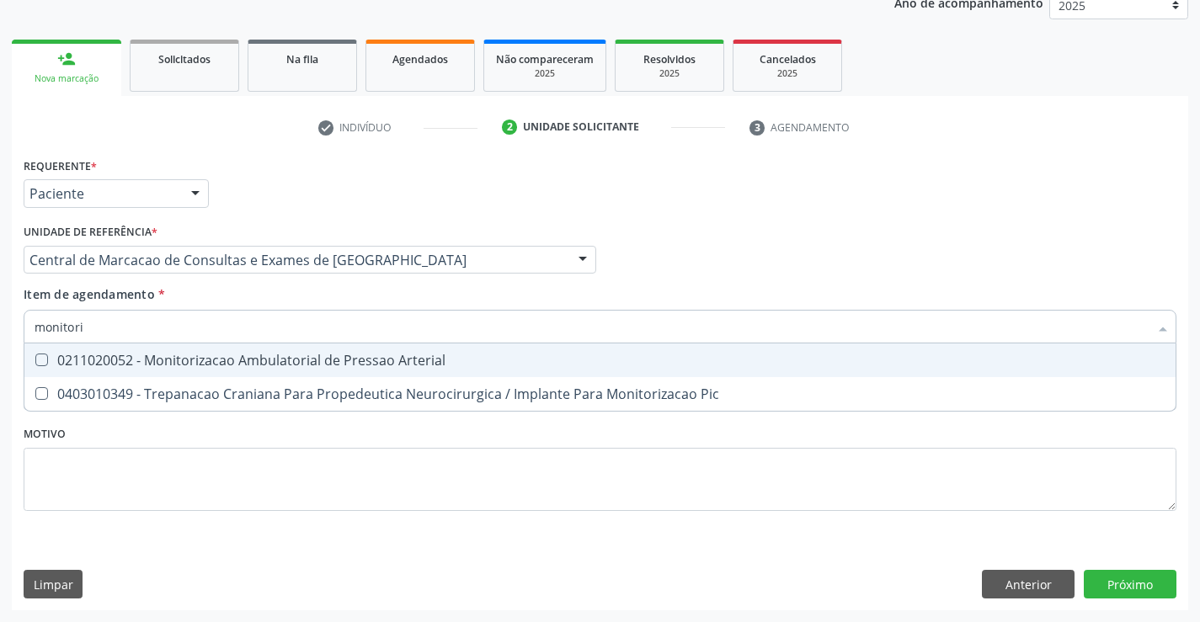
click at [313, 367] on div "0211020052 - Monitorizacao Ambulatorial de Pressao Arterial" at bounding box center [600, 360] width 1131 height 13
checkbox Arterial "true"
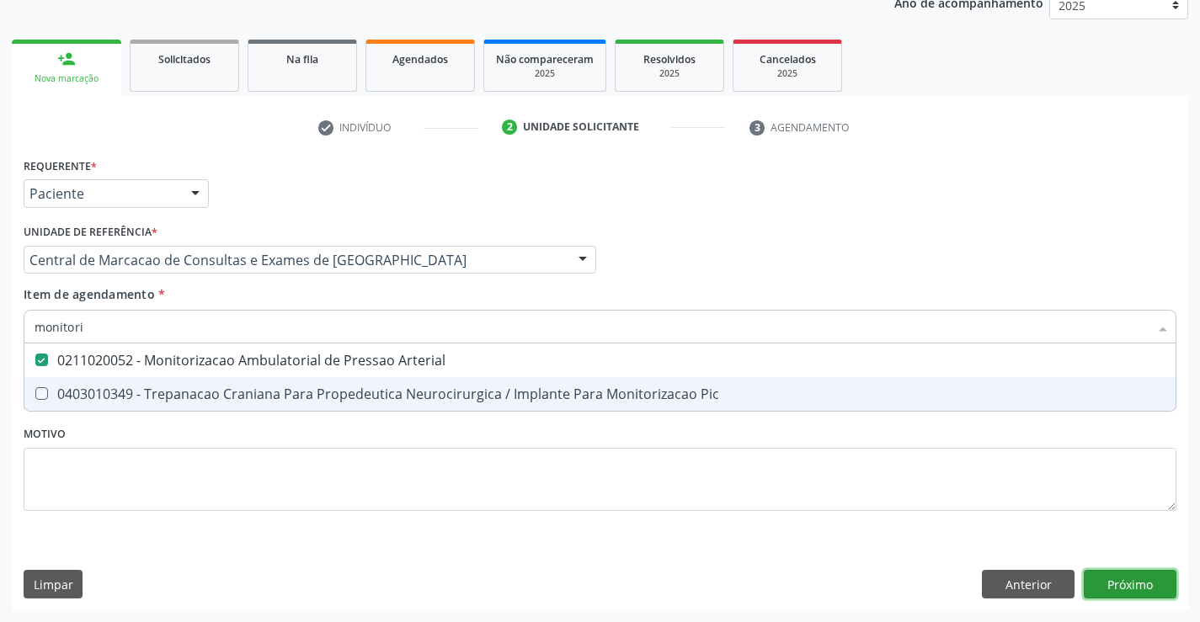
click at [1112, 572] on div "Requerente * Paciente Profissional de Saúde Paciente Nenhum resultado encontrad…" at bounding box center [600, 381] width 1176 height 457
checkbox Pic "true"
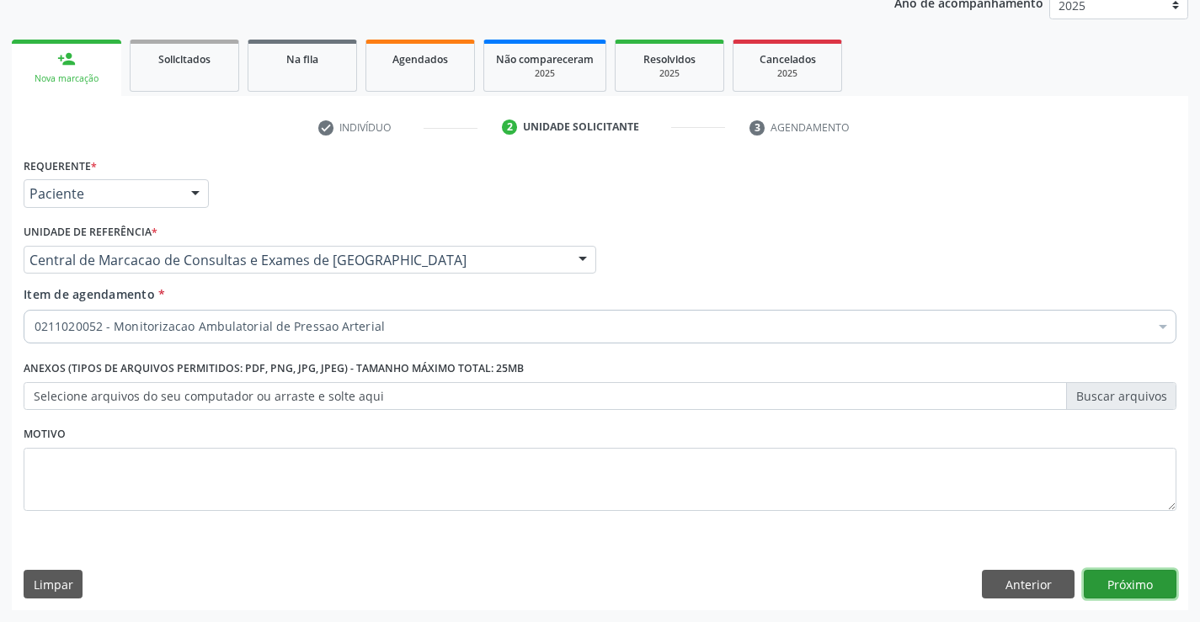
click at [1148, 583] on button "Próximo" at bounding box center [1130, 584] width 93 height 29
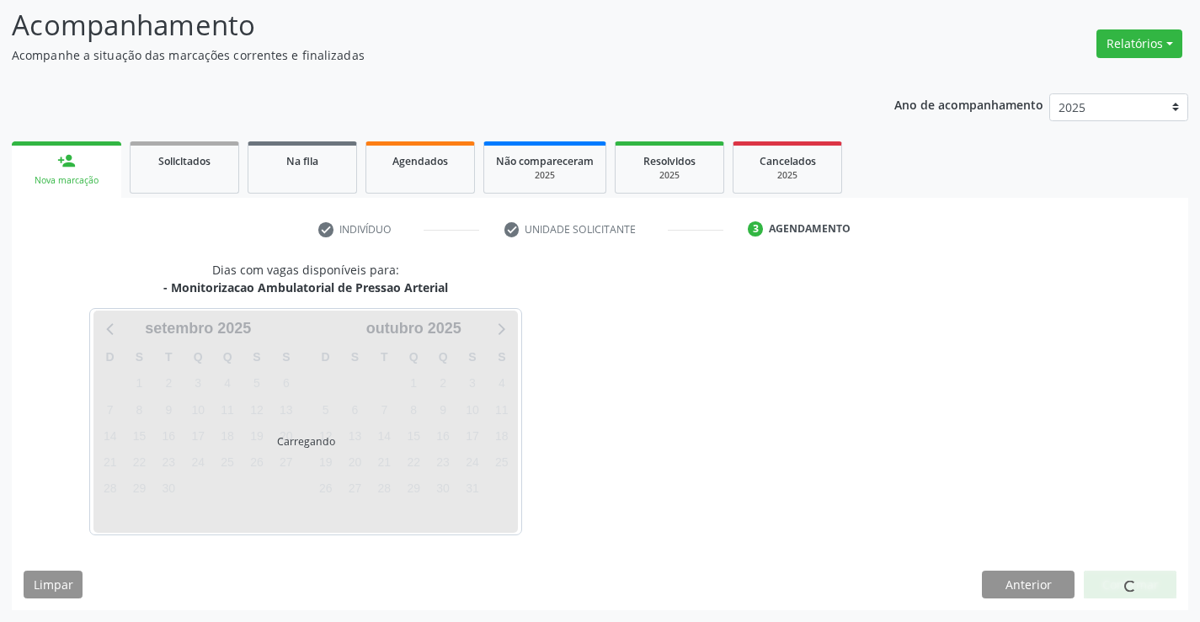
scroll to position [160, 0]
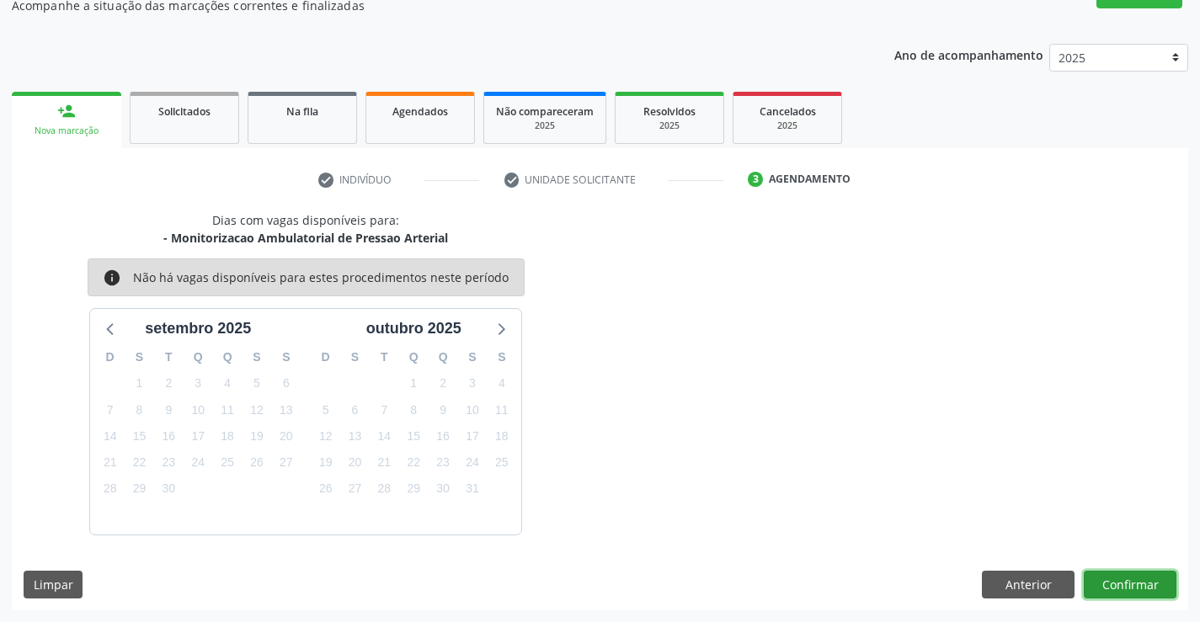
click at [1142, 588] on button "Confirmar" at bounding box center [1130, 585] width 93 height 29
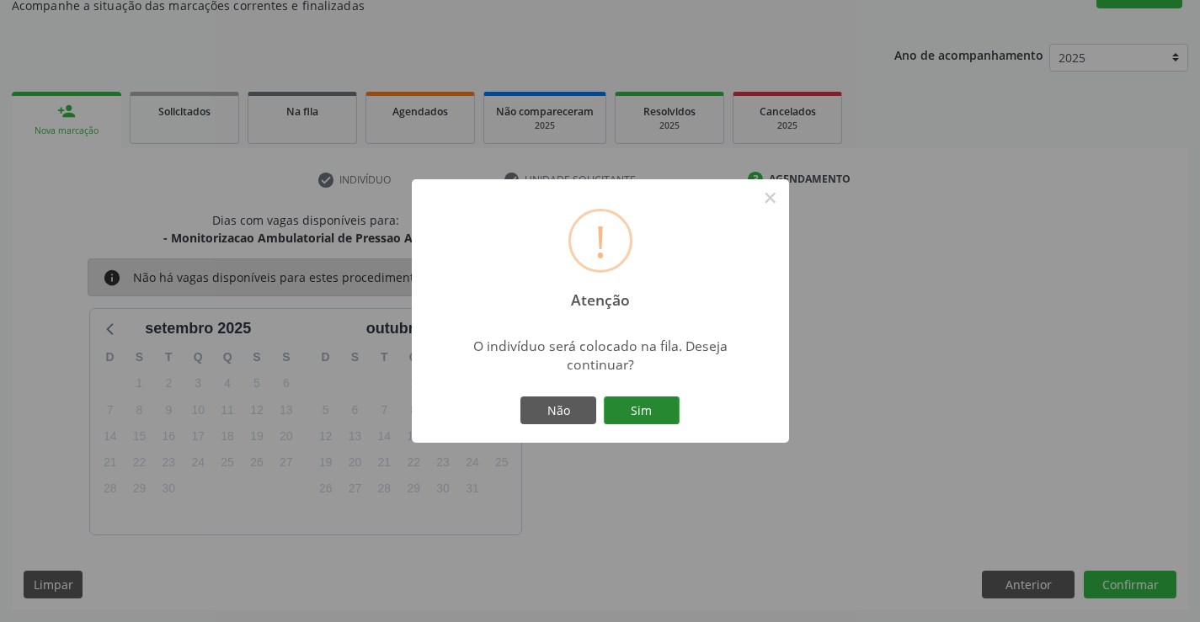
click at [631, 408] on button "Sim" at bounding box center [642, 411] width 76 height 29
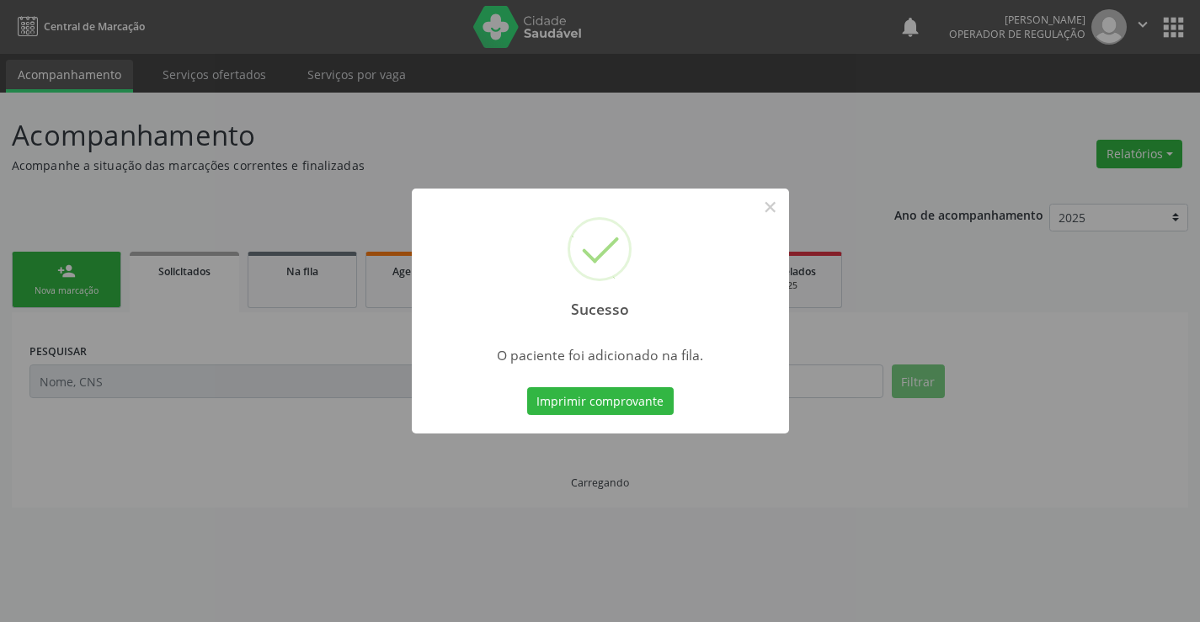
scroll to position [0, 0]
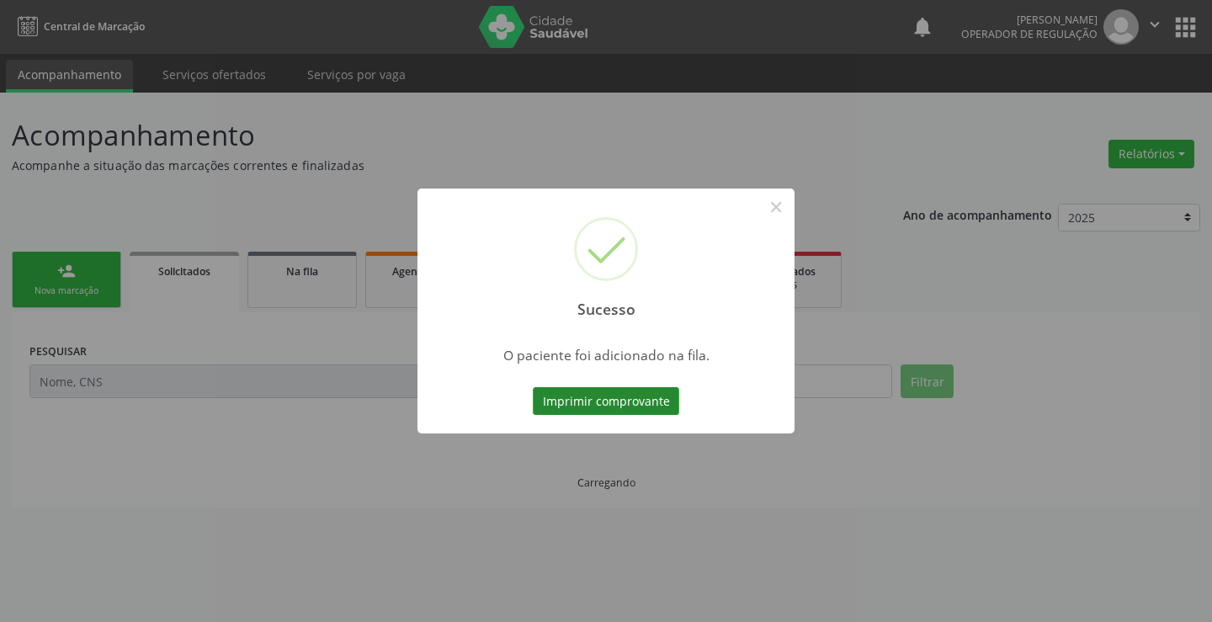
click at [660, 400] on button "Imprimir comprovante" at bounding box center [606, 401] width 146 height 29
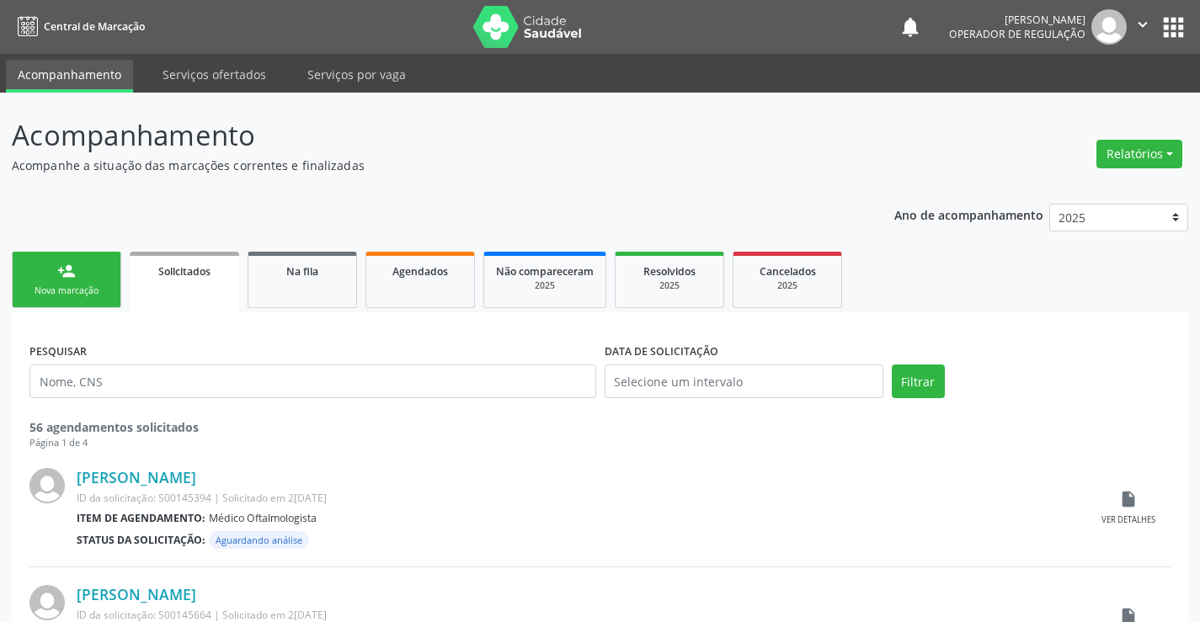
click at [102, 271] on link "person_add Nova marcação" at bounding box center [66, 280] width 109 height 56
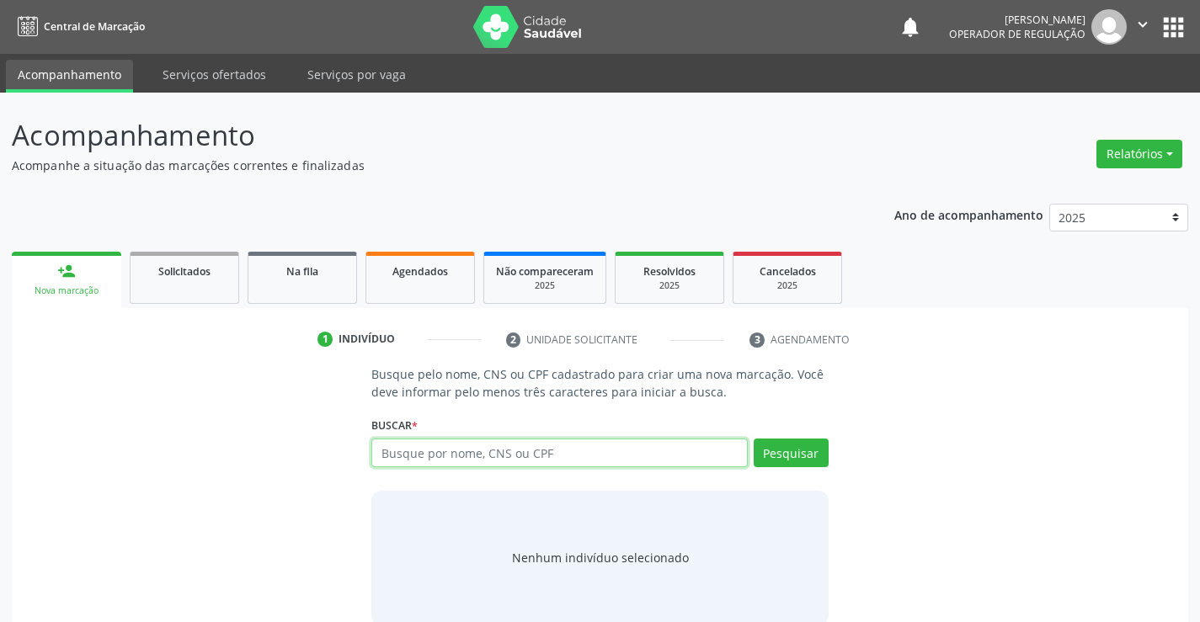
click at [483, 455] on input "text" at bounding box center [558, 453] width 375 height 29
type input "700600925850968"
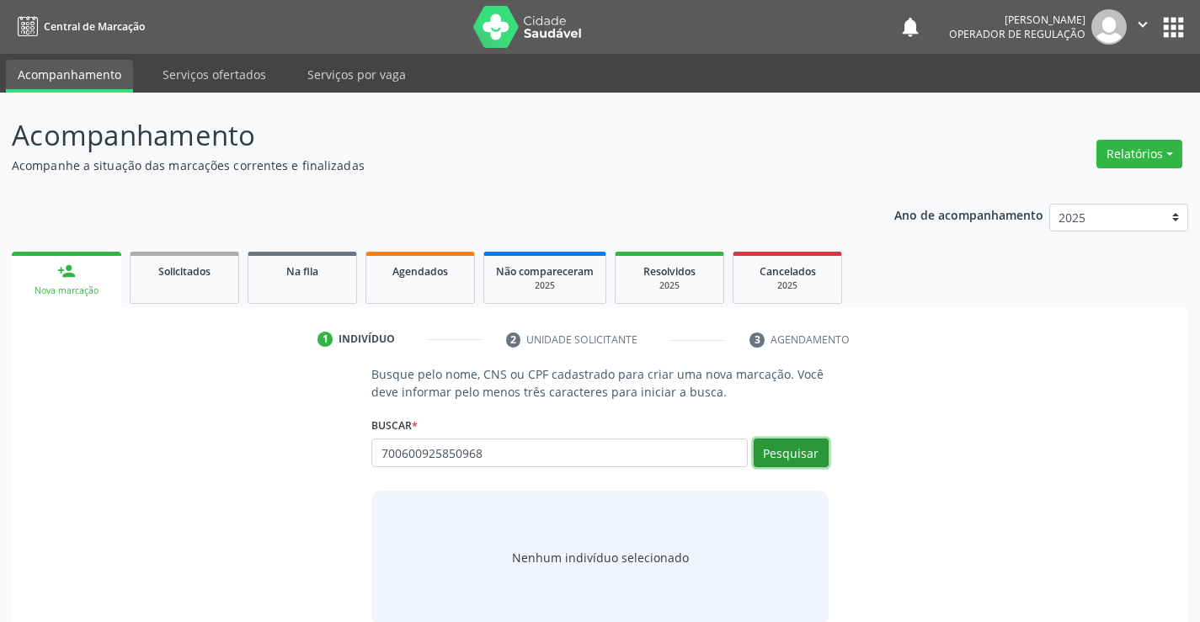
click at [812, 461] on button "Pesquisar" at bounding box center [791, 453] width 75 height 29
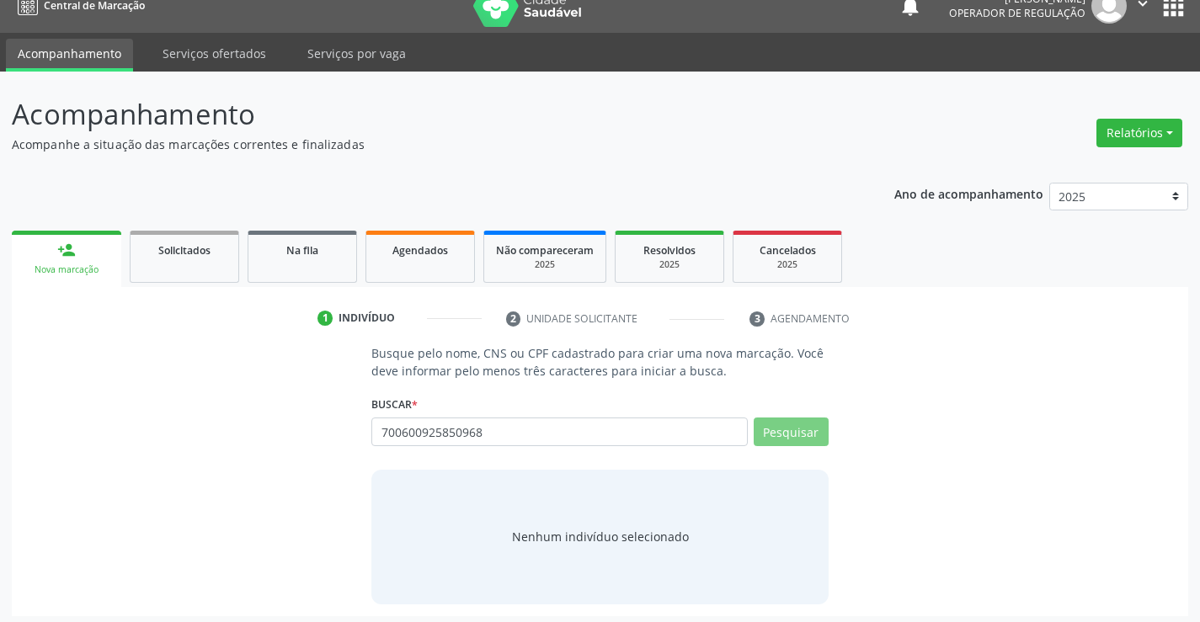
scroll to position [27, 0]
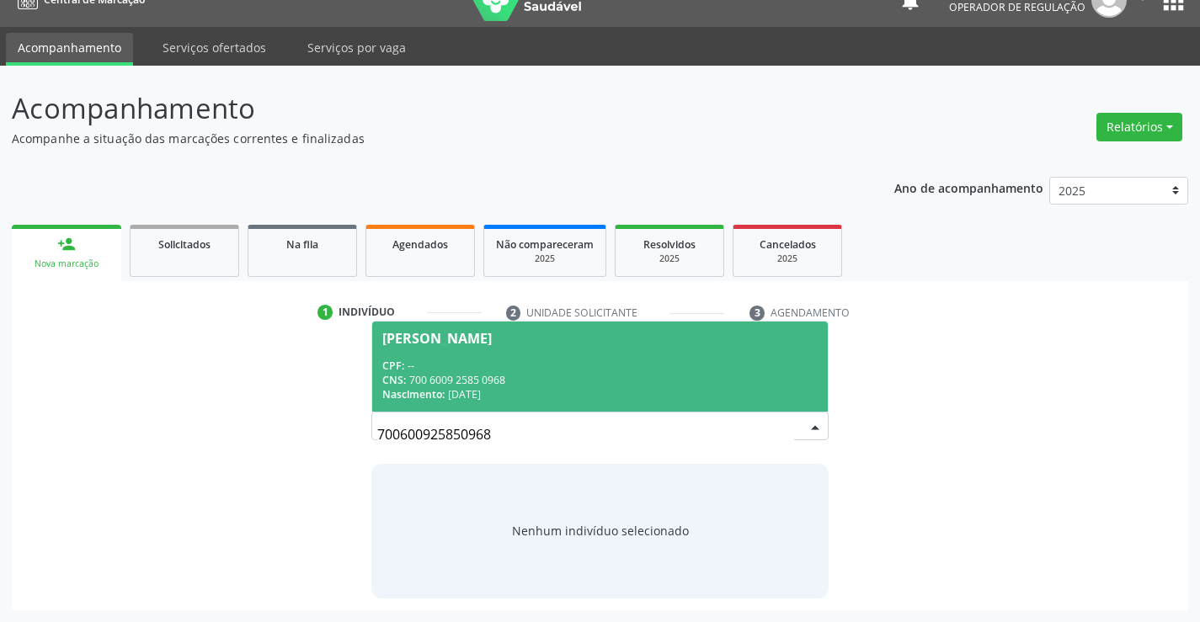
click at [505, 385] on div "CNS: 700 6009 2585 0968" at bounding box center [599, 380] width 434 height 14
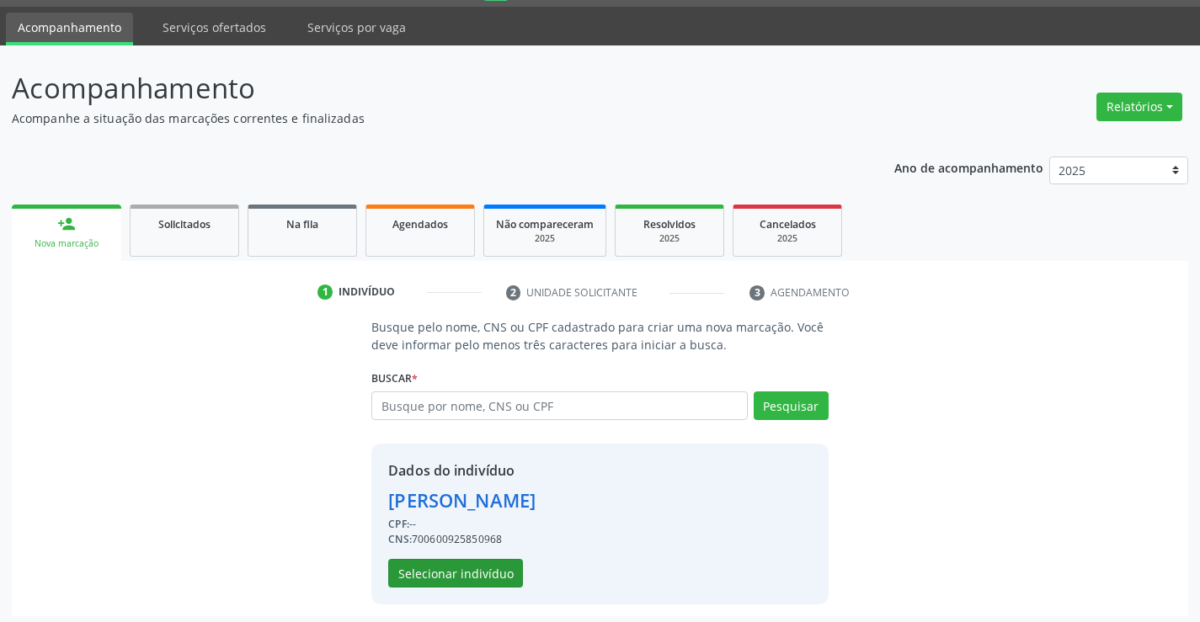
scroll to position [53, 0]
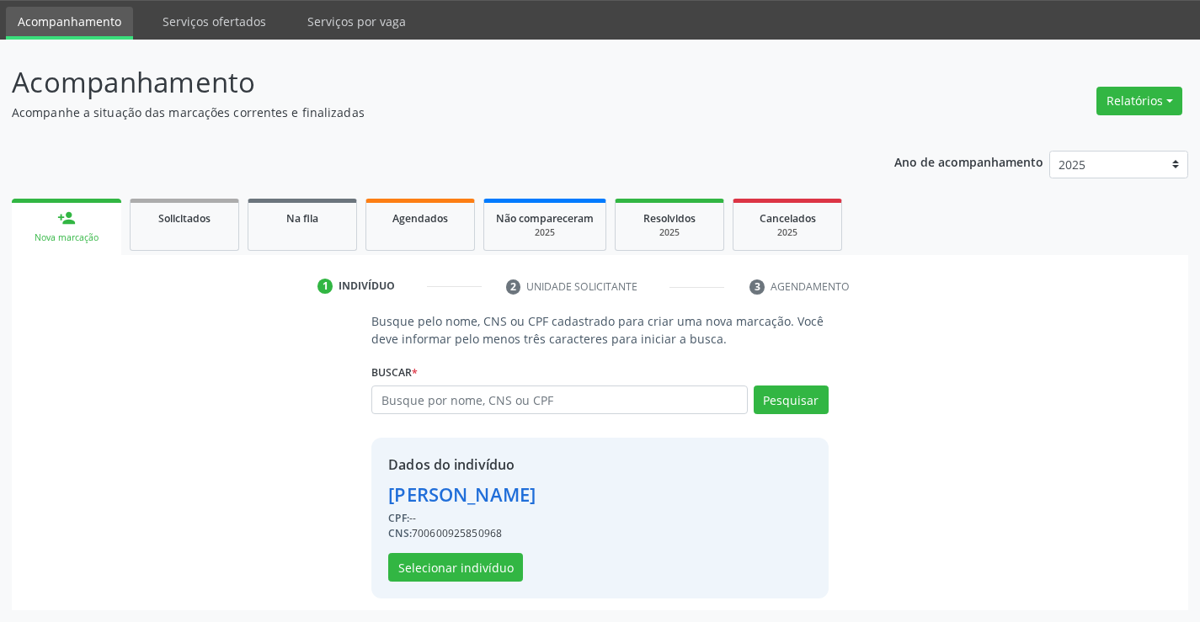
click at [460, 585] on div "Dados do indivíduo [PERSON_NAME] CPF: -- CNS: 700600925850968 Selecionar indiví…" at bounding box center [599, 518] width 456 height 161
click at [463, 569] on button "Selecionar indivíduo" at bounding box center [455, 567] width 135 height 29
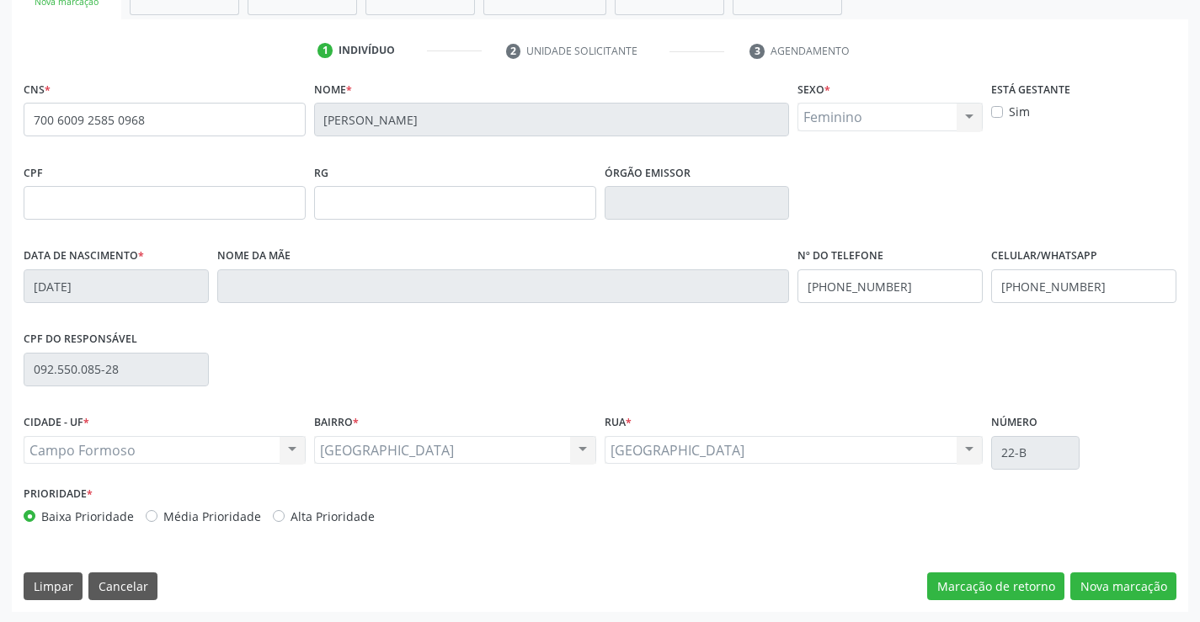
scroll to position [290, 0]
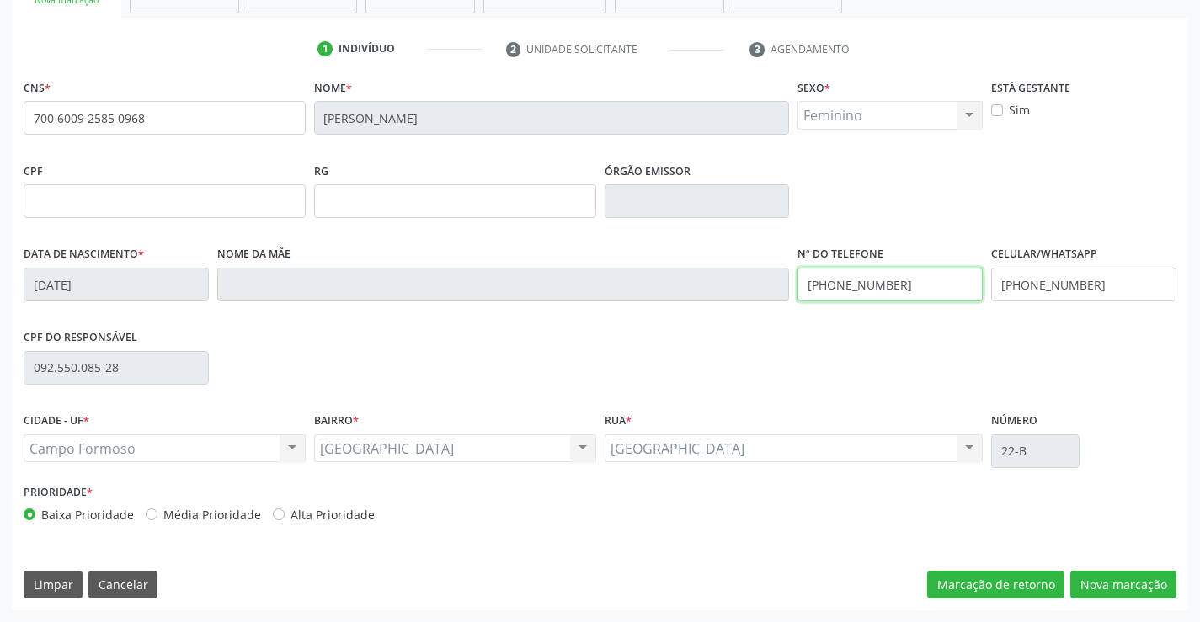
click at [892, 286] on input "[PHONE_NUMBER]" at bounding box center [889, 285] width 185 height 34
type input "[PHONE_NUMBER]"
click at [1110, 287] on input "[PHONE_NUMBER]" at bounding box center [1083, 285] width 185 height 34
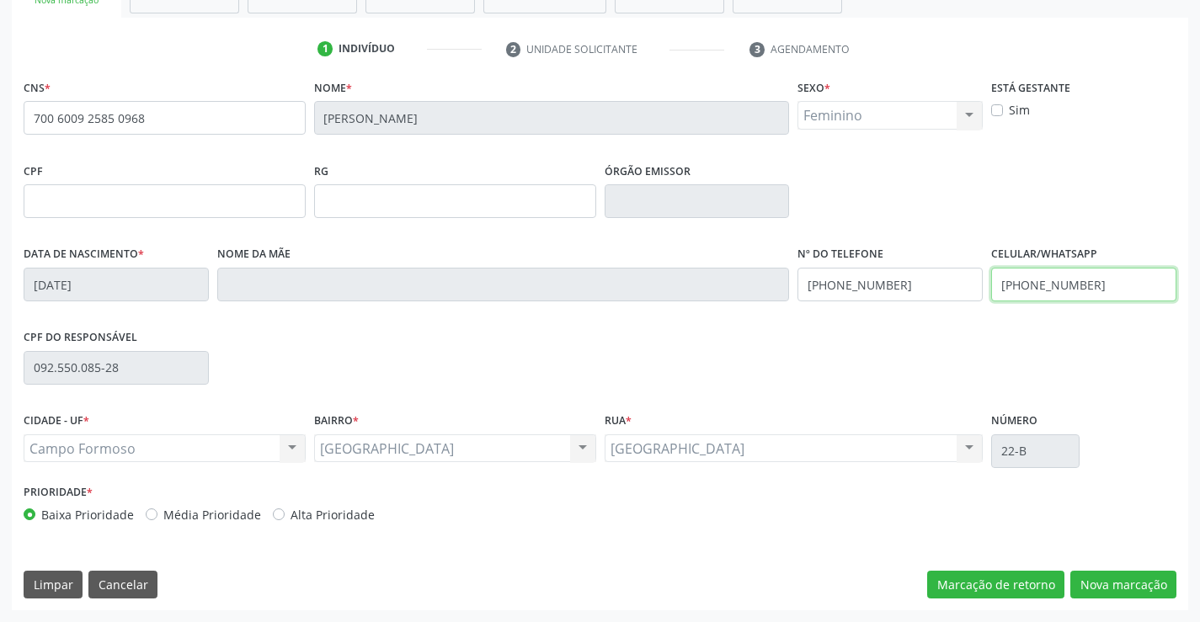
click at [1110, 288] on input "[PHONE_NUMBER]" at bounding box center [1083, 285] width 185 height 34
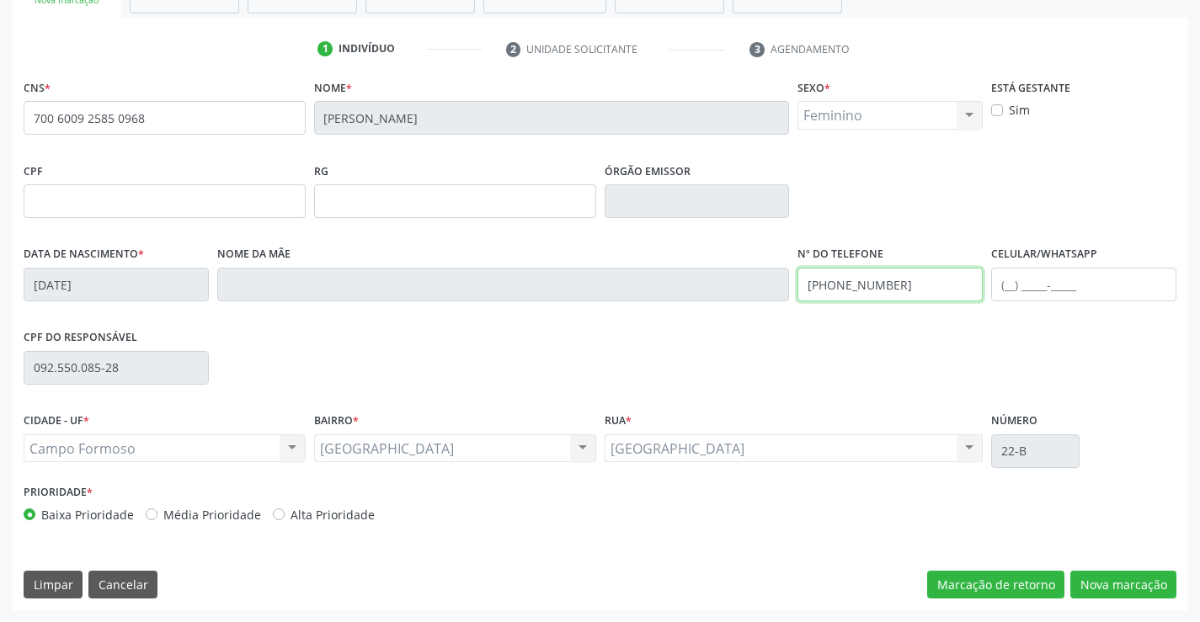
drag, startPoint x: 941, startPoint y: 286, endPoint x: 787, endPoint y: 307, distance: 155.5
click at [787, 307] on div "Data de nascimento * 2[DATE] Nome da mãe Nº do Telefone [PHONE_NUMBER] Celular/…" at bounding box center [599, 283] width 1161 height 83
click at [1019, 283] on input "text" at bounding box center [1083, 285] width 185 height 34
paste input "[PHONE_NUMBER]"
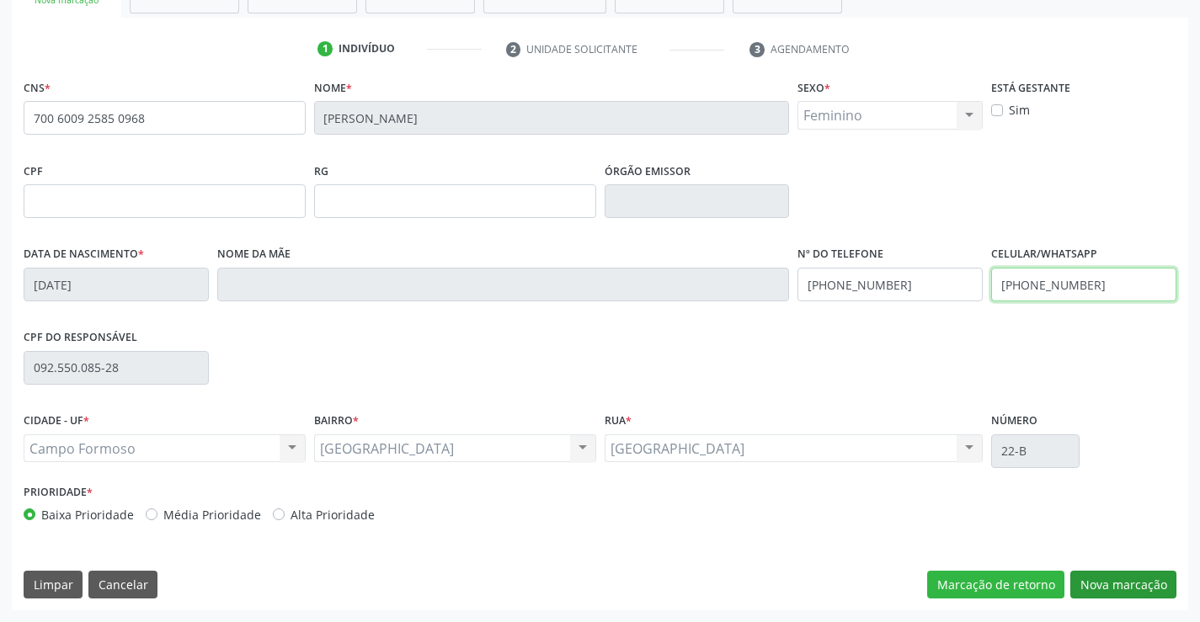
type input "[PHONE_NUMBER]"
click at [1123, 590] on button "Nova marcação" at bounding box center [1123, 585] width 106 height 29
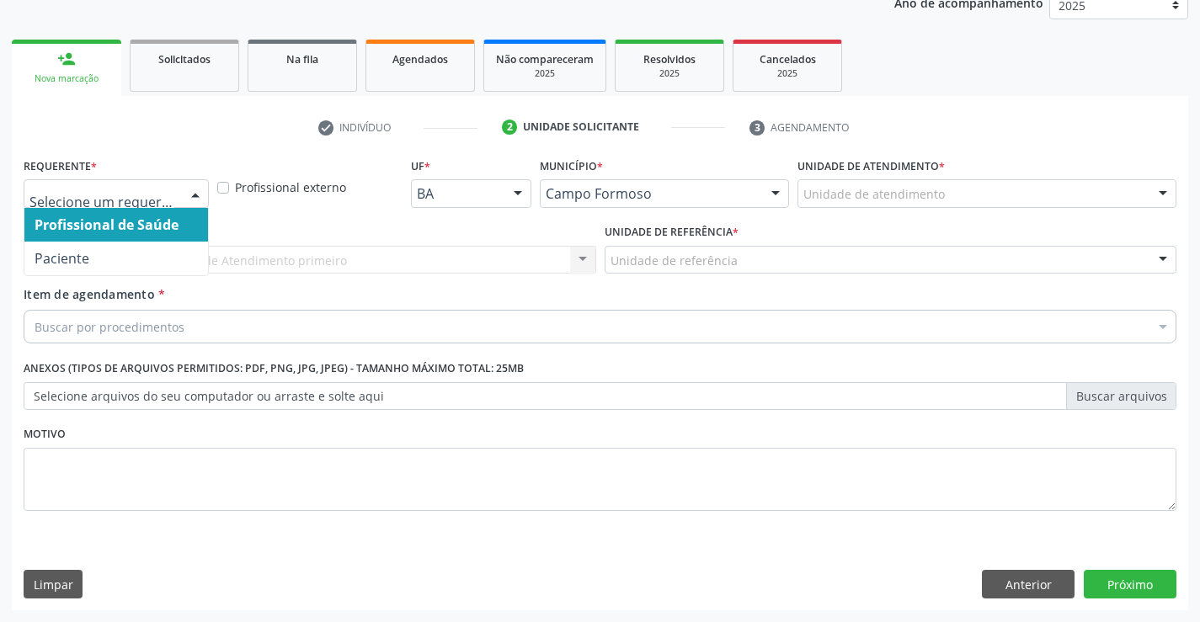
click at [178, 185] on div "Profissional de Saúde Paciente Nenhum resultado encontrado para: " " Não há nen…" at bounding box center [116, 193] width 185 height 29
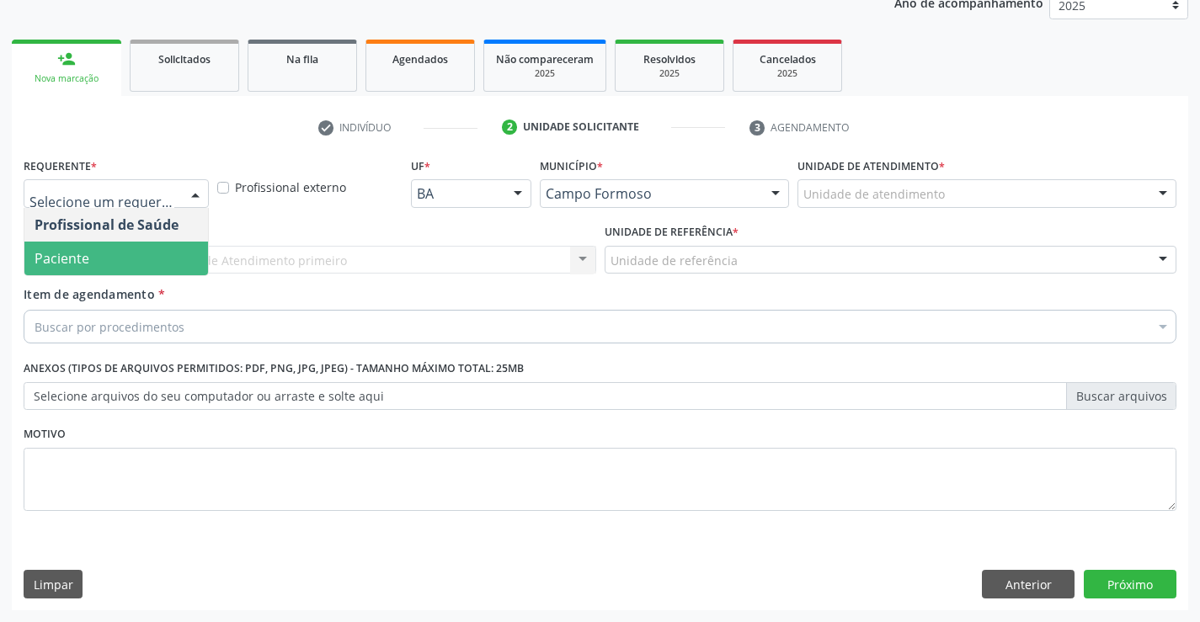
click at [133, 261] on span "Paciente" at bounding box center [116, 259] width 184 height 34
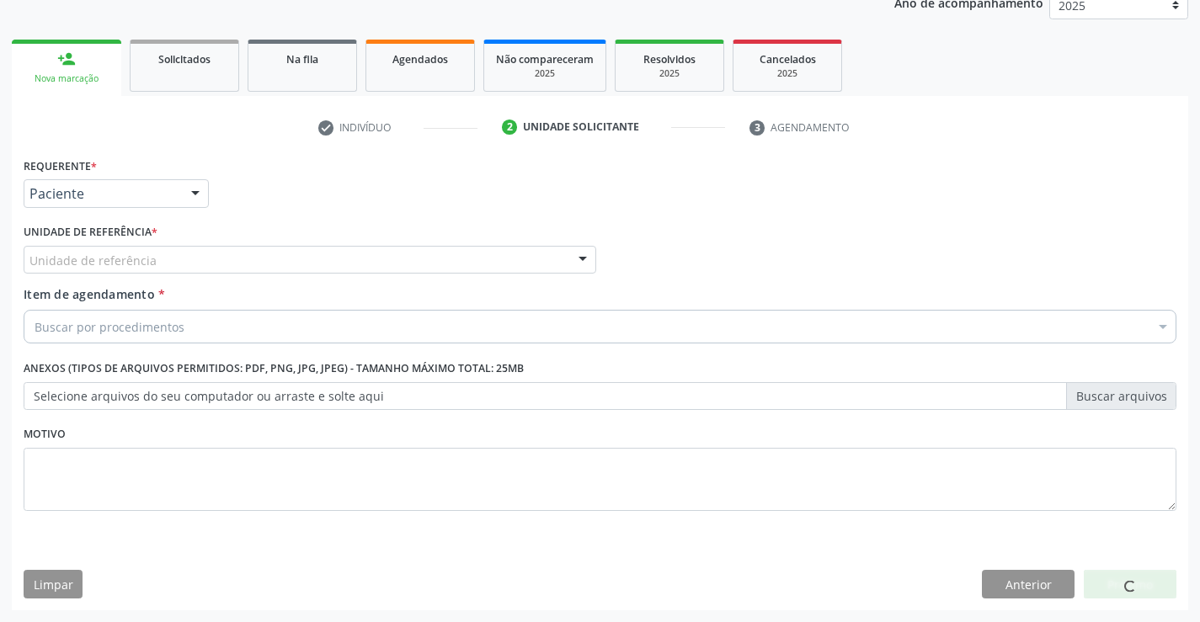
click at [330, 258] on div "Unidade de referência" at bounding box center [310, 260] width 573 height 29
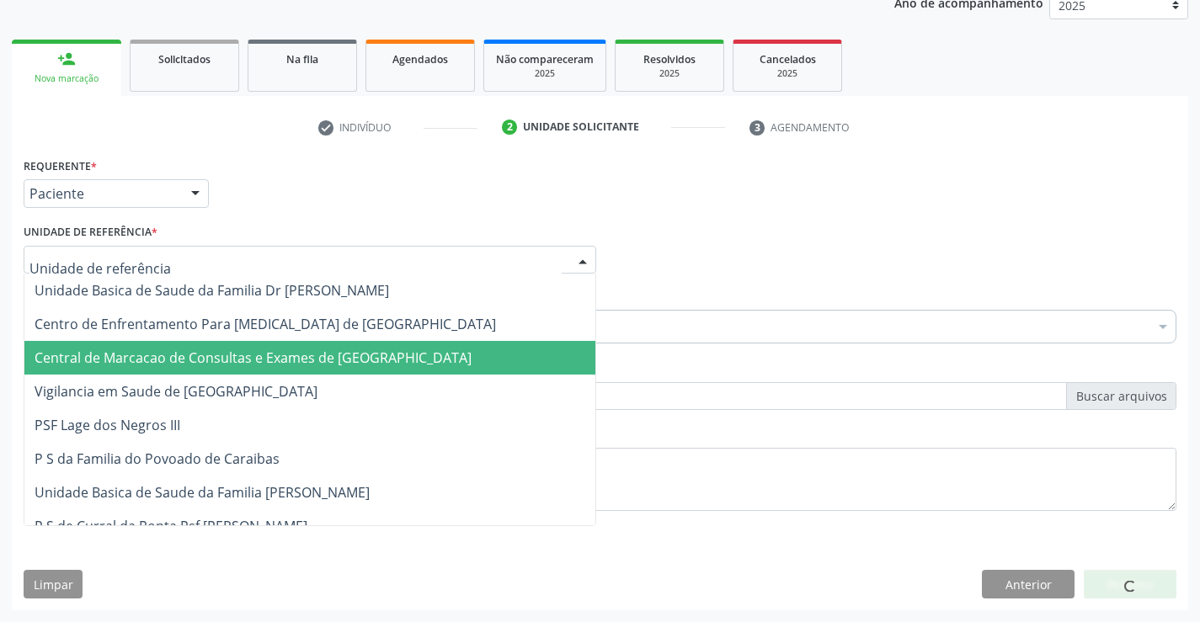
click at [325, 364] on span "Central de Marcacao de Consultas e Exames de [GEOGRAPHIC_DATA]" at bounding box center [253, 358] width 437 height 19
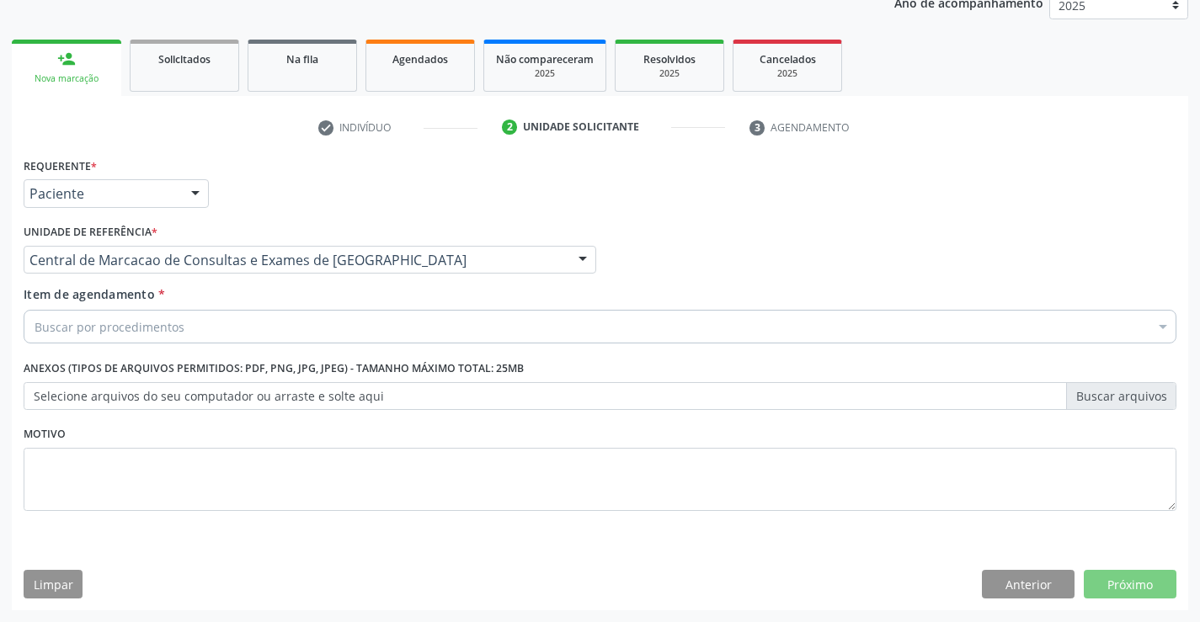
click at [378, 319] on div "Buscar por procedimentos" at bounding box center [600, 327] width 1153 height 34
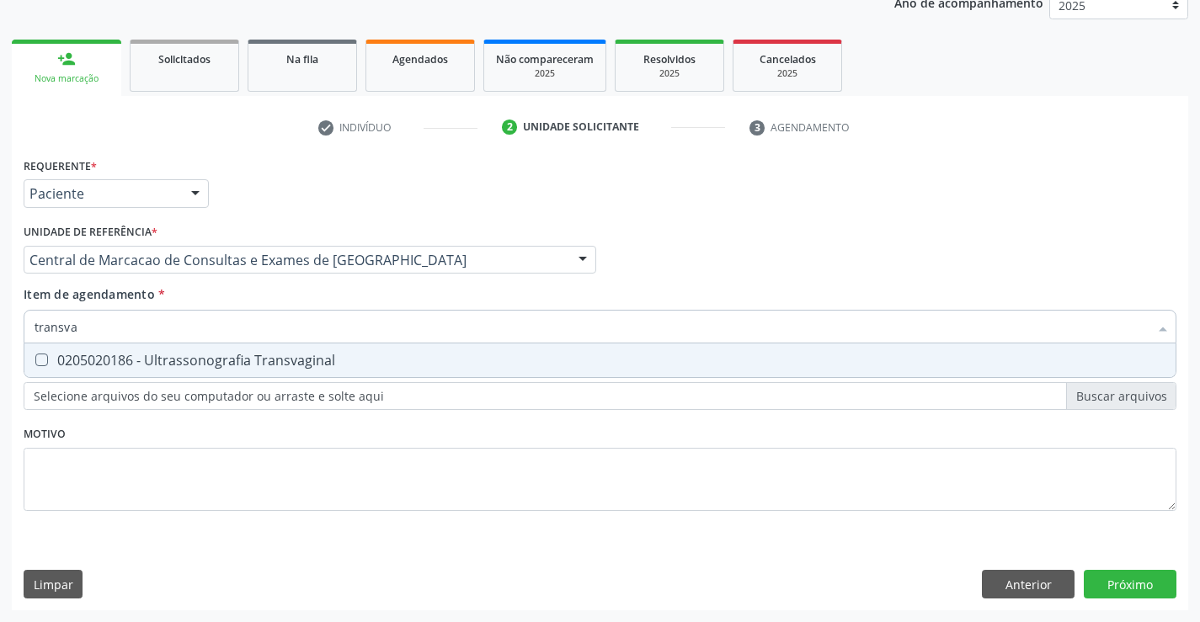
type input "transvag"
click at [280, 354] on div "0205020186 - Ultrassonografia Transvaginal" at bounding box center [600, 360] width 1131 height 13
checkbox Transvaginal "true"
click at [184, 327] on input "transvag" at bounding box center [592, 327] width 1114 height 34
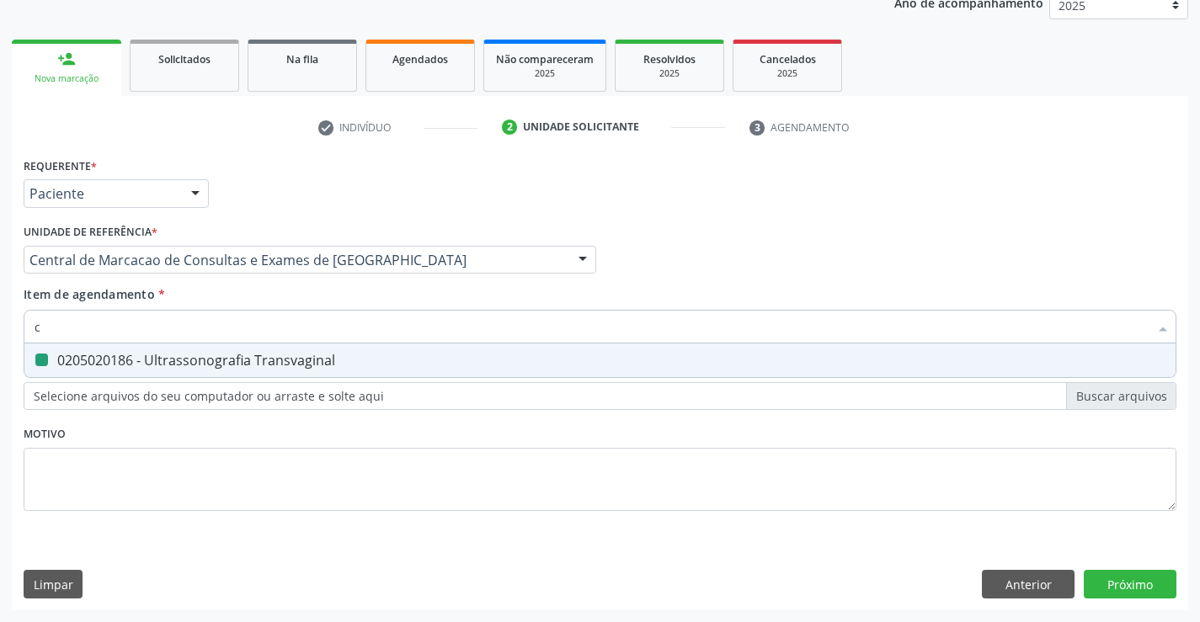
type input "ca"
checkbox Transvaginal "false"
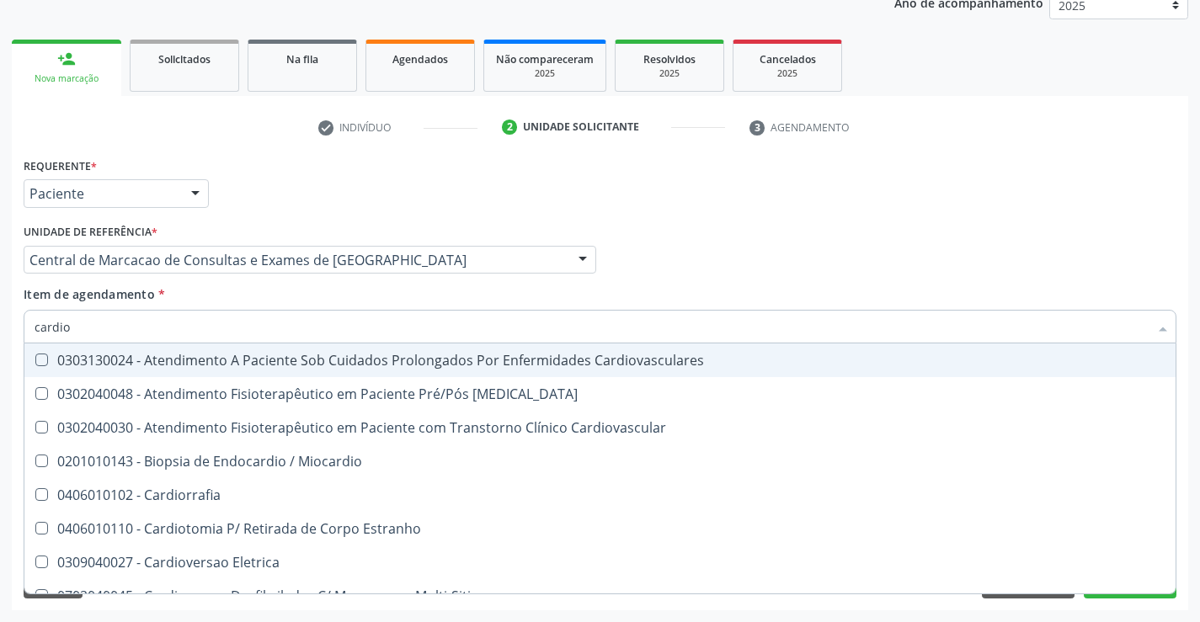
type input "cardiol"
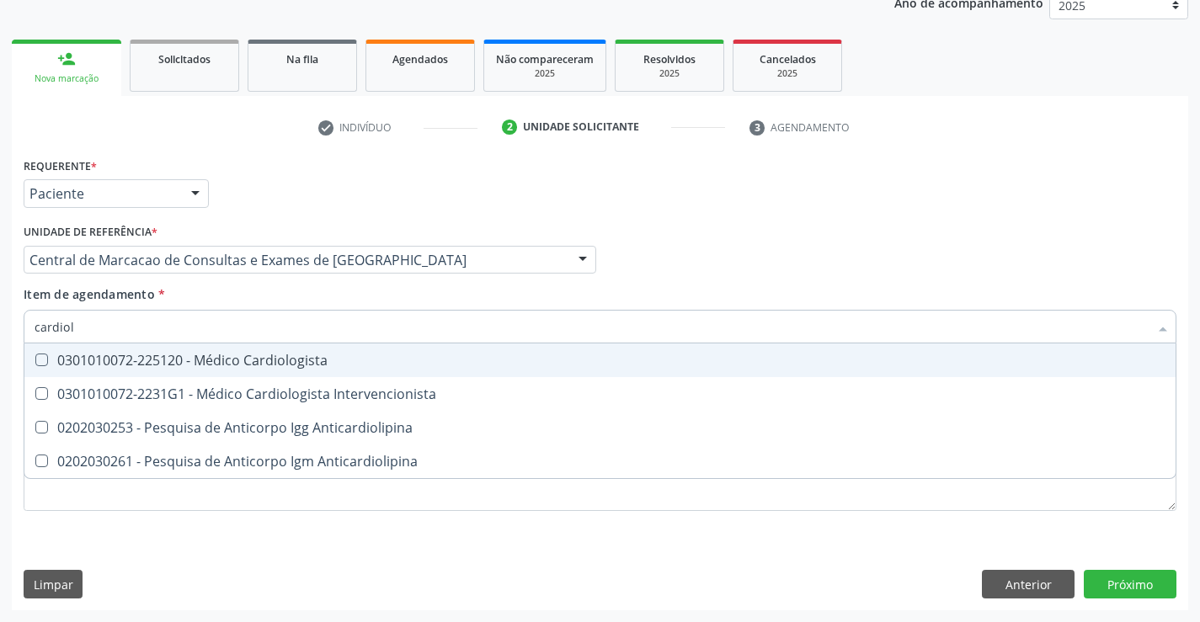
click at [344, 359] on div "0301010072-225120 - Médico Cardiologista" at bounding box center [600, 360] width 1131 height 13
checkbox Cardiologista "true"
drag, startPoint x: 900, startPoint y: 179, endPoint x: 1101, endPoint y: 620, distance: 484.9
click at [900, 200] on div "Requerente * Paciente Profissional de Saúde Paciente Nenhum resultado encontrad…" at bounding box center [599, 186] width 1161 height 66
checkbox Intervencionista "true"
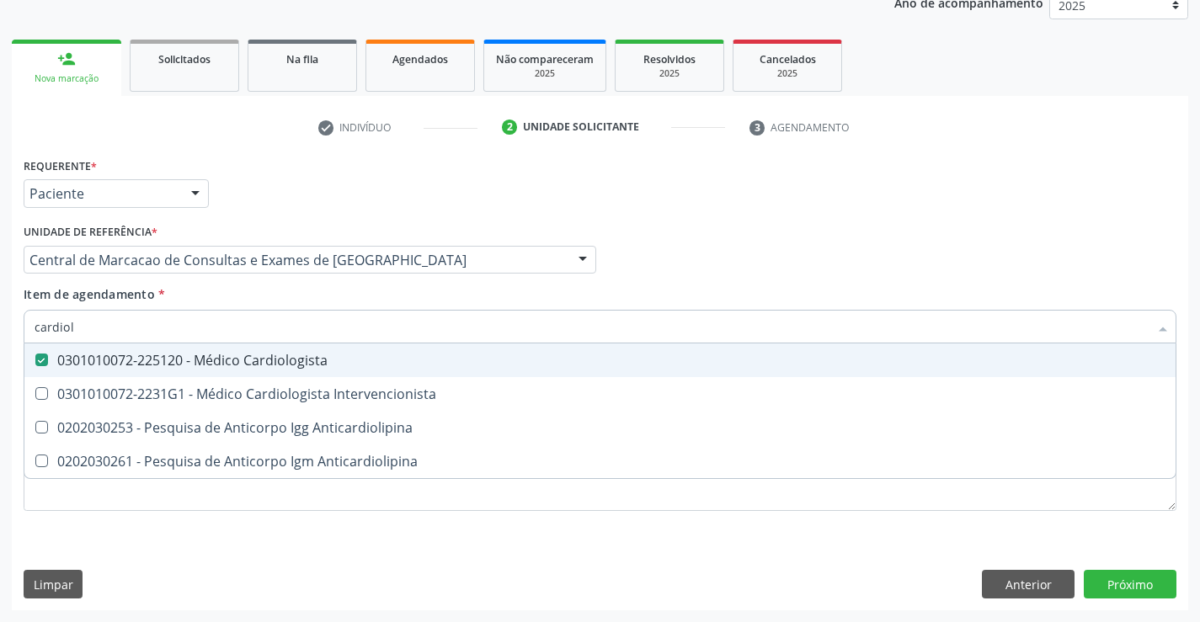
checkbox Anticardiolipina "true"
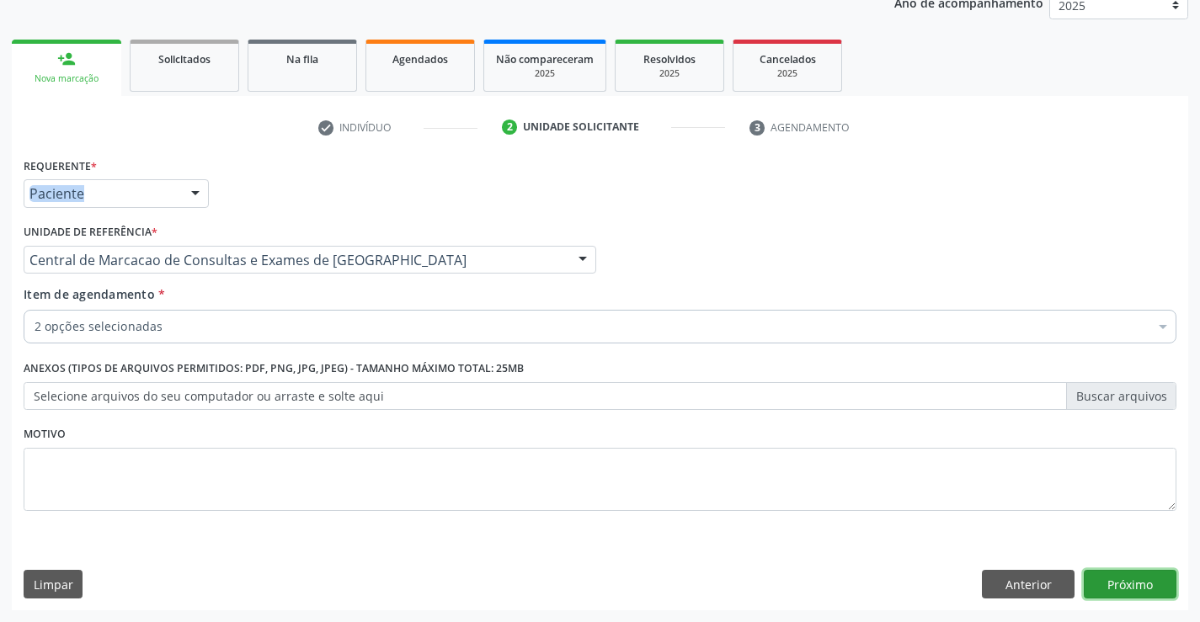
click at [1157, 594] on button "Próximo" at bounding box center [1130, 584] width 93 height 29
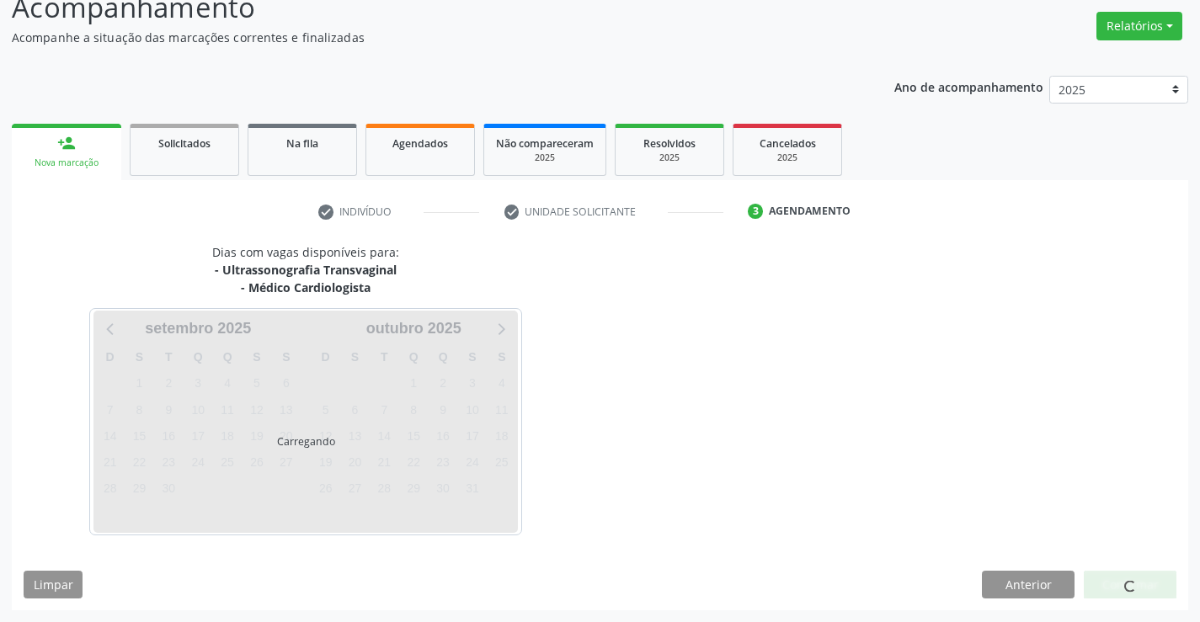
scroll to position [178, 0]
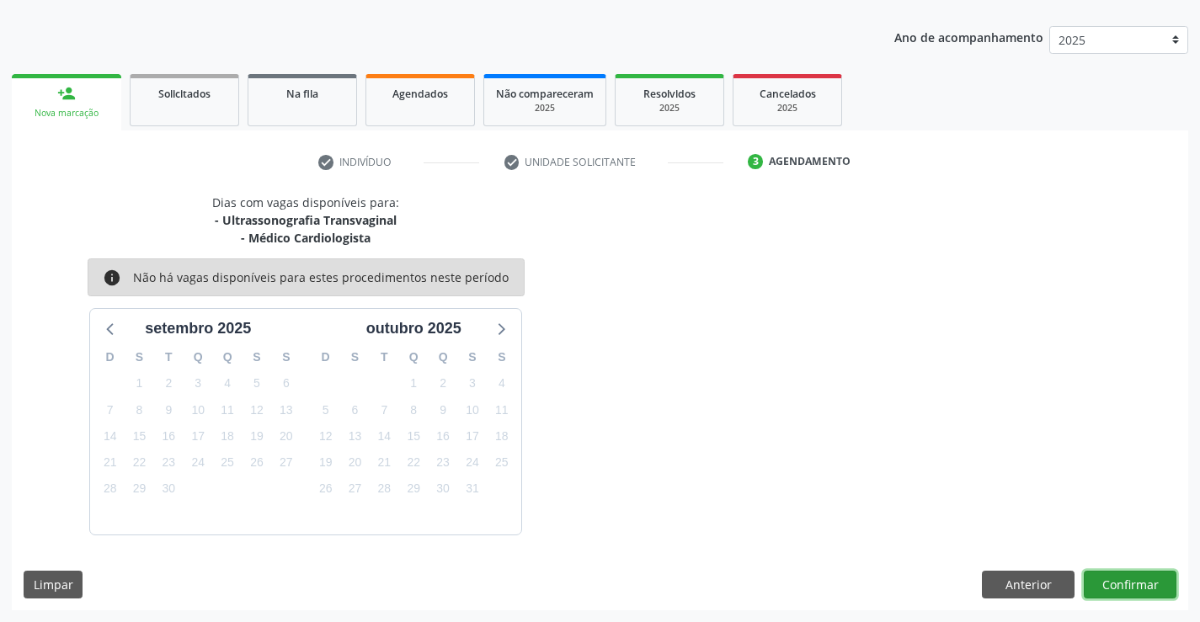
click at [1143, 582] on button "Confirmar" at bounding box center [1130, 585] width 93 height 29
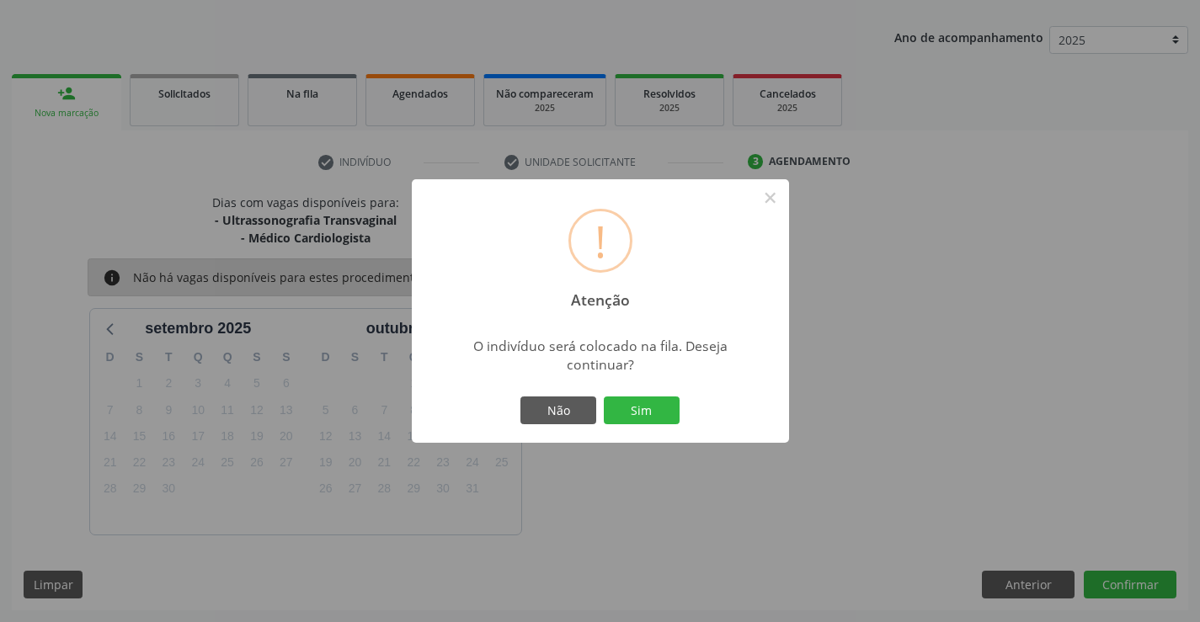
click at [668, 425] on div "Não Sim" at bounding box center [600, 410] width 167 height 35
click at [666, 407] on button "Sim" at bounding box center [642, 411] width 76 height 29
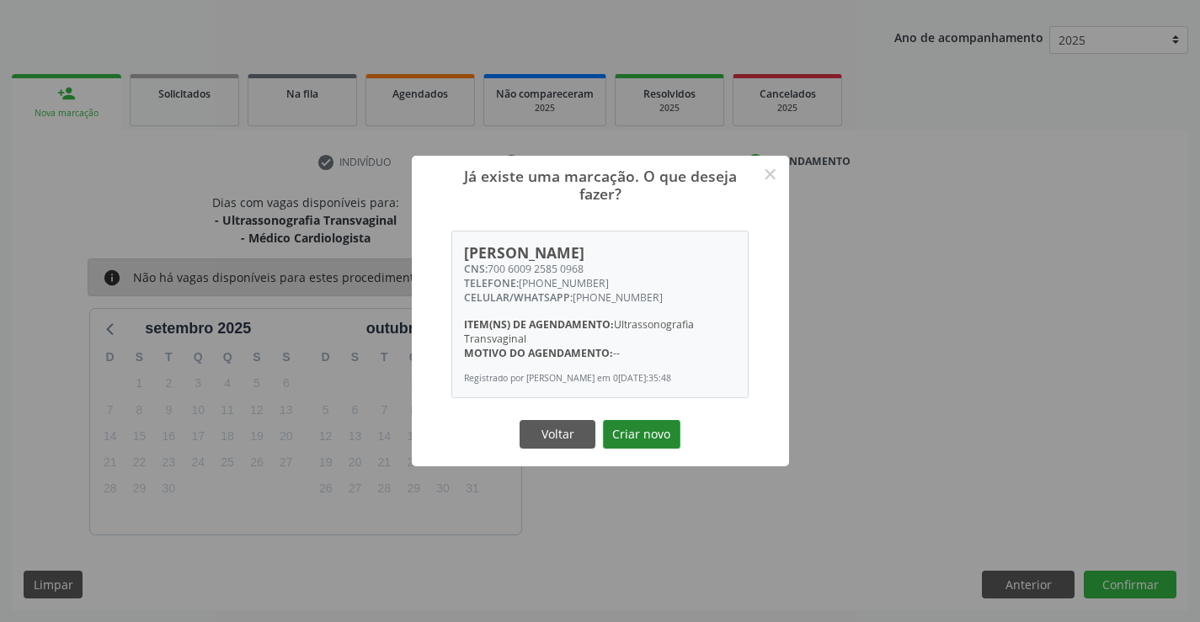
click at [662, 436] on button "Criar novo" at bounding box center [641, 434] width 77 height 29
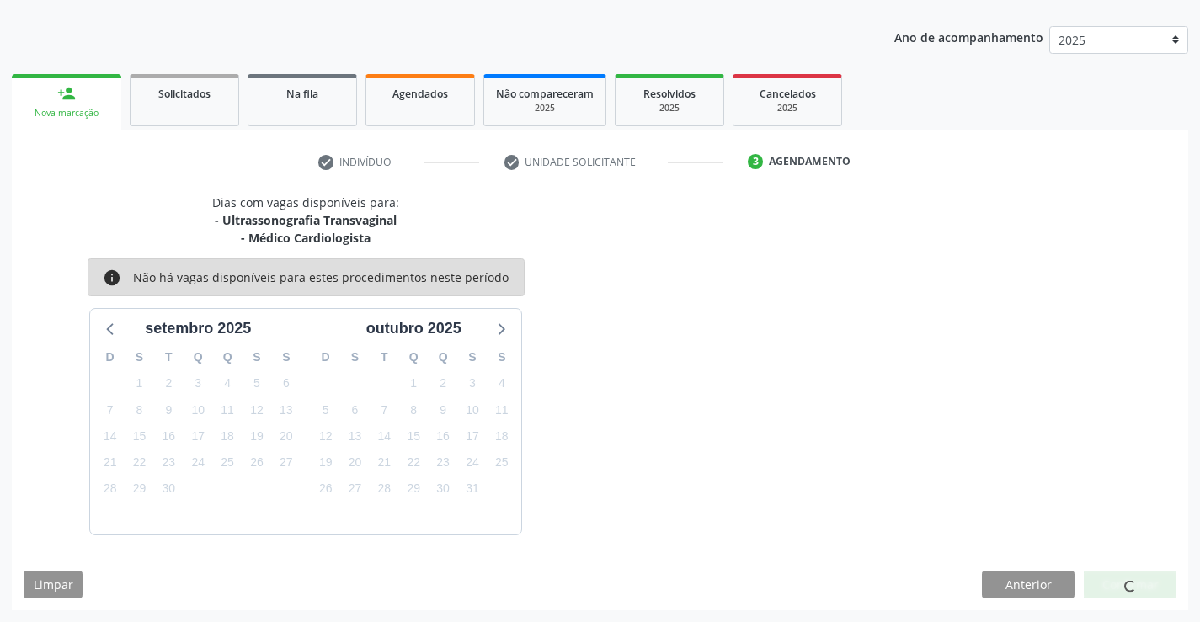
scroll to position [0, 0]
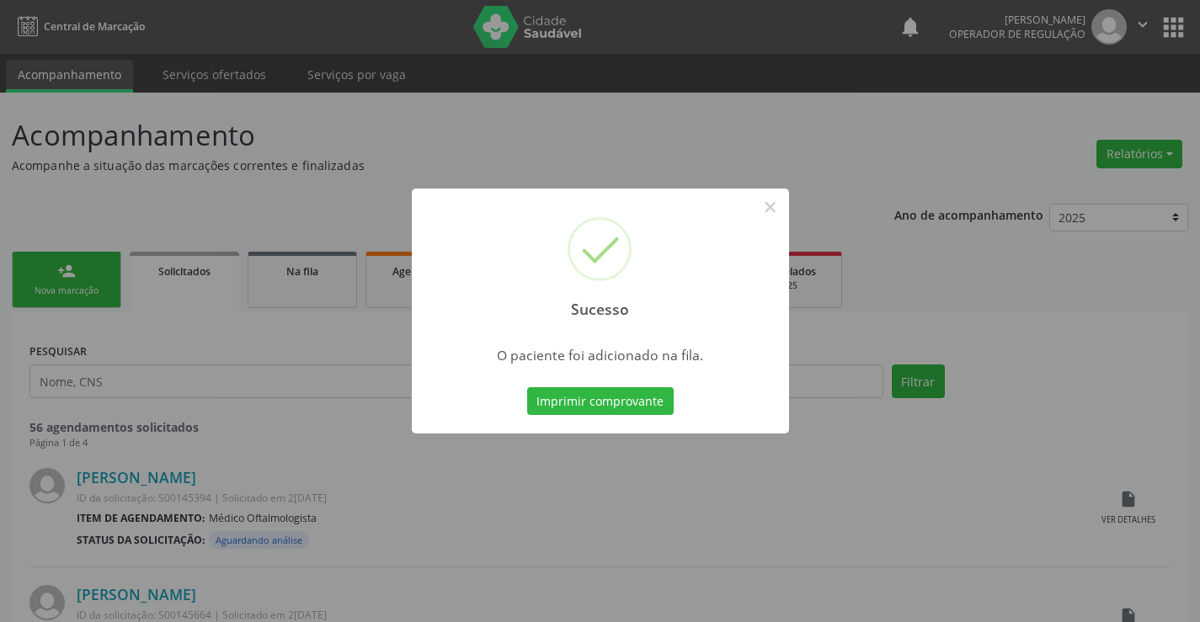
click at [527, 387] on button "Imprimir comprovante" at bounding box center [600, 401] width 146 height 29
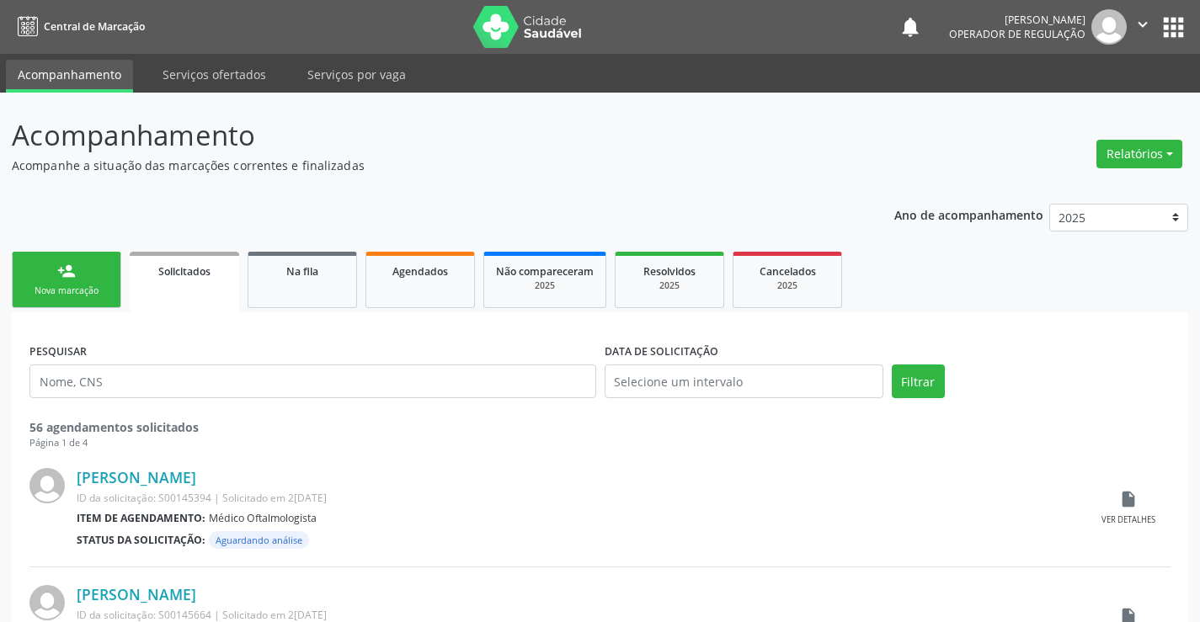
click at [82, 276] on link "person_add Nova marcação" at bounding box center [66, 280] width 109 height 56
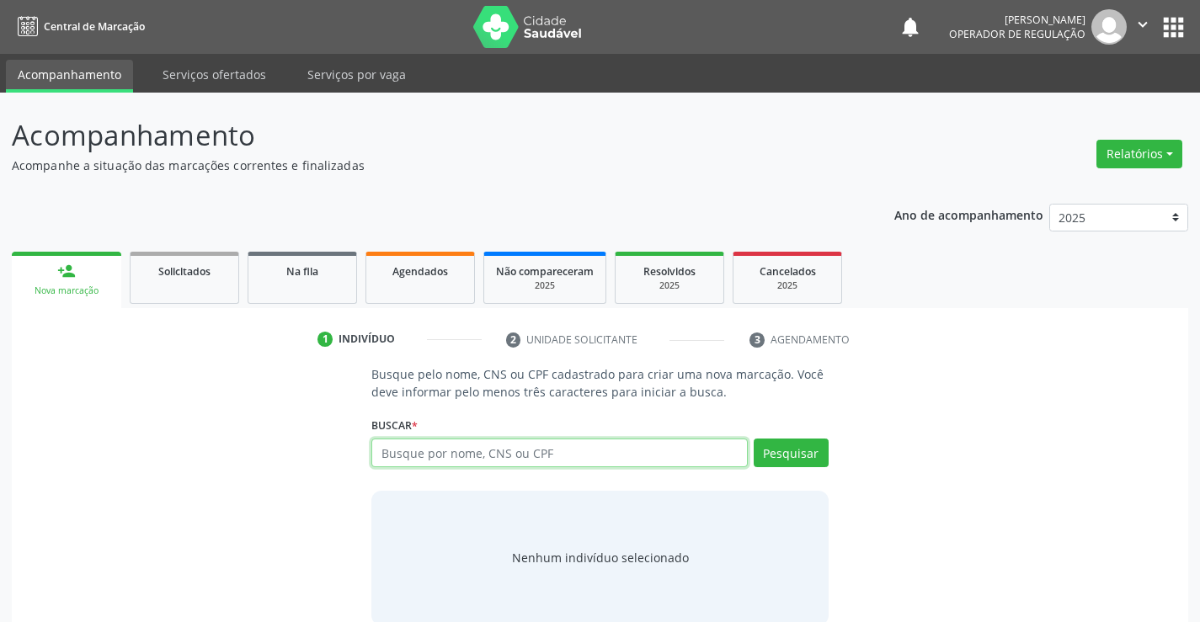
click at [483, 459] on input "text" at bounding box center [558, 453] width 375 height 29
type input "702902533436278"
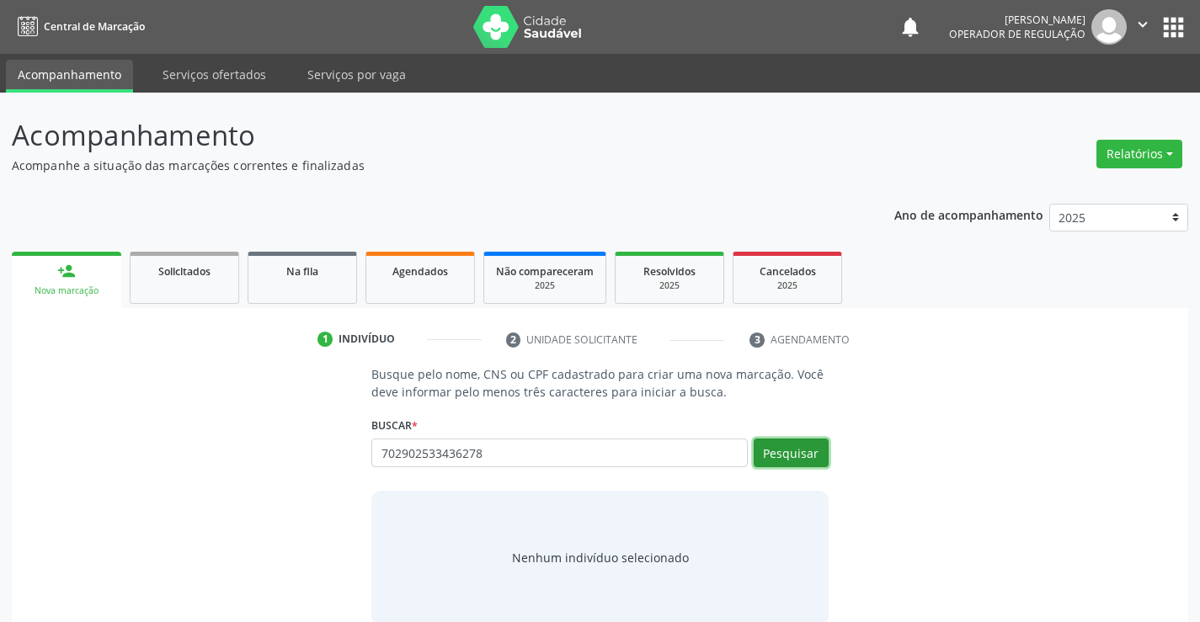
click at [780, 446] on button "Pesquisar" at bounding box center [791, 453] width 75 height 29
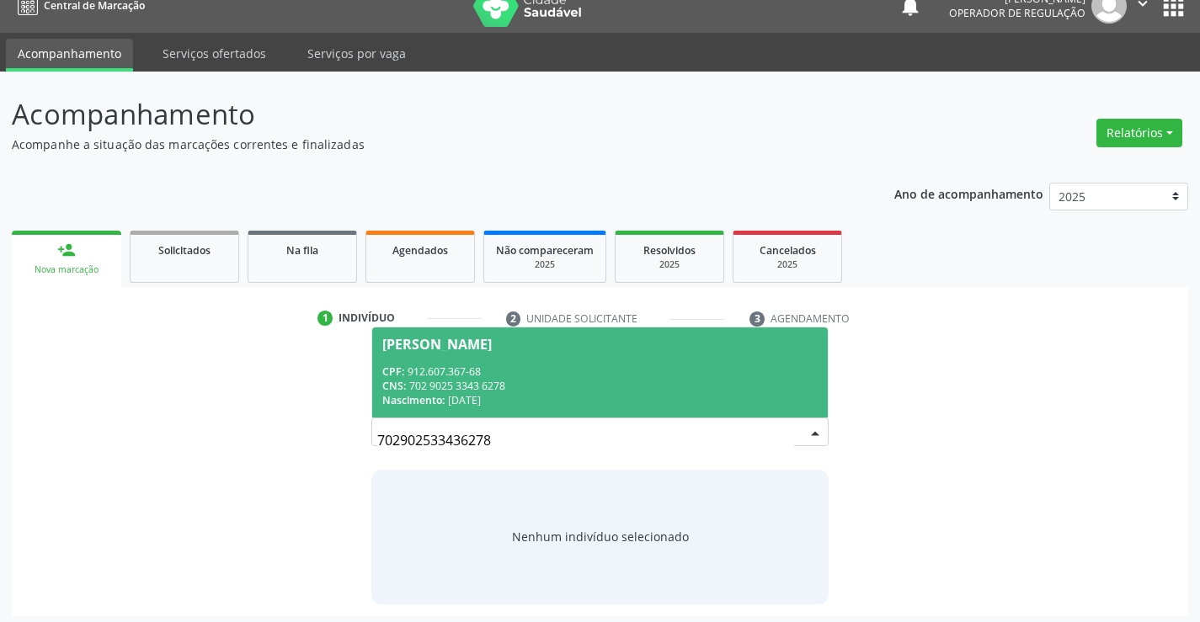
scroll to position [27, 0]
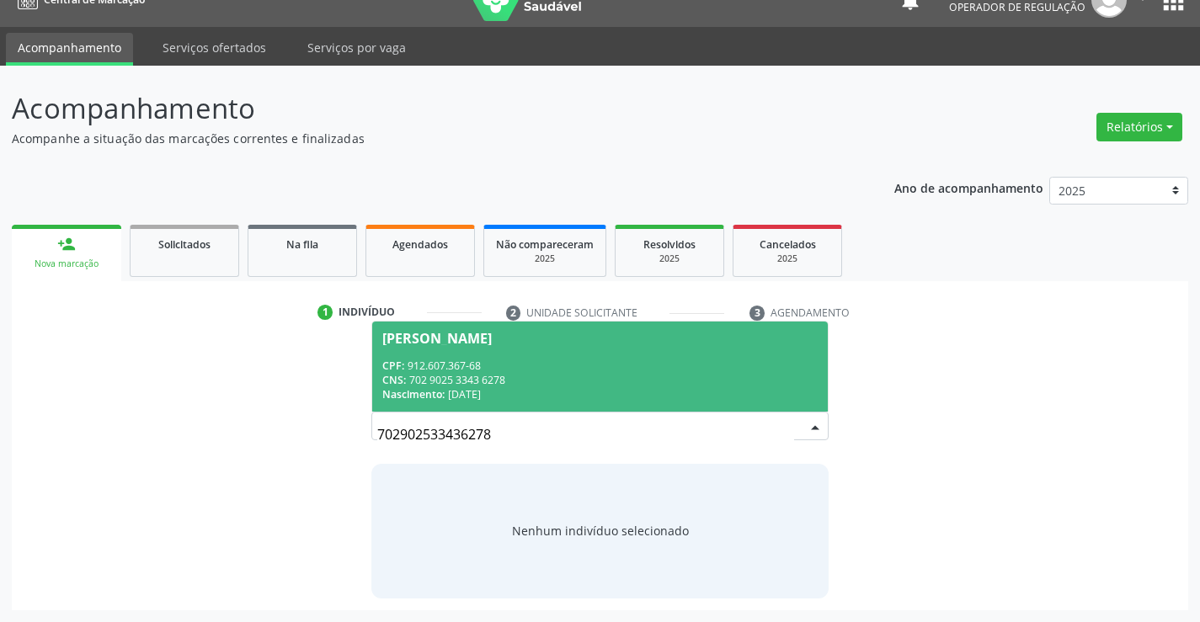
click at [490, 364] on div "CPF: 912.607.367-68" at bounding box center [599, 366] width 434 height 14
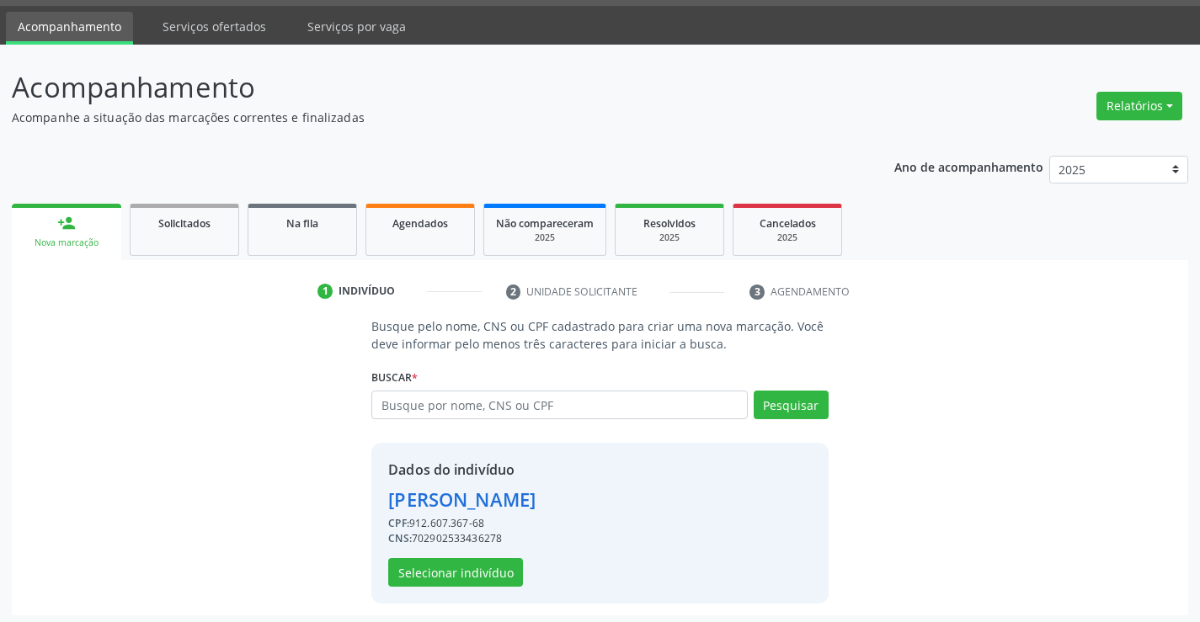
scroll to position [53, 0]
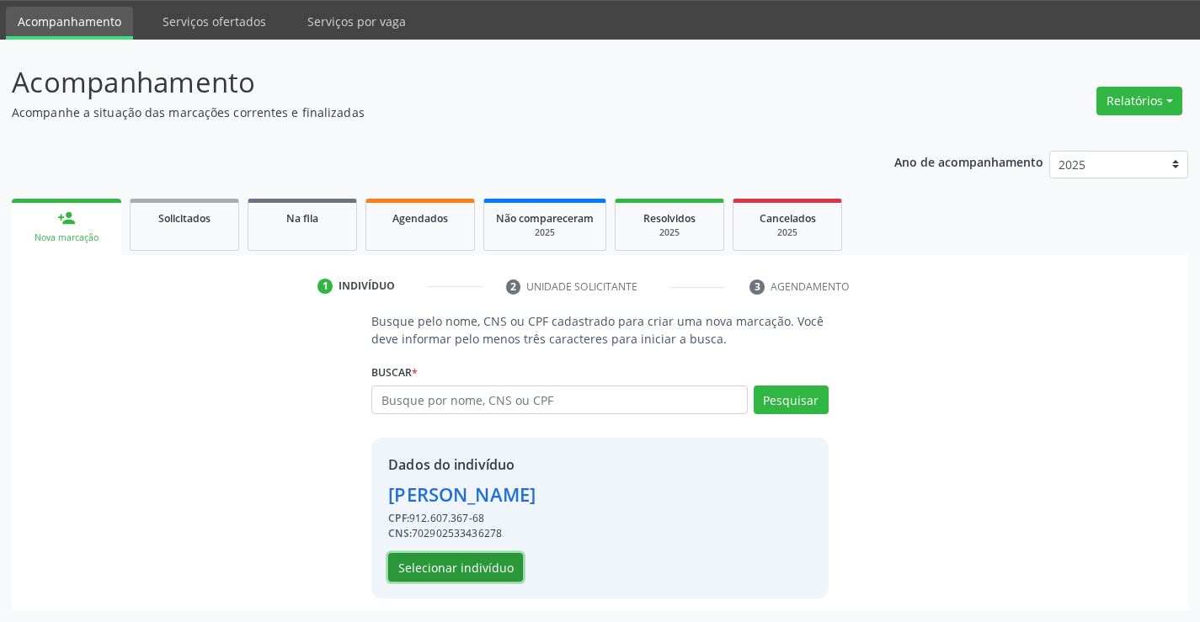
click at [428, 560] on button "Selecionar indivíduo" at bounding box center [455, 567] width 135 height 29
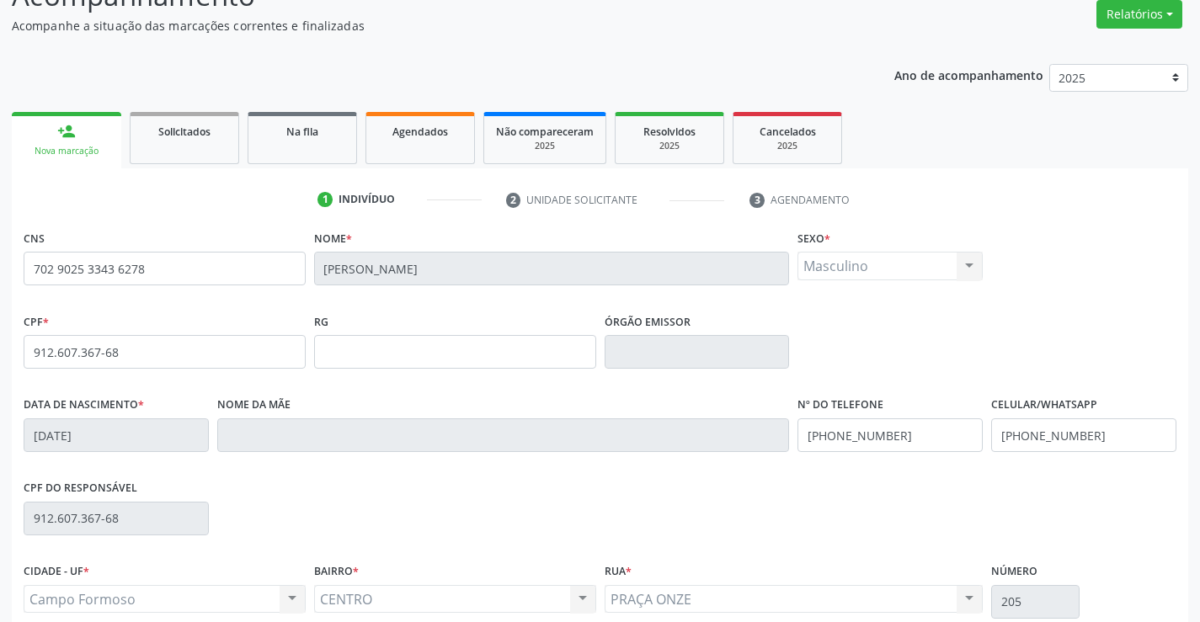
scroll to position [290, 0]
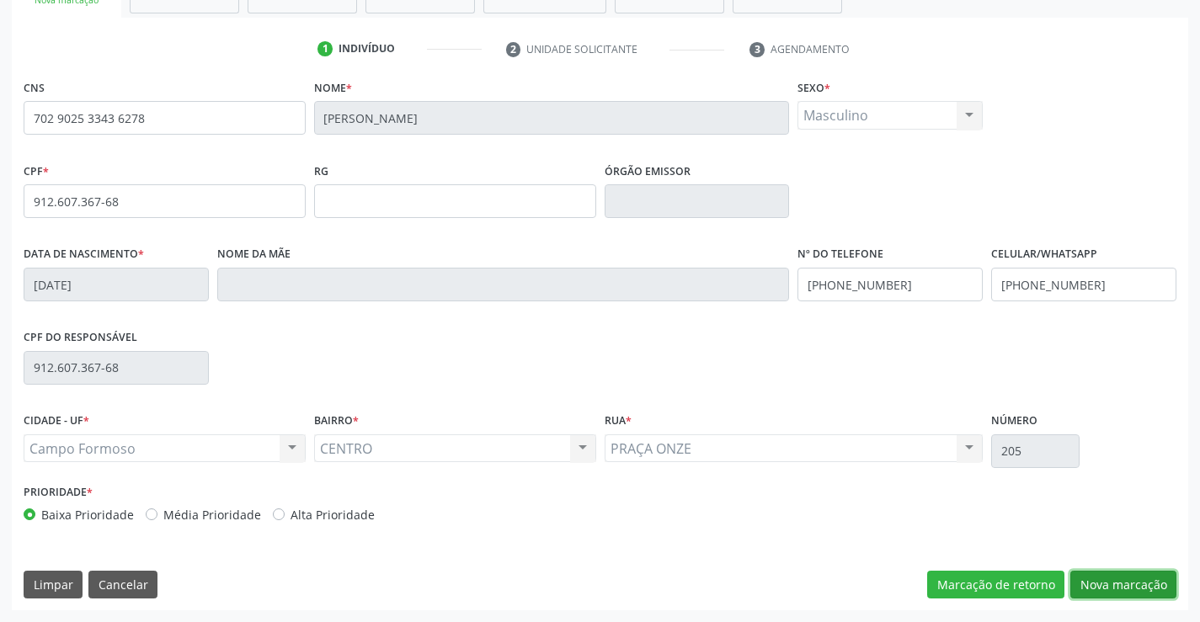
click at [1153, 578] on button "Nova marcação" at bounding box center [1123, 585] width 106 height 29
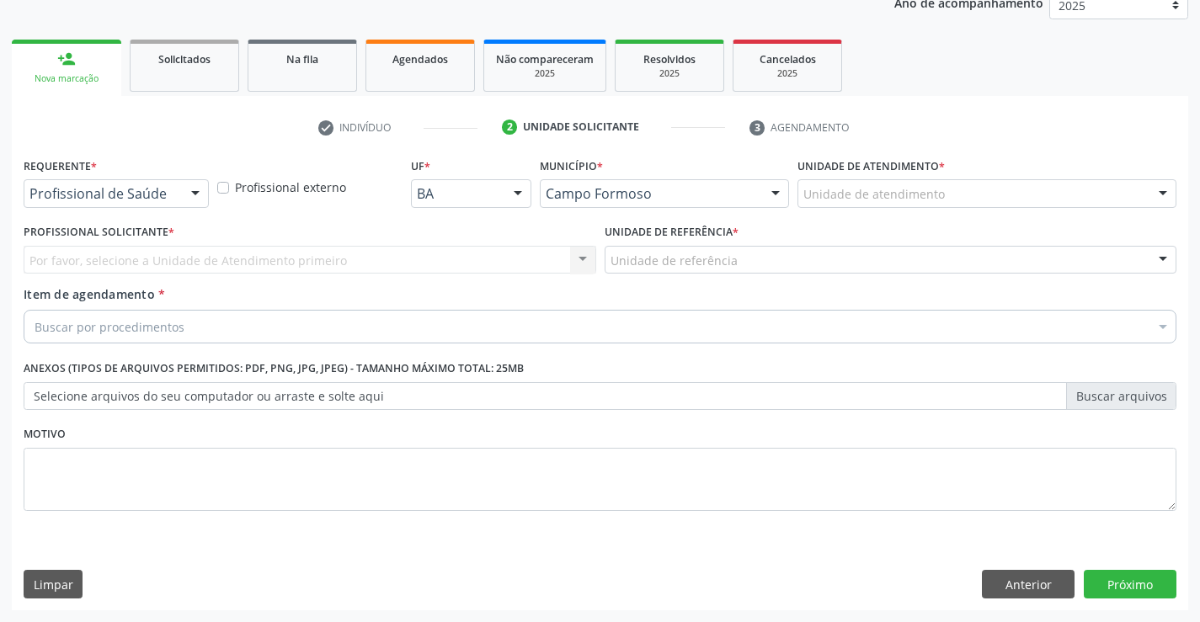
scroll to position [212, 0]
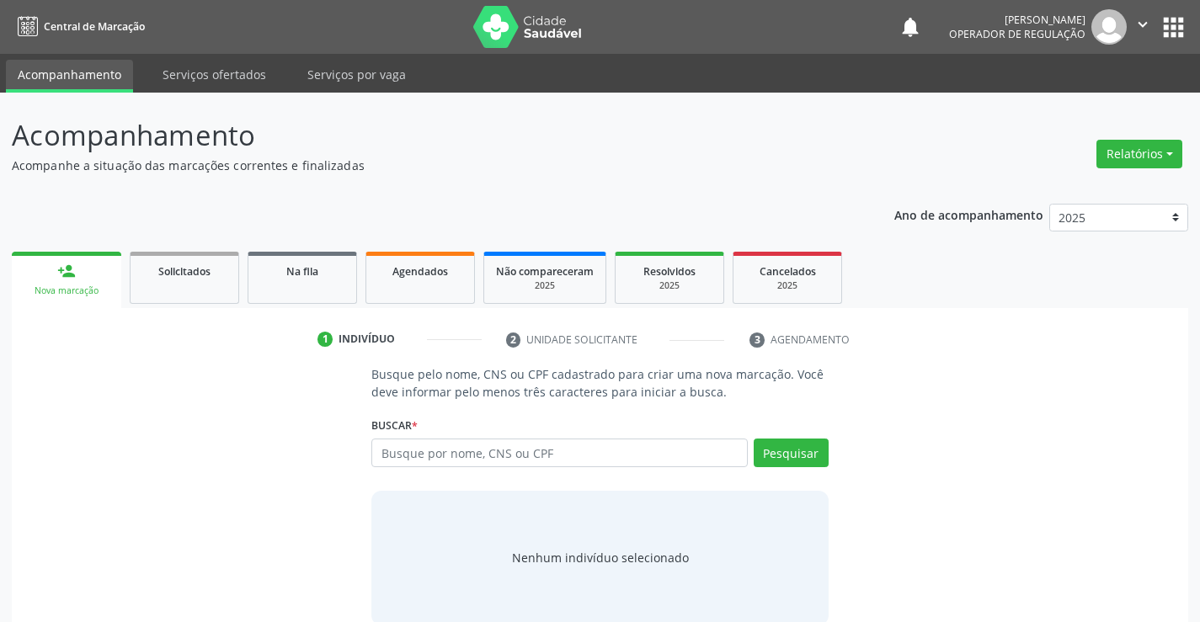
click at [565, 460] on input "text" at bounding box center [558, 453] width 375 height 29
click at [699, 459] on input "text" at bounding box center [558, 453] width 375 height 29
click at [546, 439] on input "text" at bounding box center [558, 453] width 375 height 29
type input "13515214542"
click at [796, 442] on button "Pesquisar" at bounding box center [791, 453] width 75 height 29
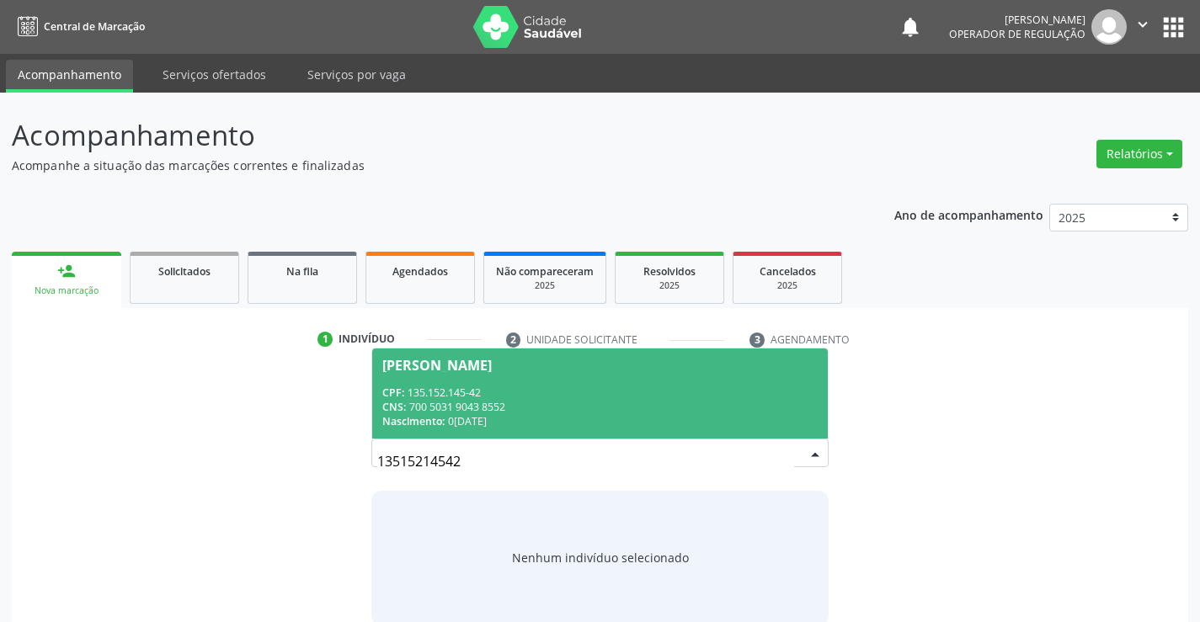
click at [613, 397] on div "CPF: 135.152.145-42" at bounding box center [599, 393] width 434 height 14
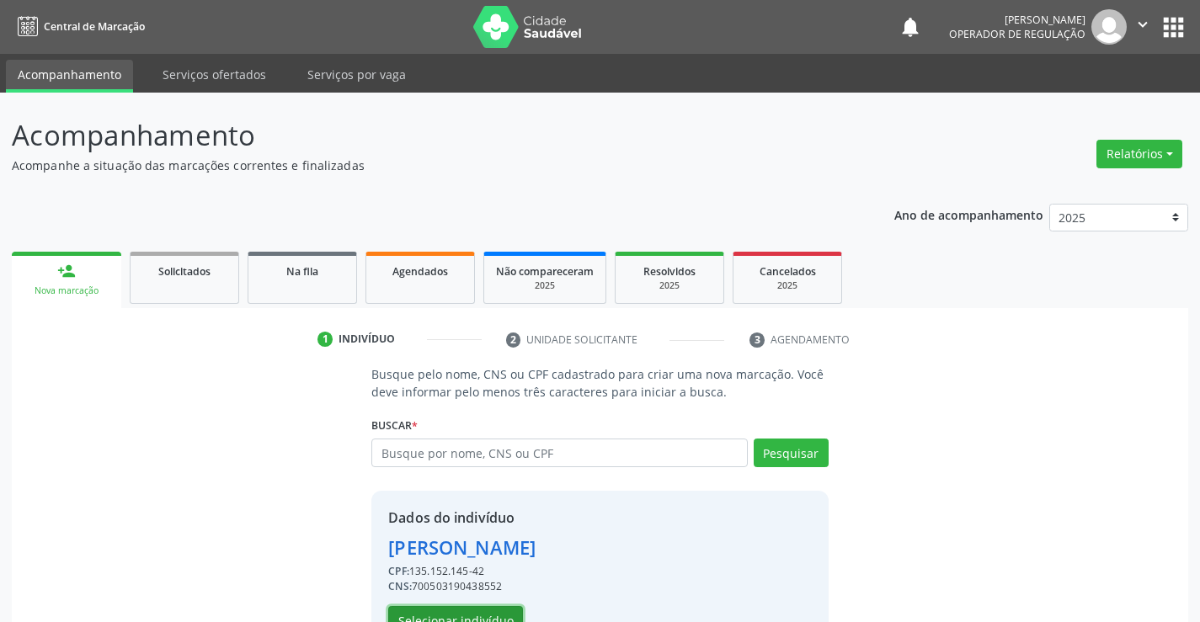
click at [480, 610] on button "Selecionar indivíduo" at bounding box center [455, 620] width 135 height 29
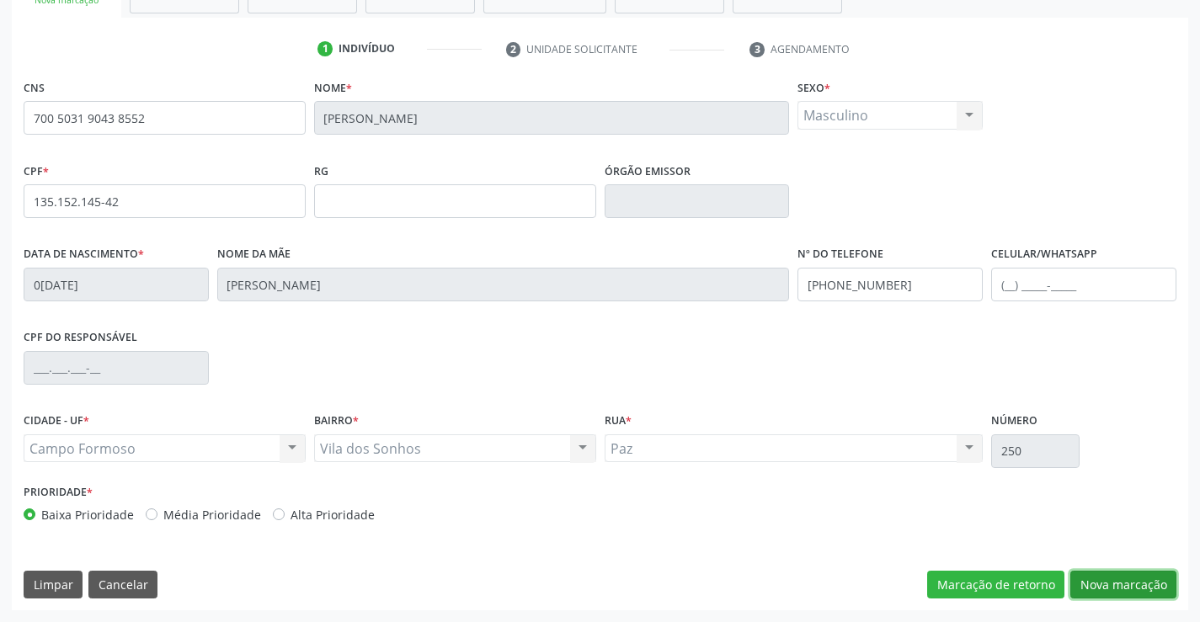
click at [1115, 581] on button "Nova marcação" at bounding box center [1123, 585] width 106 height 29
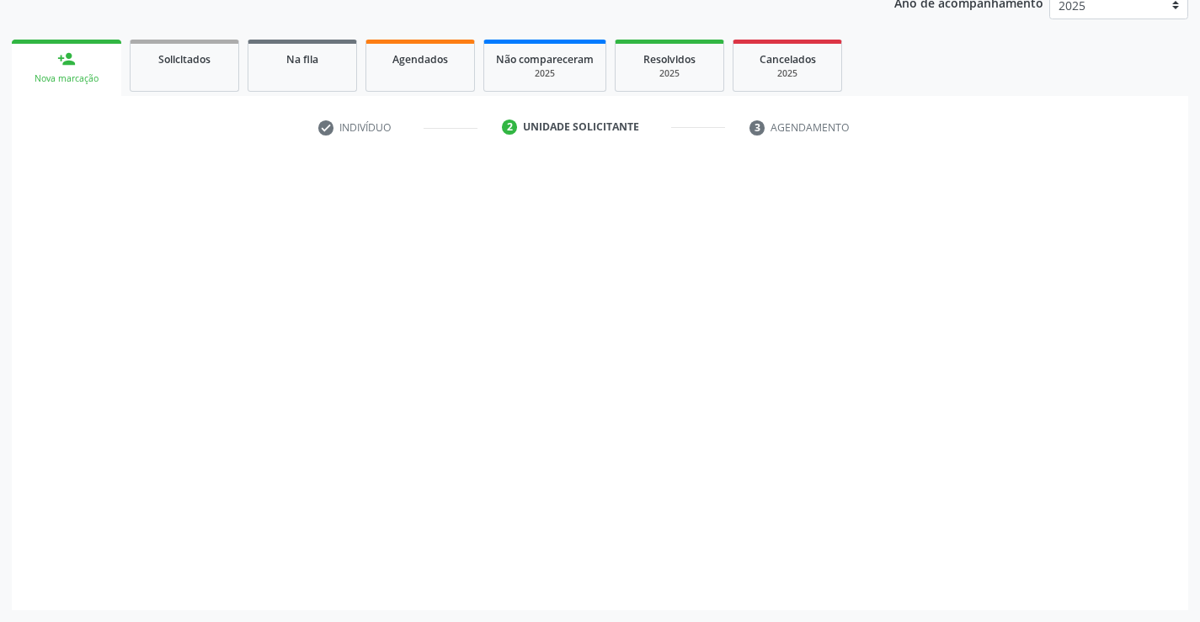
scroll to position [212, 0]
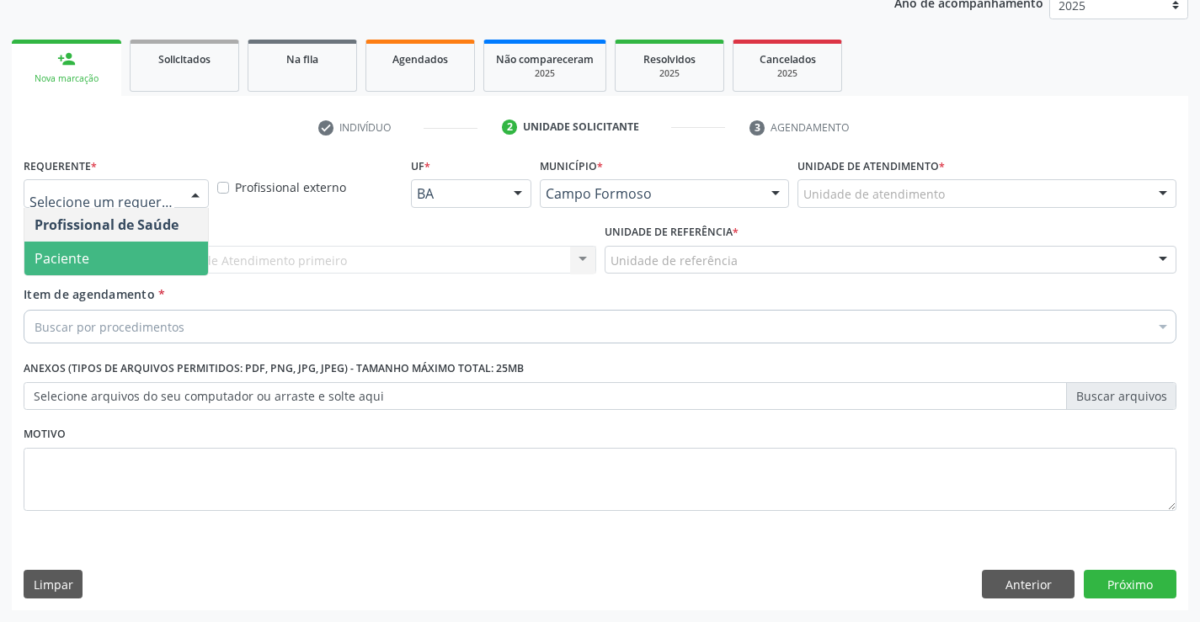
click at [139, 256] on span "Paciente" at bounding box center [116, 259] width 184 height 34
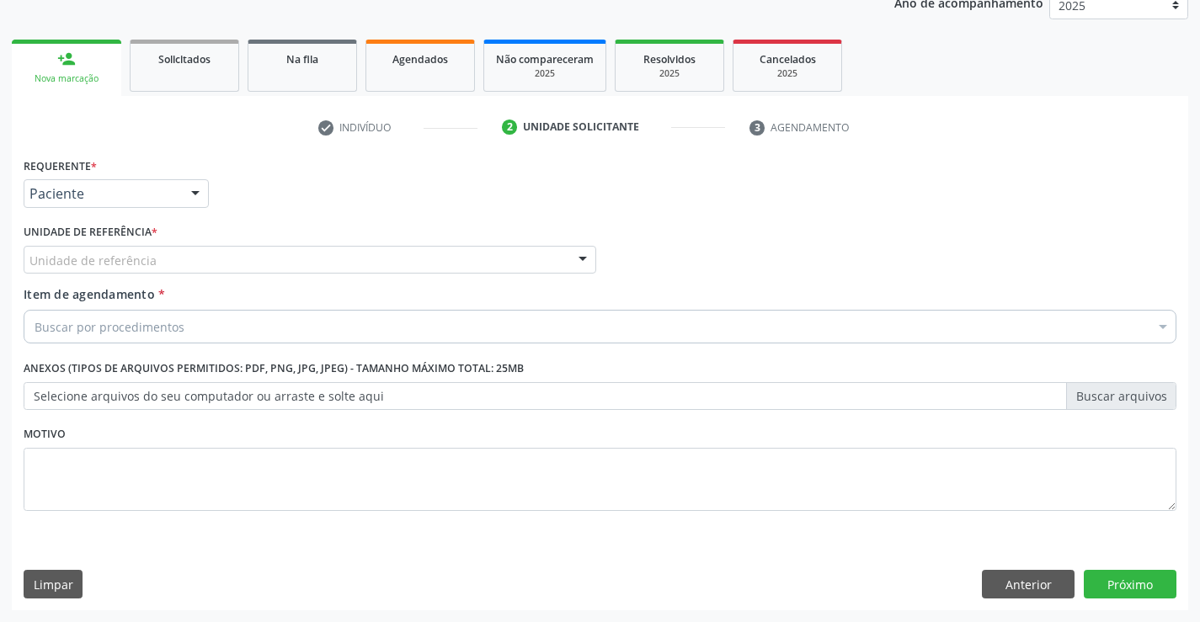
click at [258, 257] on div "Unidade de referência" at bounding box center [310, 260] width 573 height 29
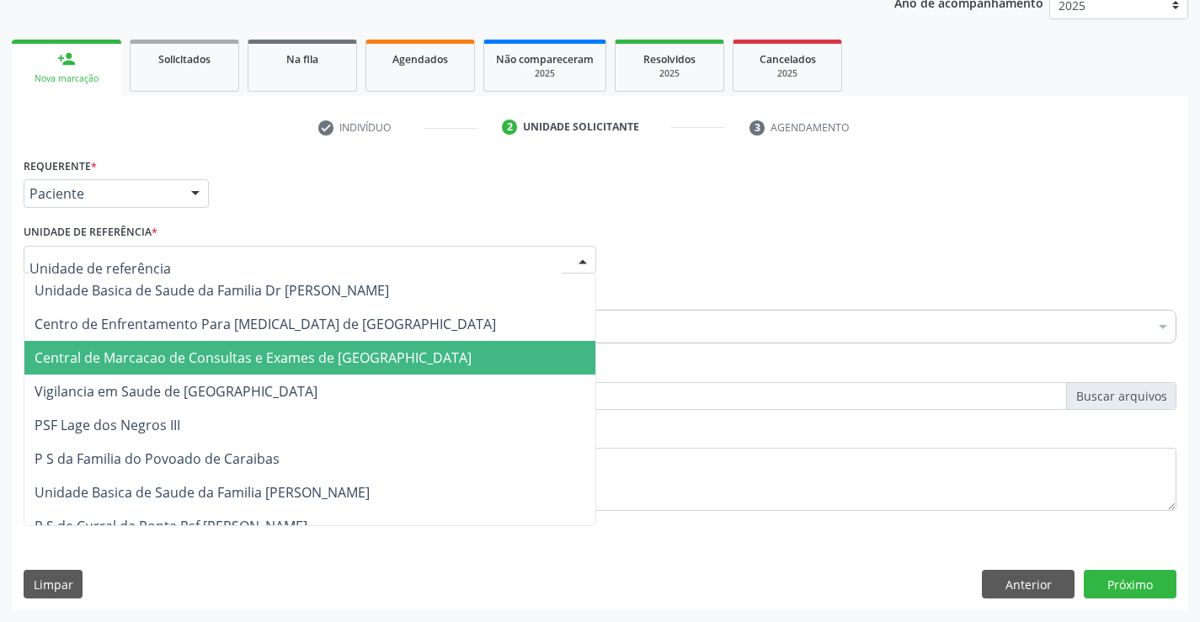
click at [265, 367] on span "Central de Marcacao de Consultas e Exames de [GEOGRAPHIC_DATA]" at bounding box center [253, 358] width 437 height 19
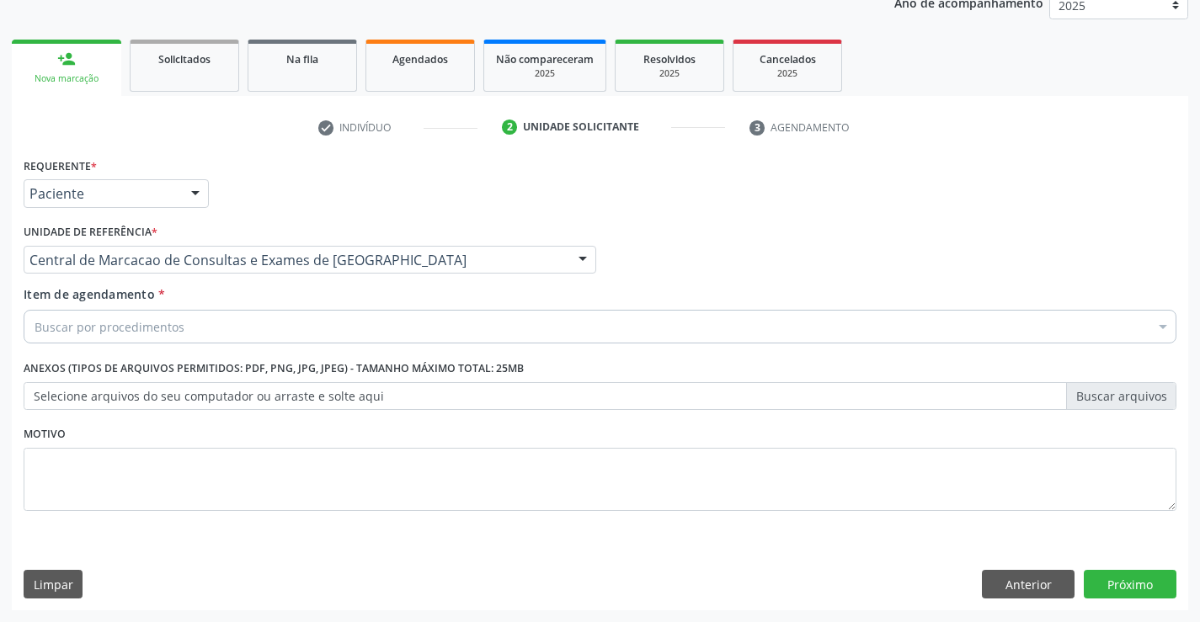
click at [323, 318] on div "Buscar por procedimentos" at bounding box center [600, 327] width 1153 height 34
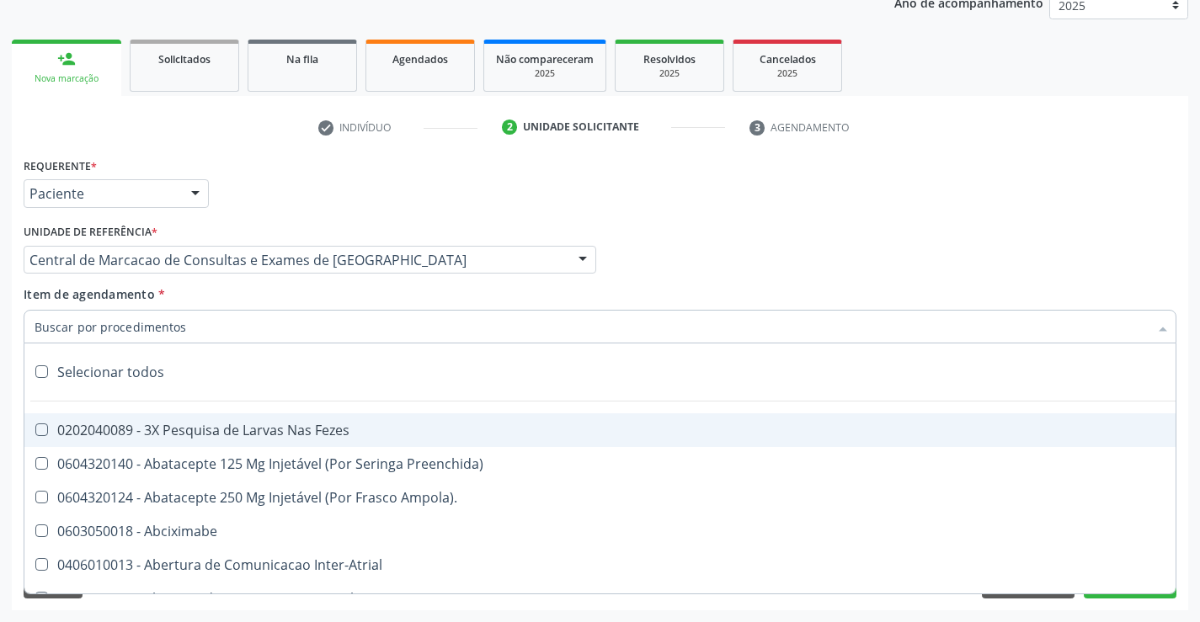
click at [235, 331] on input "Item de agendamento *" at bounding box center [592, 327] width 1114 height 34
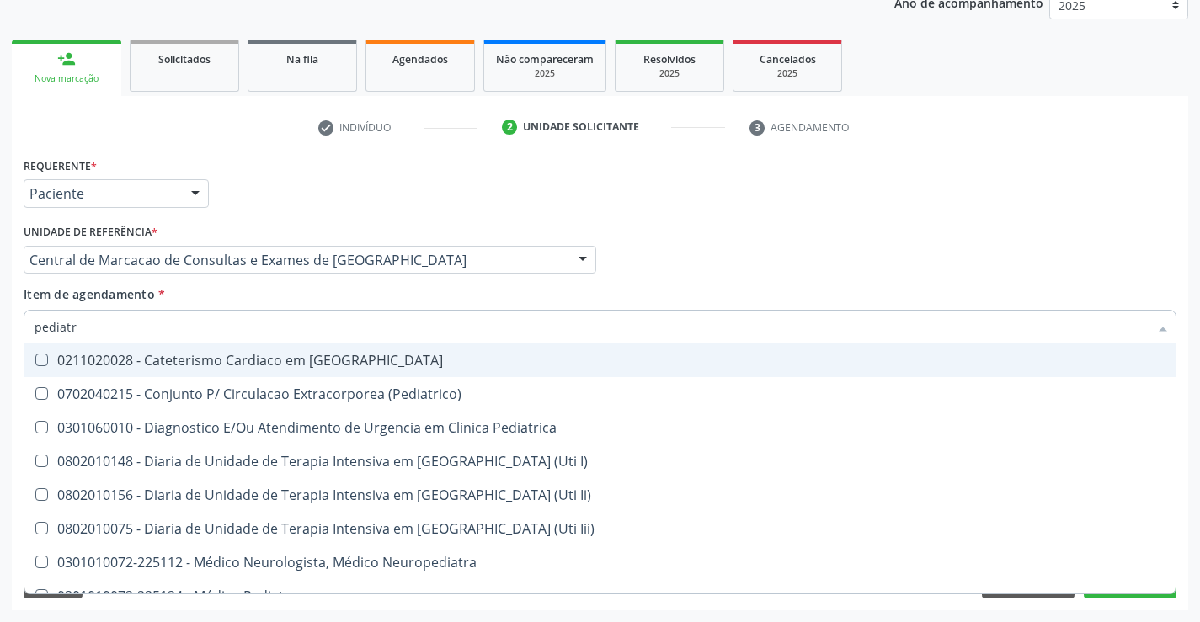
type input "pediatra"
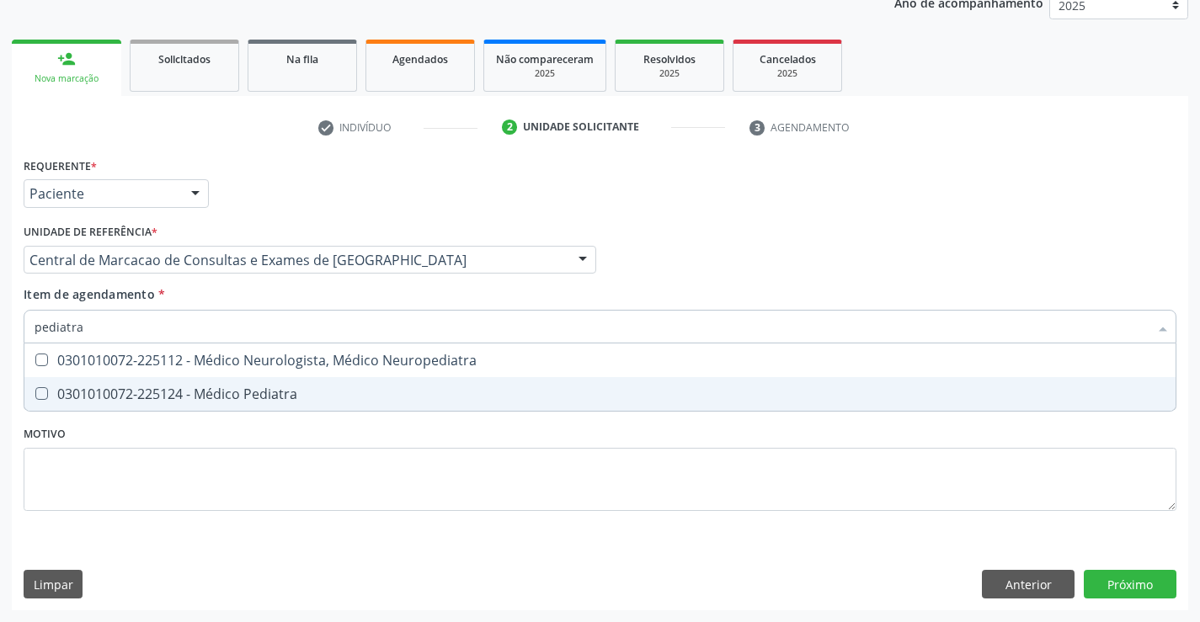
click at [268, 400] on div "0301010072-225124 - Médico Pediatra" at bounding box center [600, 393] width 1131 height 13
checkbox Pediatra "true"
click at [1113, 586] on div "Requerente * Paciente Profissional de Saúde Paciente Nenhum resultado encontrad…" at bounding box center [600, 381] width 1176 height 457
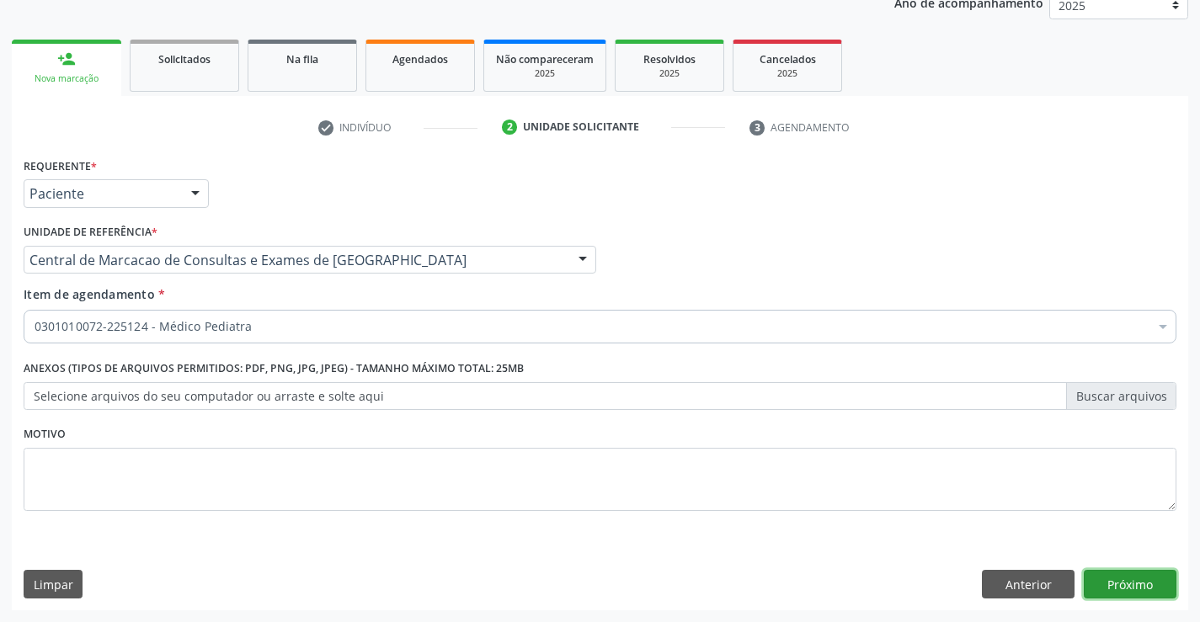
click at [1116, 588] on button "Próximo" at bounding box center [1130, 584] width 93 height 29
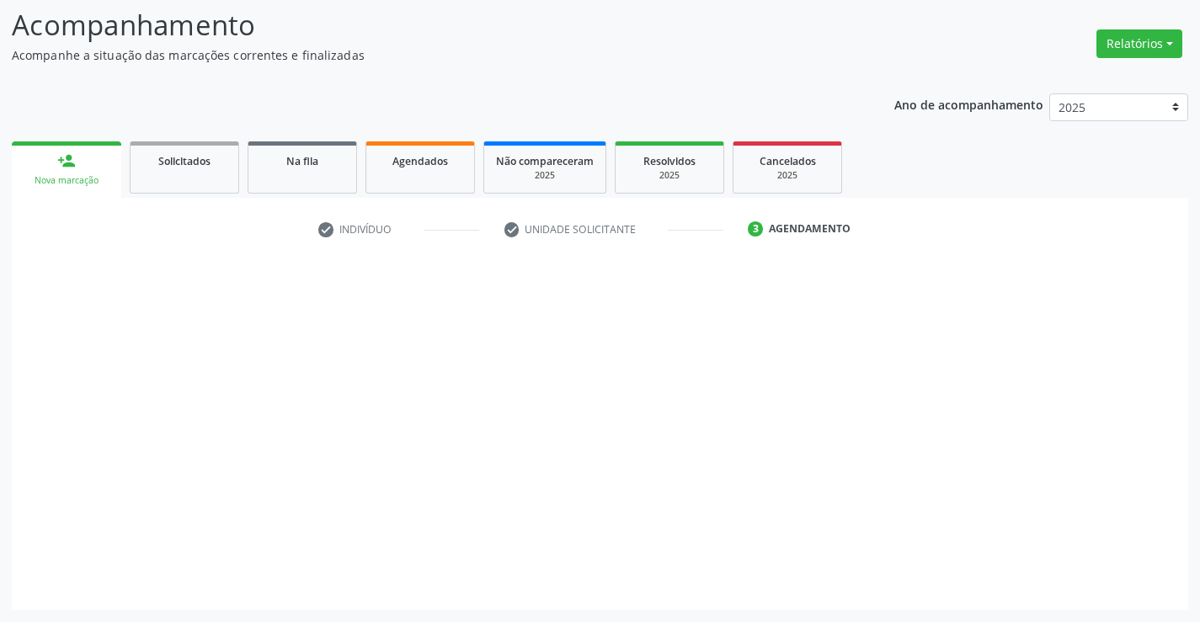
scroll to position [110, 0]
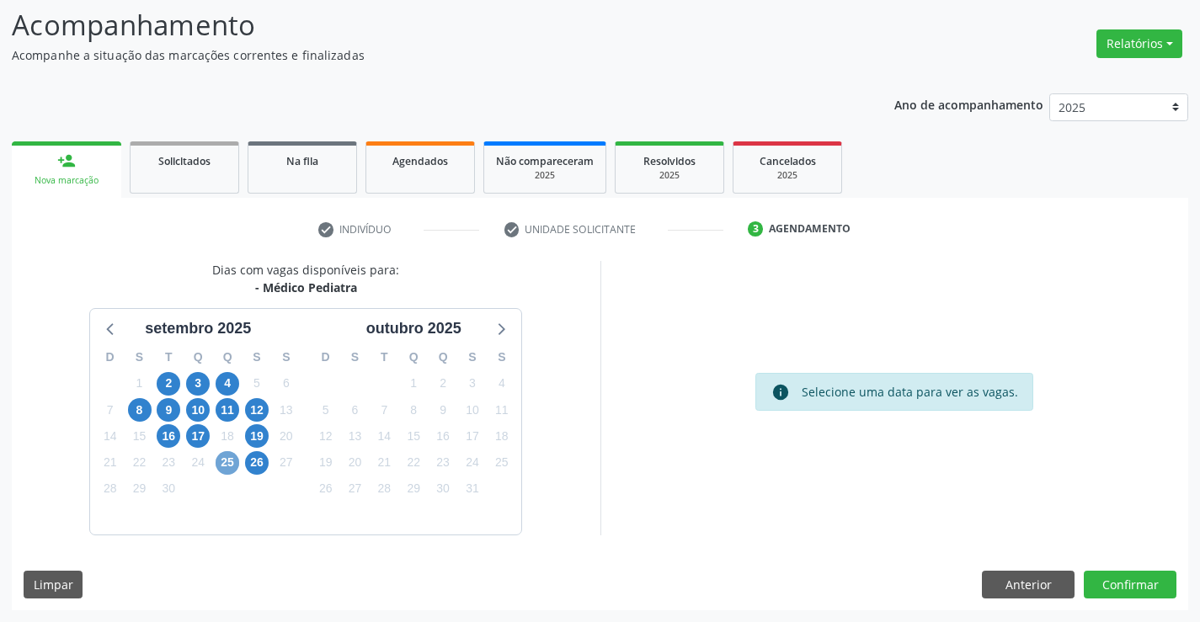
click at [232, 461] on span "25" at bounding box center [228, 463] width 24 height 24
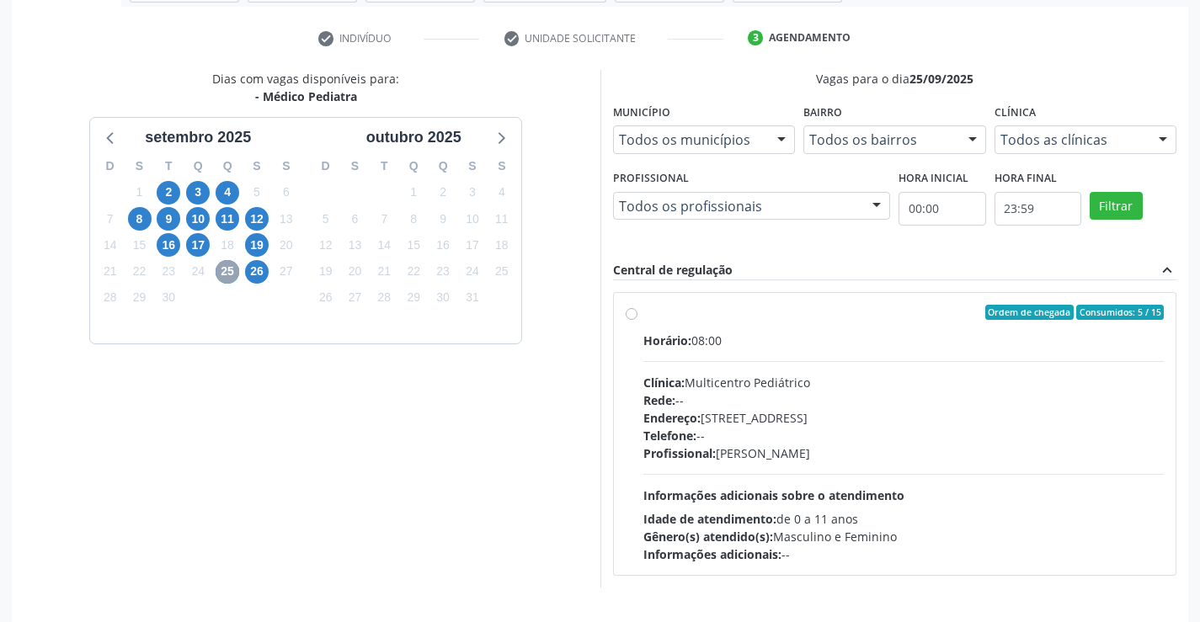
scroll to position [354, 0]
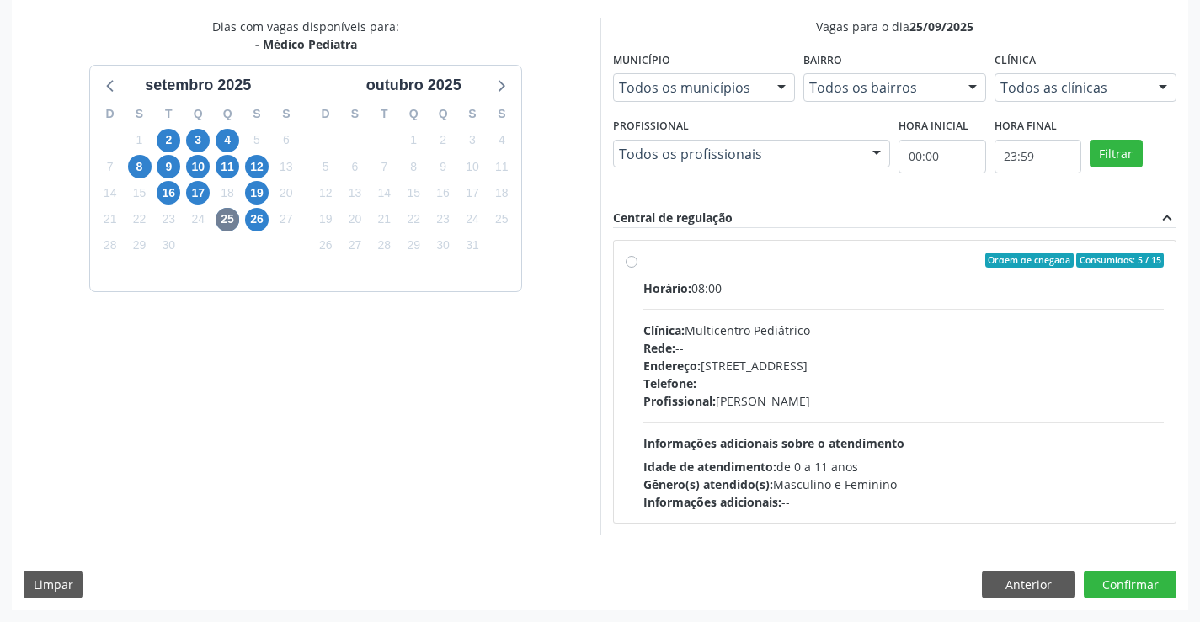
click at [693, 370] on span "Endereço:" at bounding box center [671, 366] width 57 height 16
click at [637, 268] on input "Ordem de chegada Consumidos: 5 / 15 Horário: 08:00 Clínica: Multicentro Pediátr…" at bounding box center [632, 260] width 12 height 15
radio input "true"
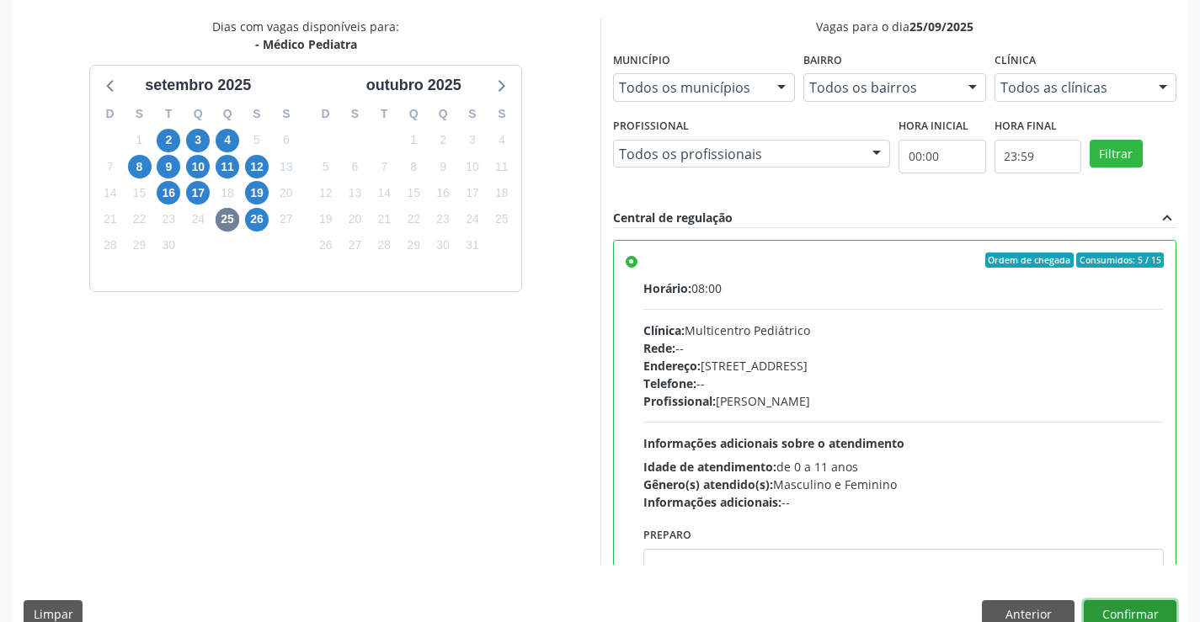
click at [1158, 615] on button "Confirmar" at bounding box center [1130, 614] width 93 height 29
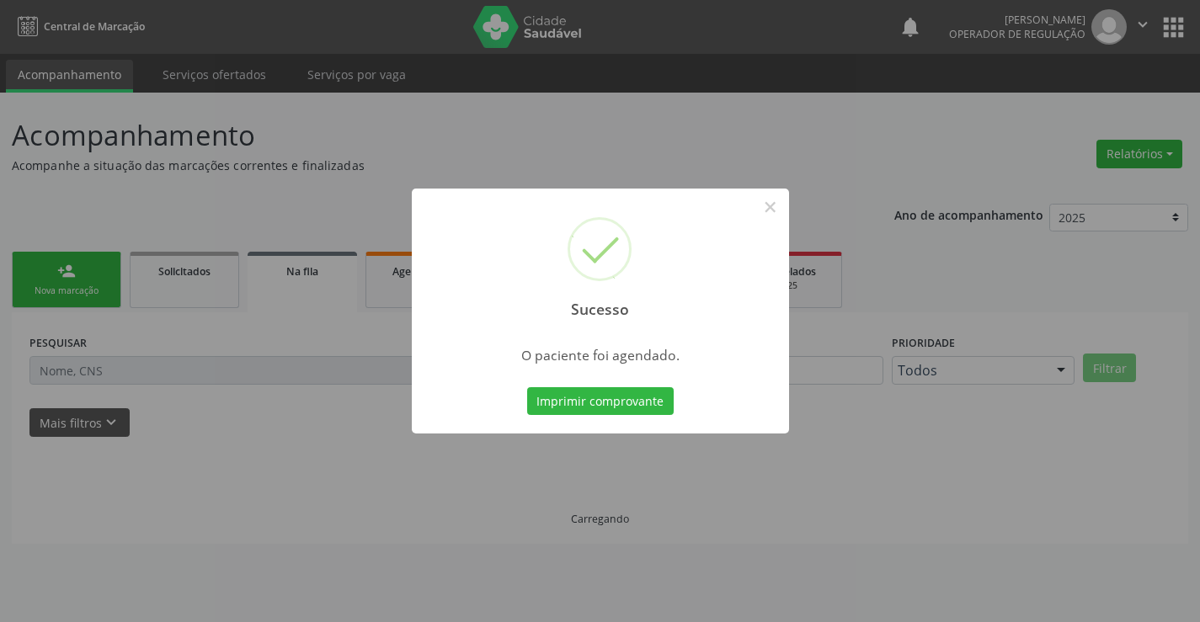
scroll to position [0, 0]
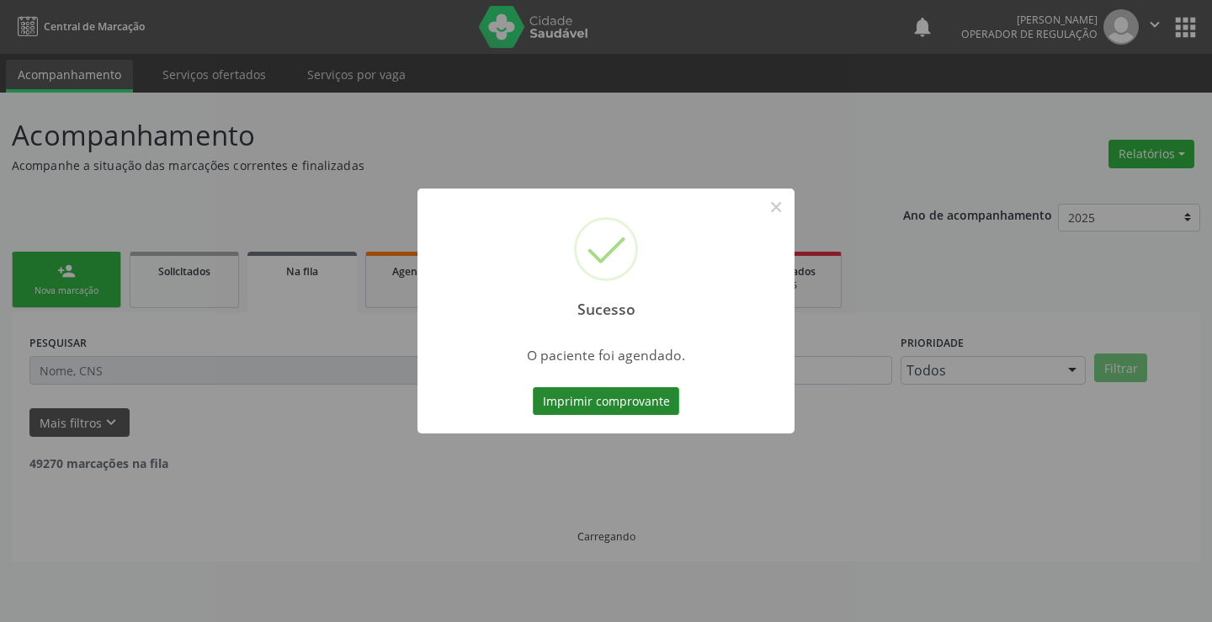
click at [615, 405] on button "Imprimir comprovante" at bounding box center [606, 401] width 146 height 29
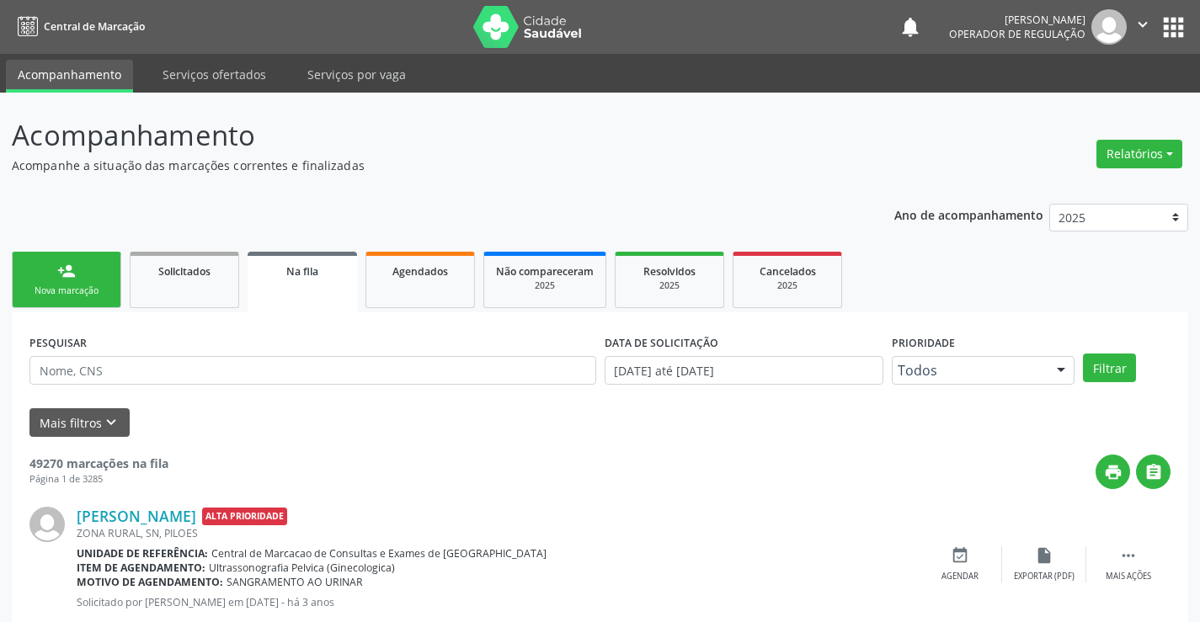
click at [1146, 29] on icon "" at bounding box center [1142, 24] width 19 height 19
click at [1068, 108] on link "Sair" at bounding box center [1099, 103] width 116 height 24
